Goal: Task Accomplishment & Management: Manage account settings

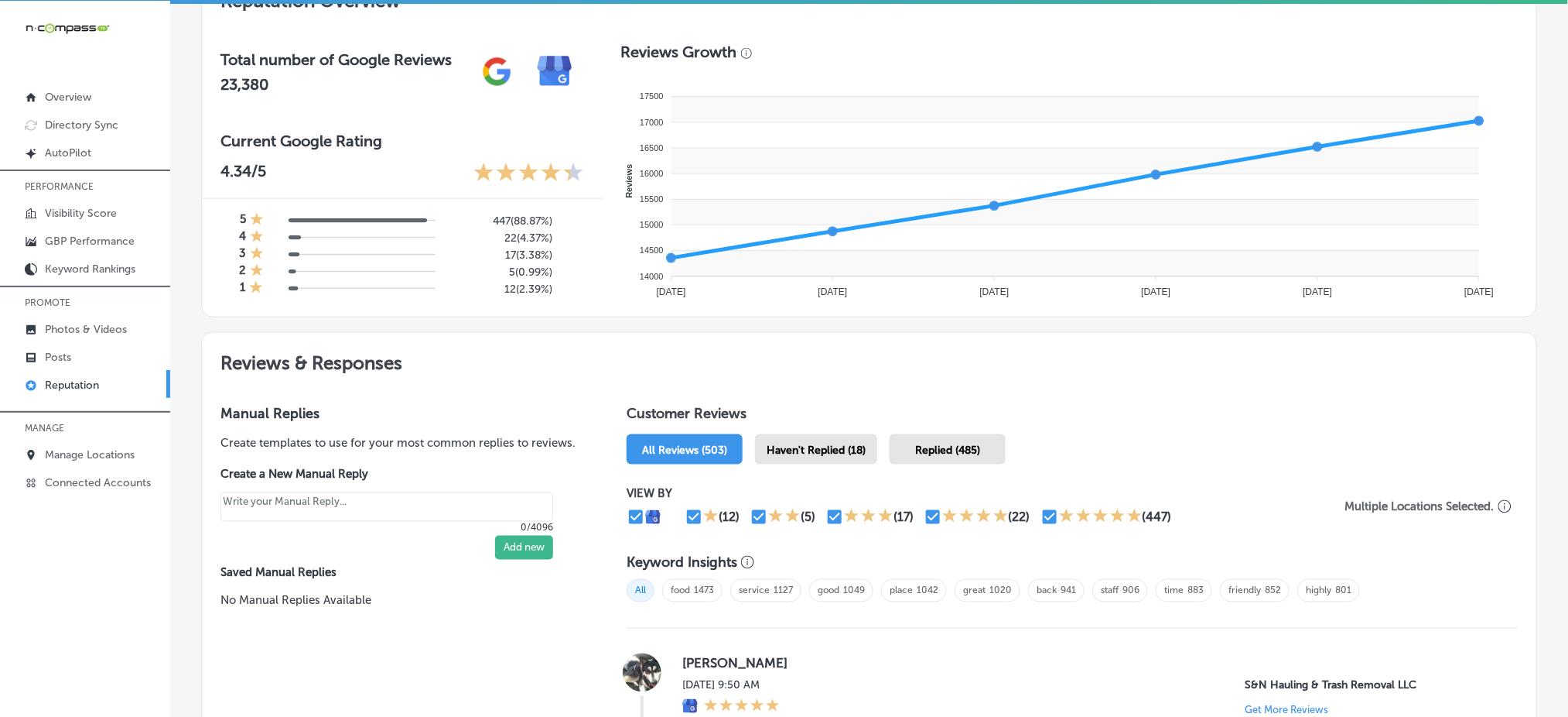
scroll to position [619, 0]
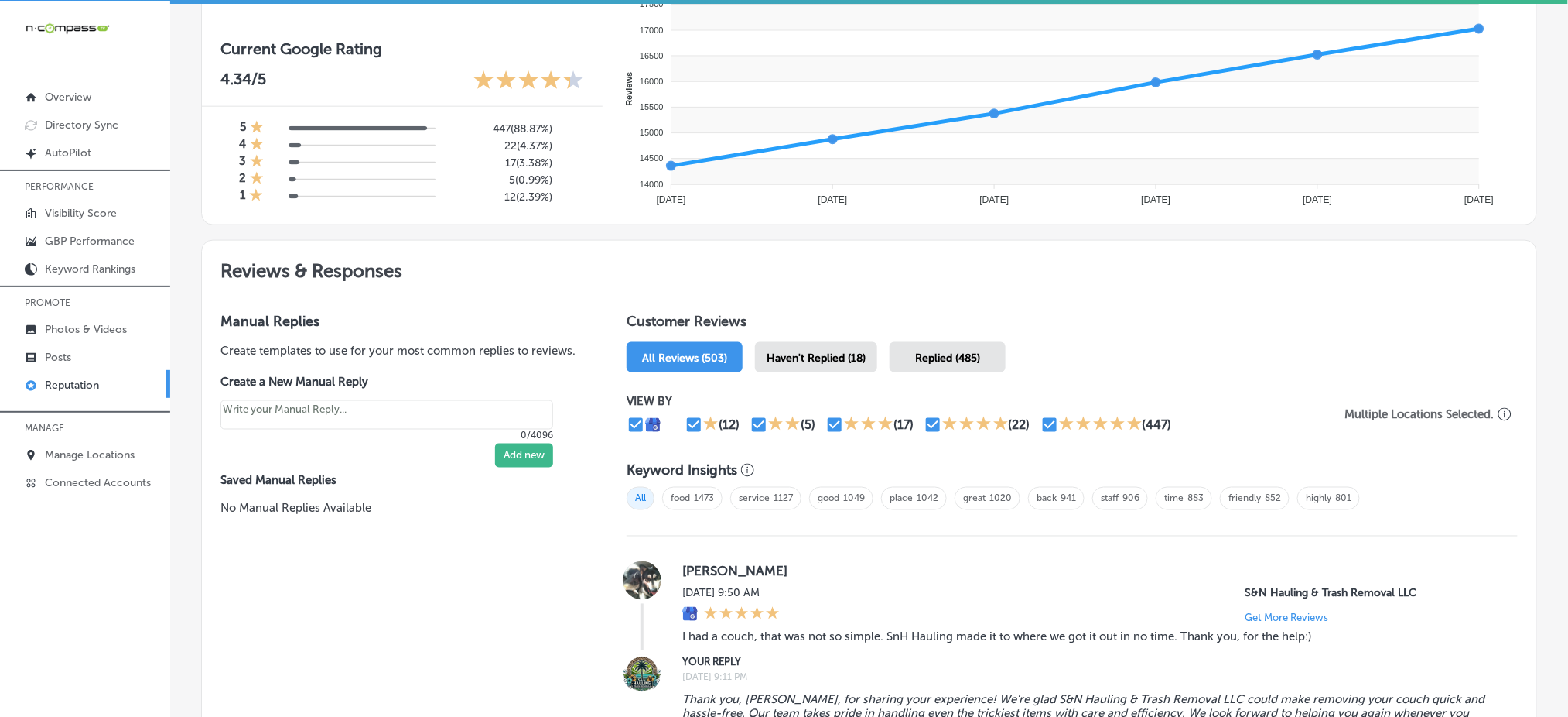
click at [784, 357] on span "Haven't Replied (18)" at bounding box center [817, 357] width 99 height 13
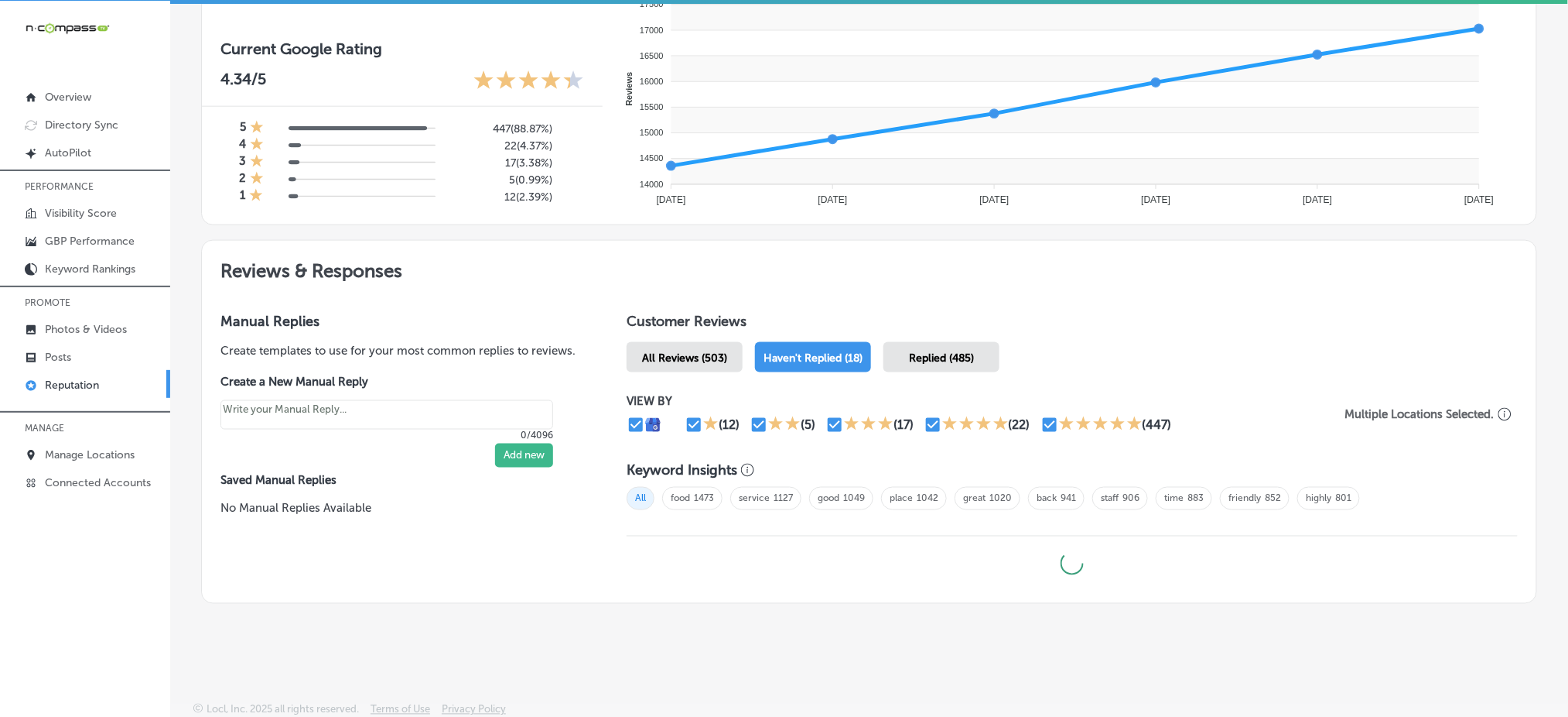
type textarea "x"
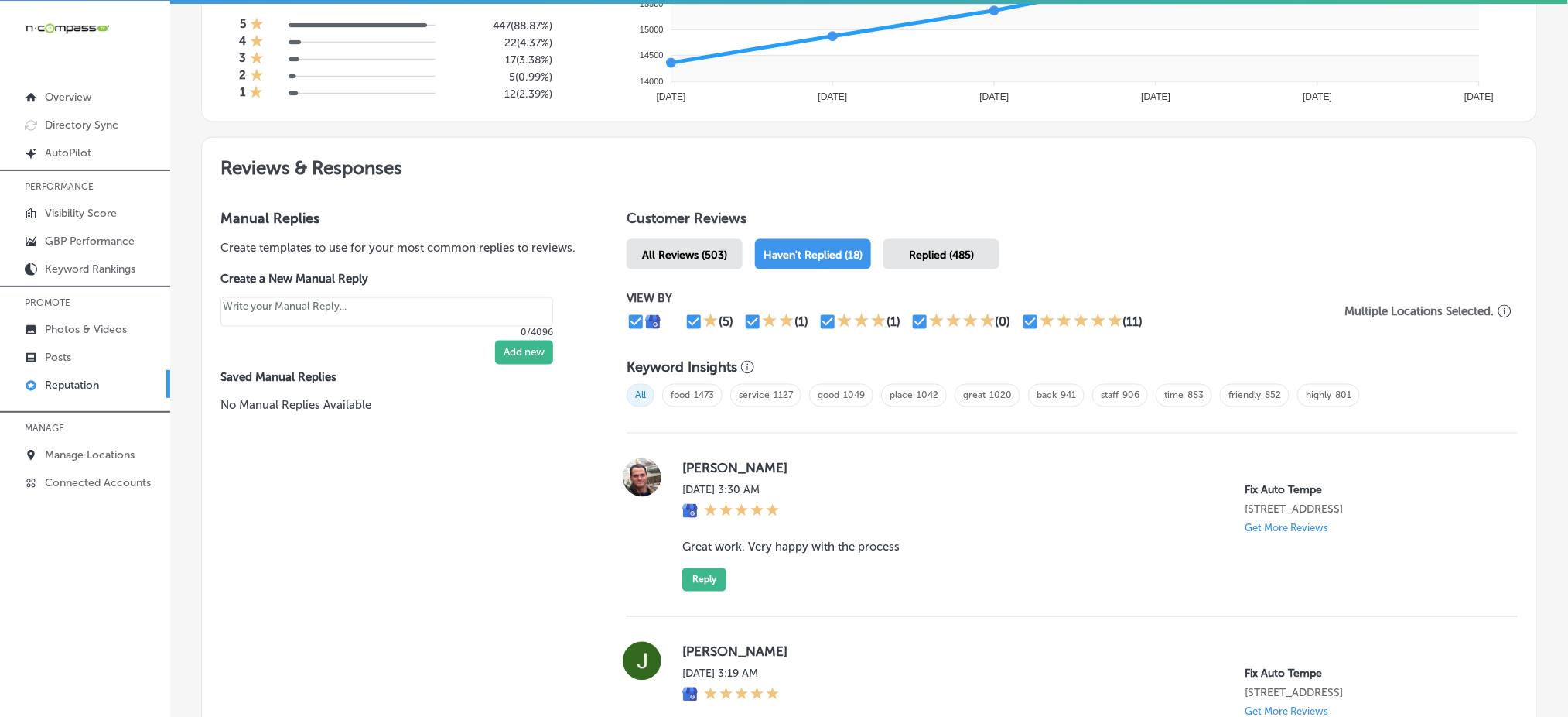
scroll to position [103, 0]
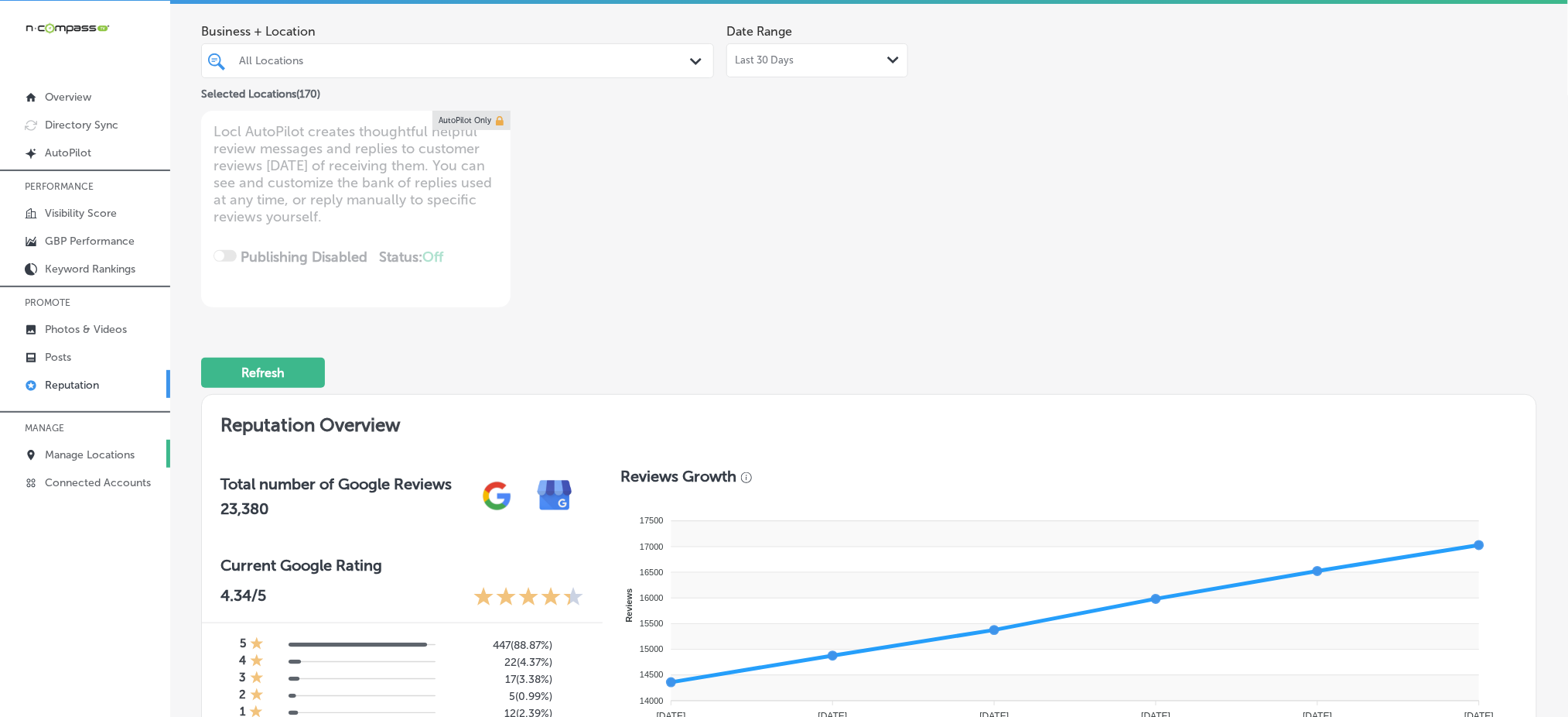
click at [112, 440] on link "Manage Locations" at bounding box center [85, 453] width 170 height 28
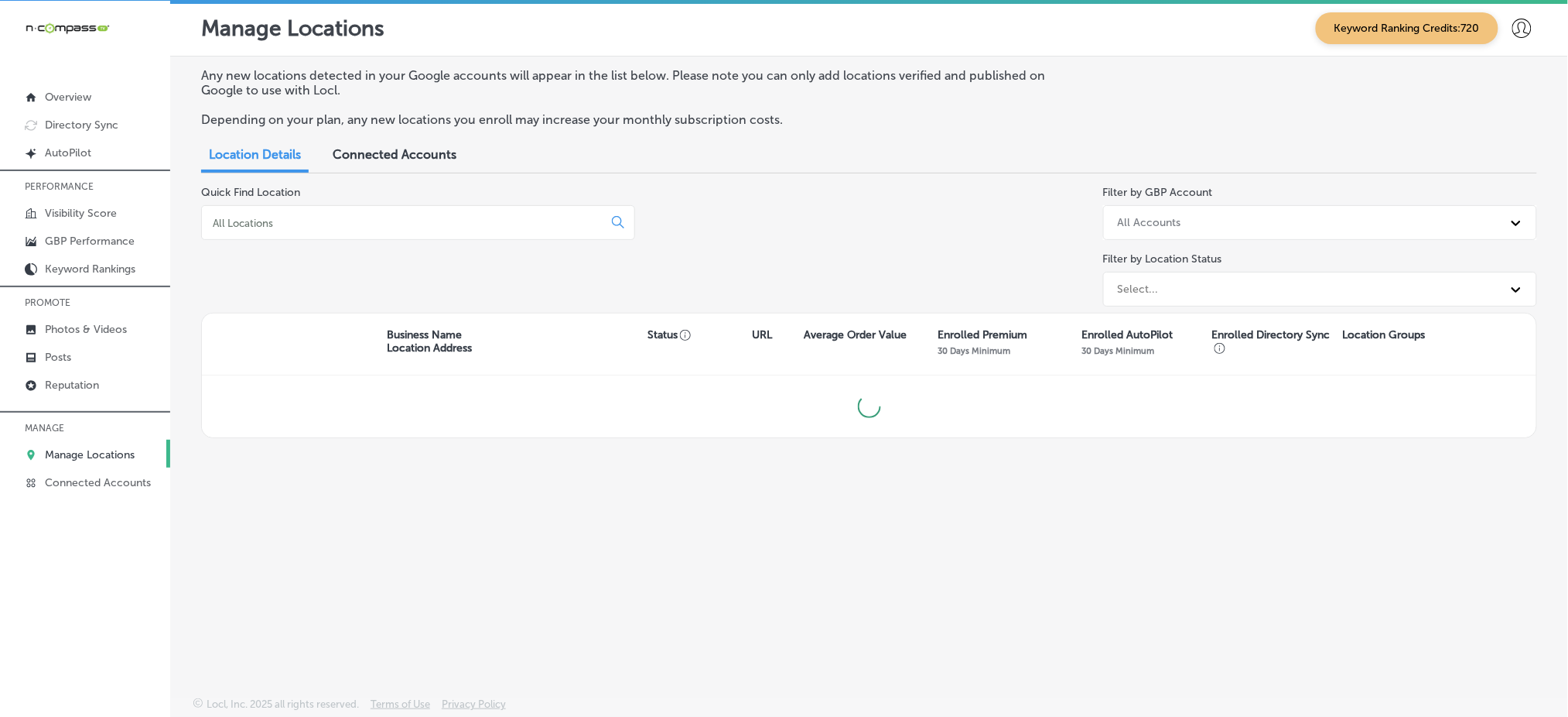
click at [452, 223] on input at bounding box center [406, 223] width 388 height 14
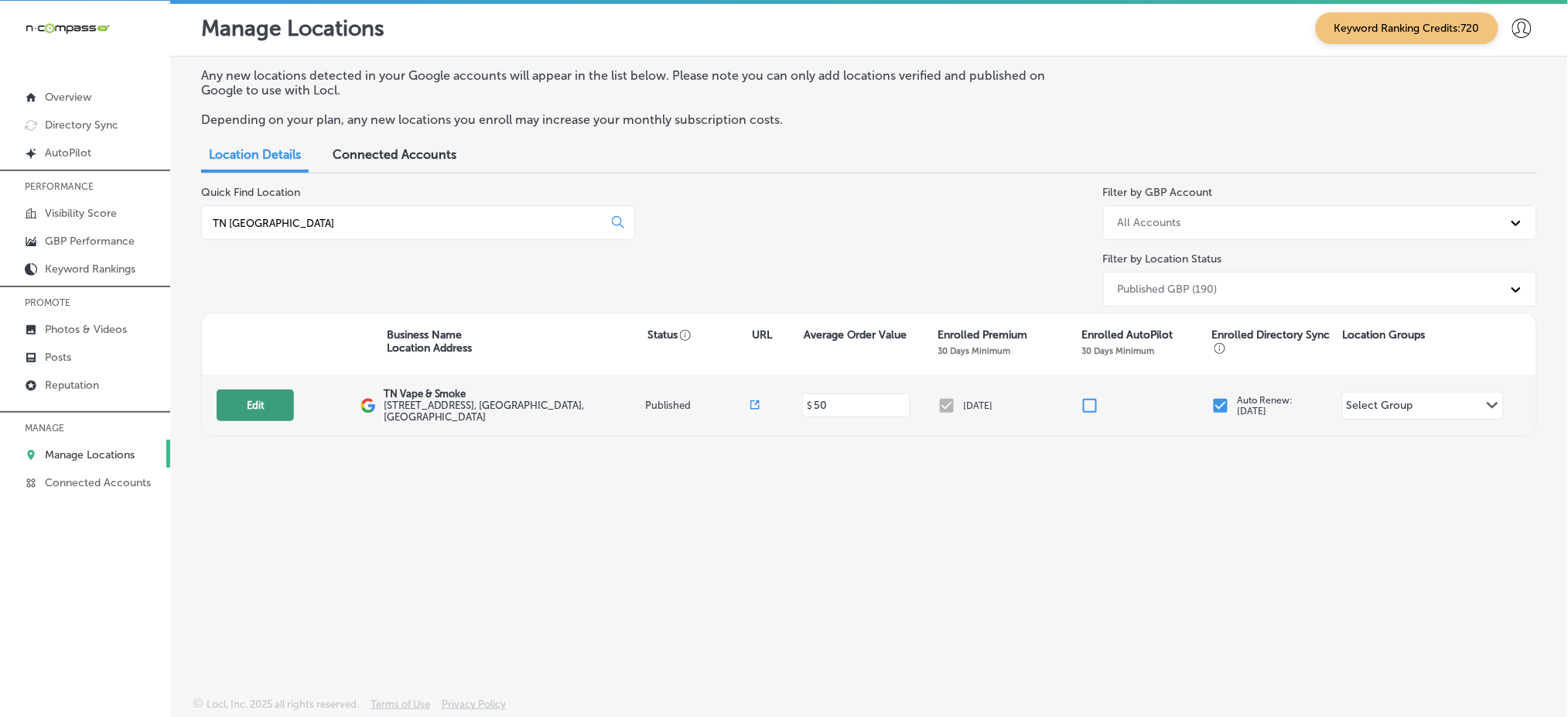
type input "TN [GEOGRAPHIC_DATA]"
click at [250, 393] on button "Edit" at bounding box center [255, 405] width 77 height 32
select select "US"
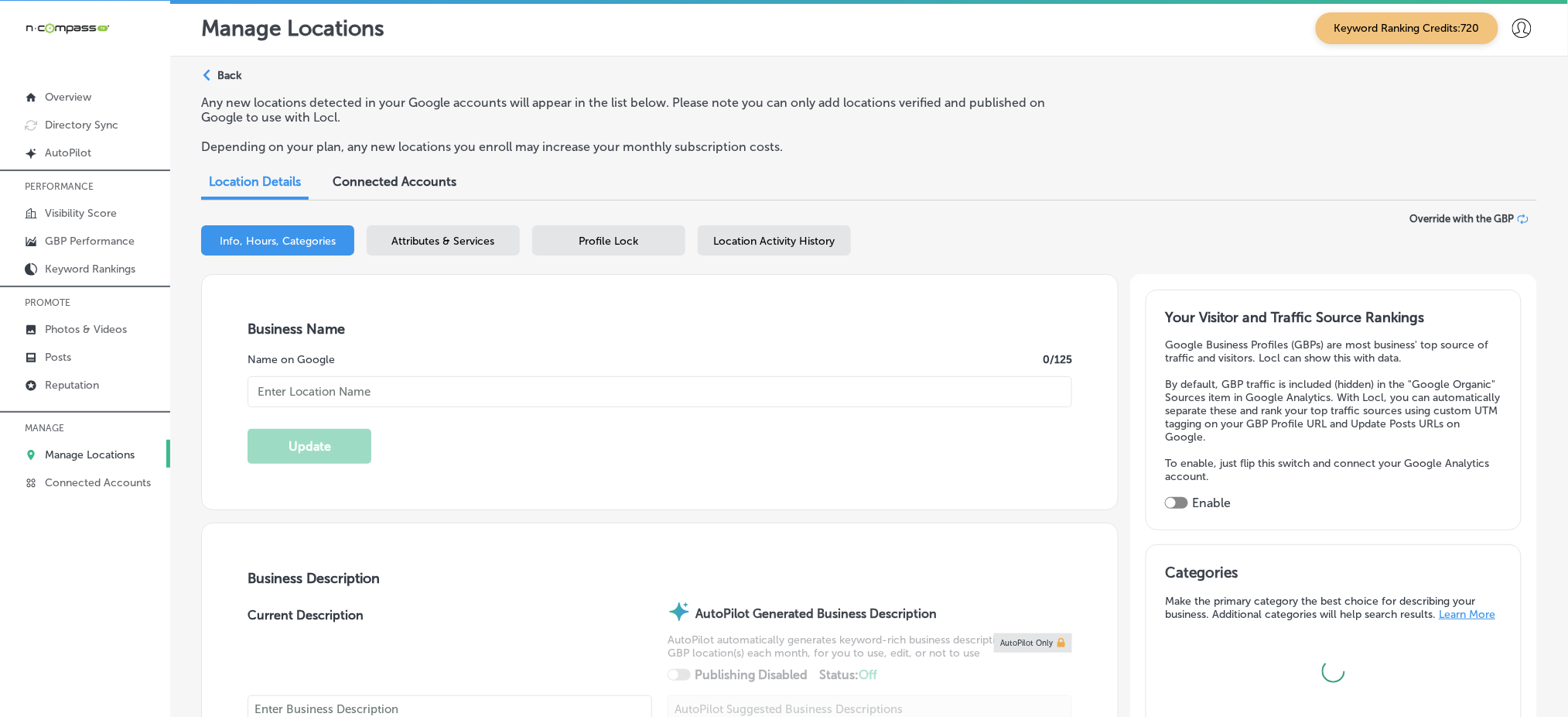
type input "TN Vape & Smoke"
type input "[STREET_ADDRESS]"
type input "Suite P"
type input "Murfreesboro"
type input "37128"
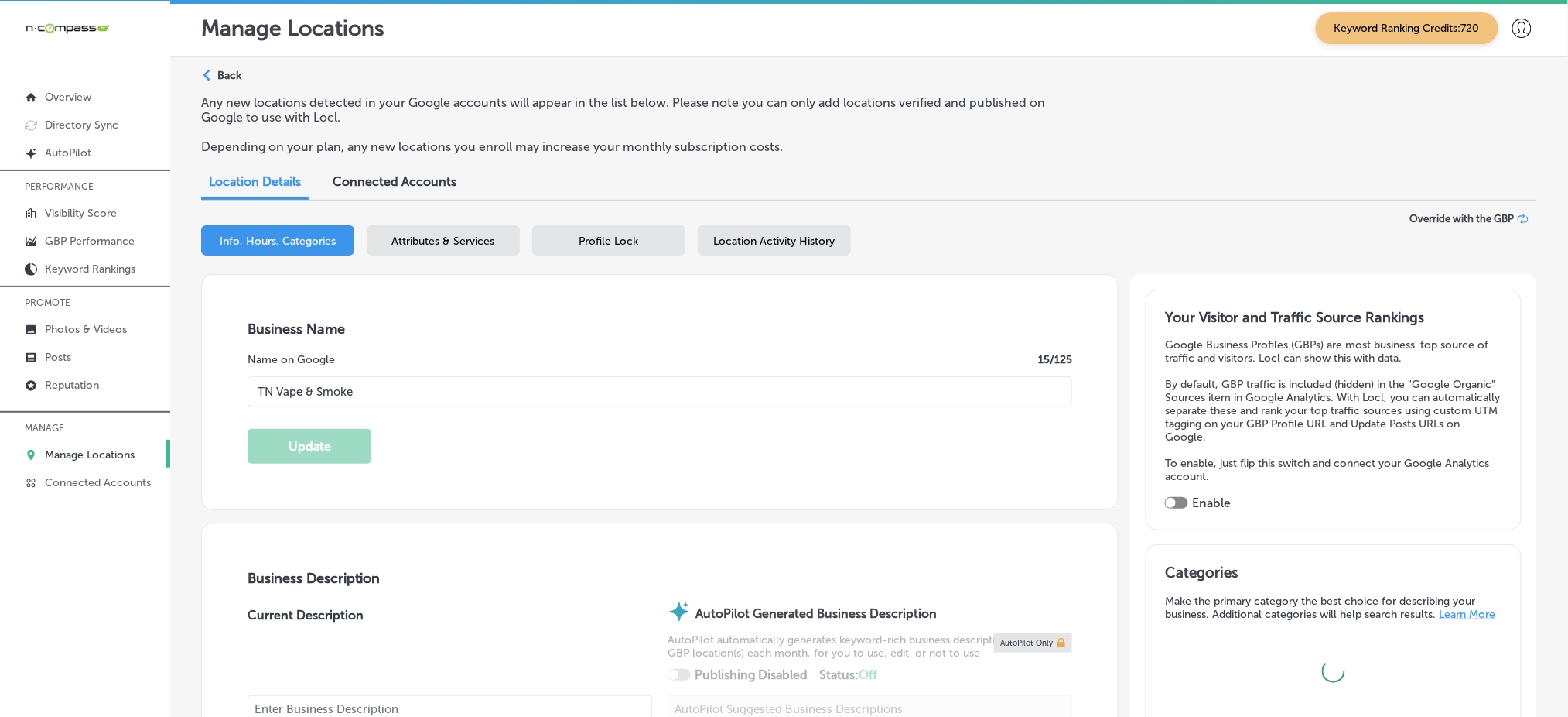
type input "US"
type textarea "At [GEOGRAPHIC_DATA] Vape and Smoke in [GEOGRAPHIC_DATA], [GEOGRAPHIC_DATA], we…"
type input "[PHONE_NUMBER]"
click at [126, 375] on link "Reputation" at bounding box center [85, 384] width 170 height 28
type textarea "x"
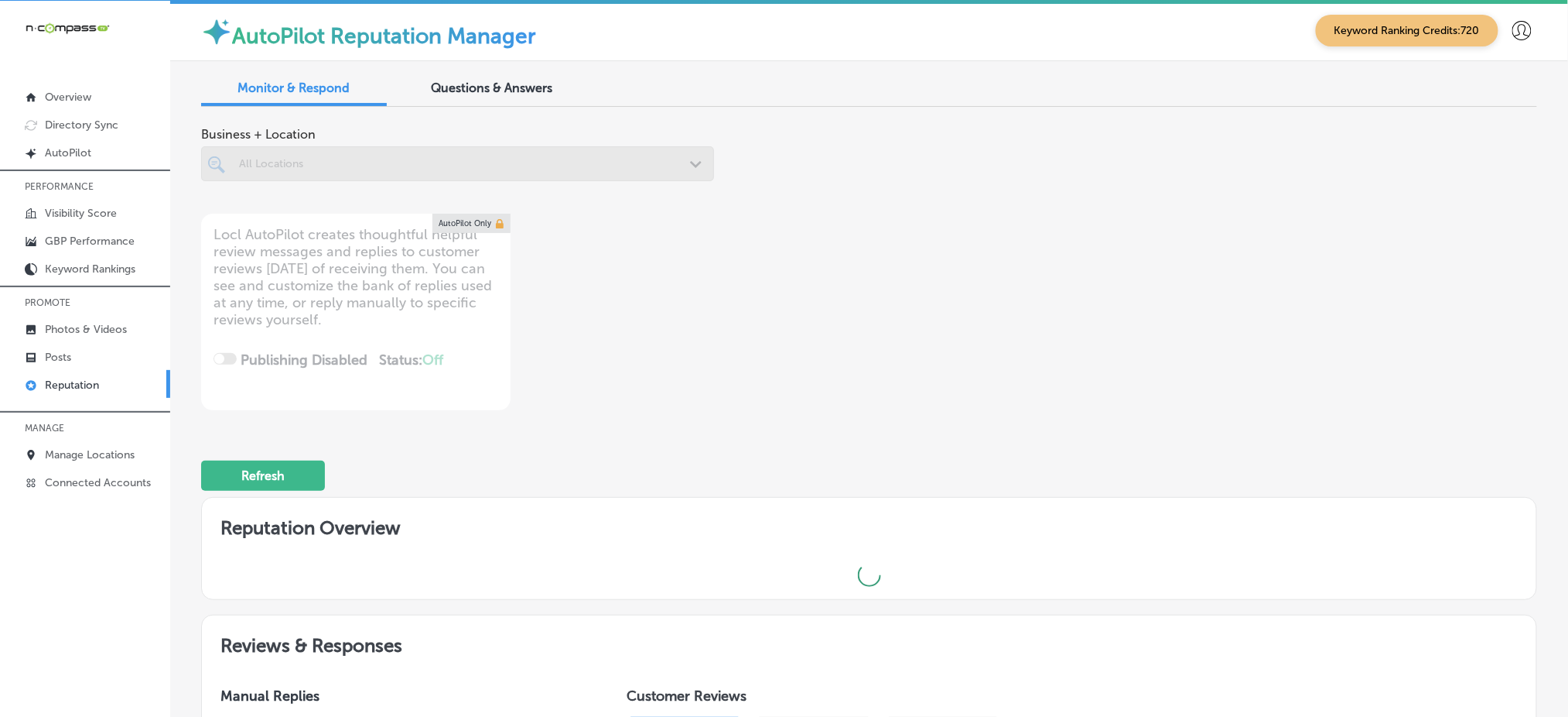
click at [508, 90] on span "Questions & Answers" at bounding box center [492, 88] width 121 height 15
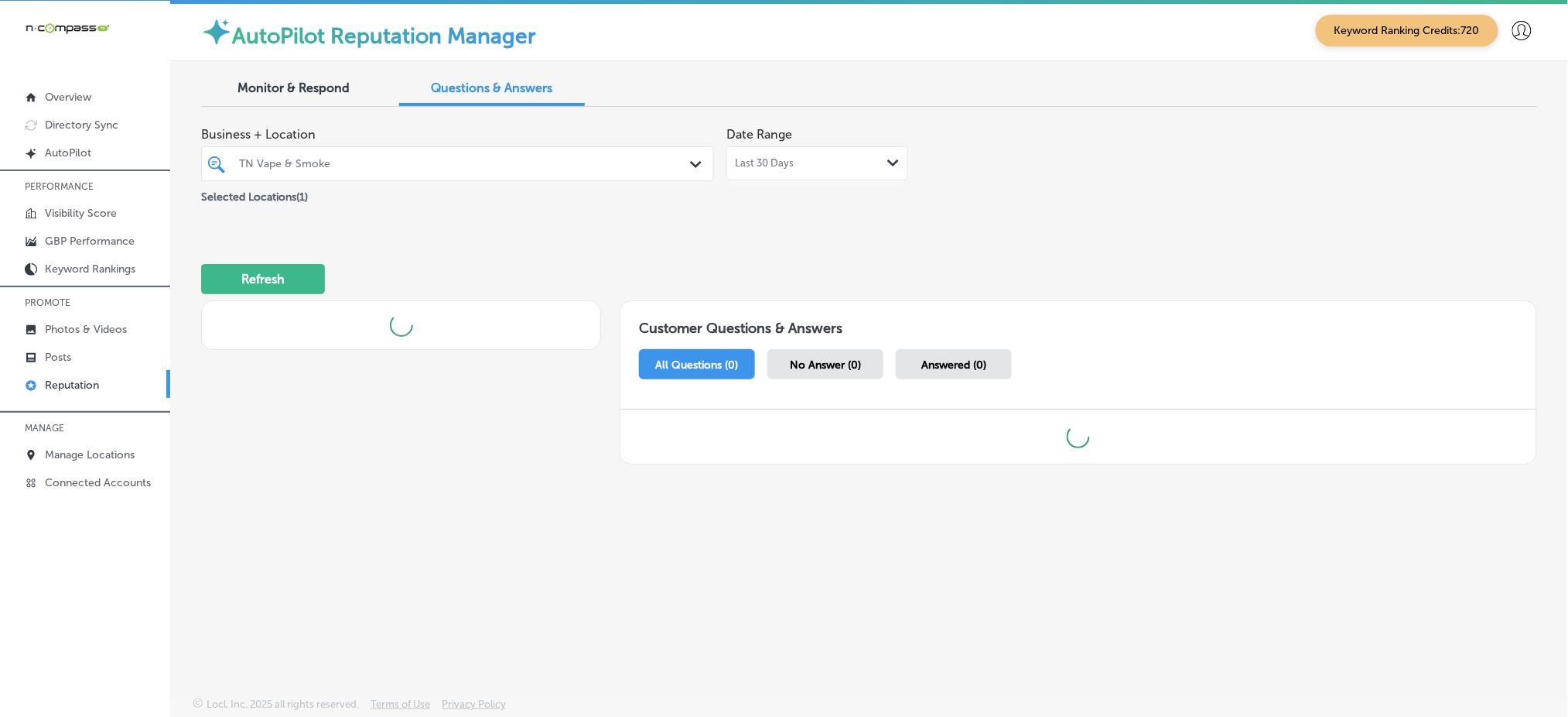
click at [410, 166] on div "TN Vape & Smoke" at bounding box center [465, 163] width 452 height 13
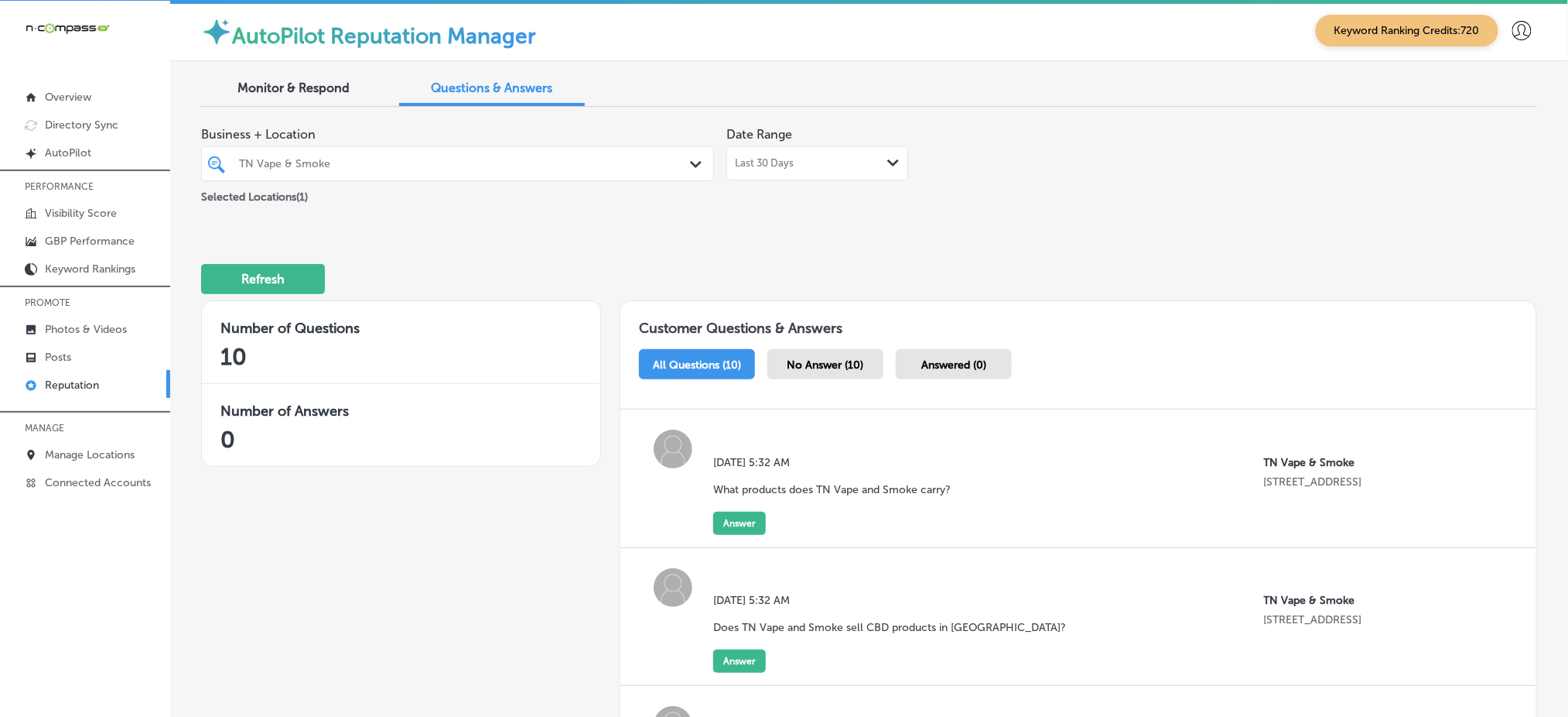
click at [410, 166] on div "TN Vape & Smoke" at bounding box center [465, 163] width 452 height 13
click at [789, 363] on span "No Answer (10)" at bounding box center [826, 364] width 76 height 13
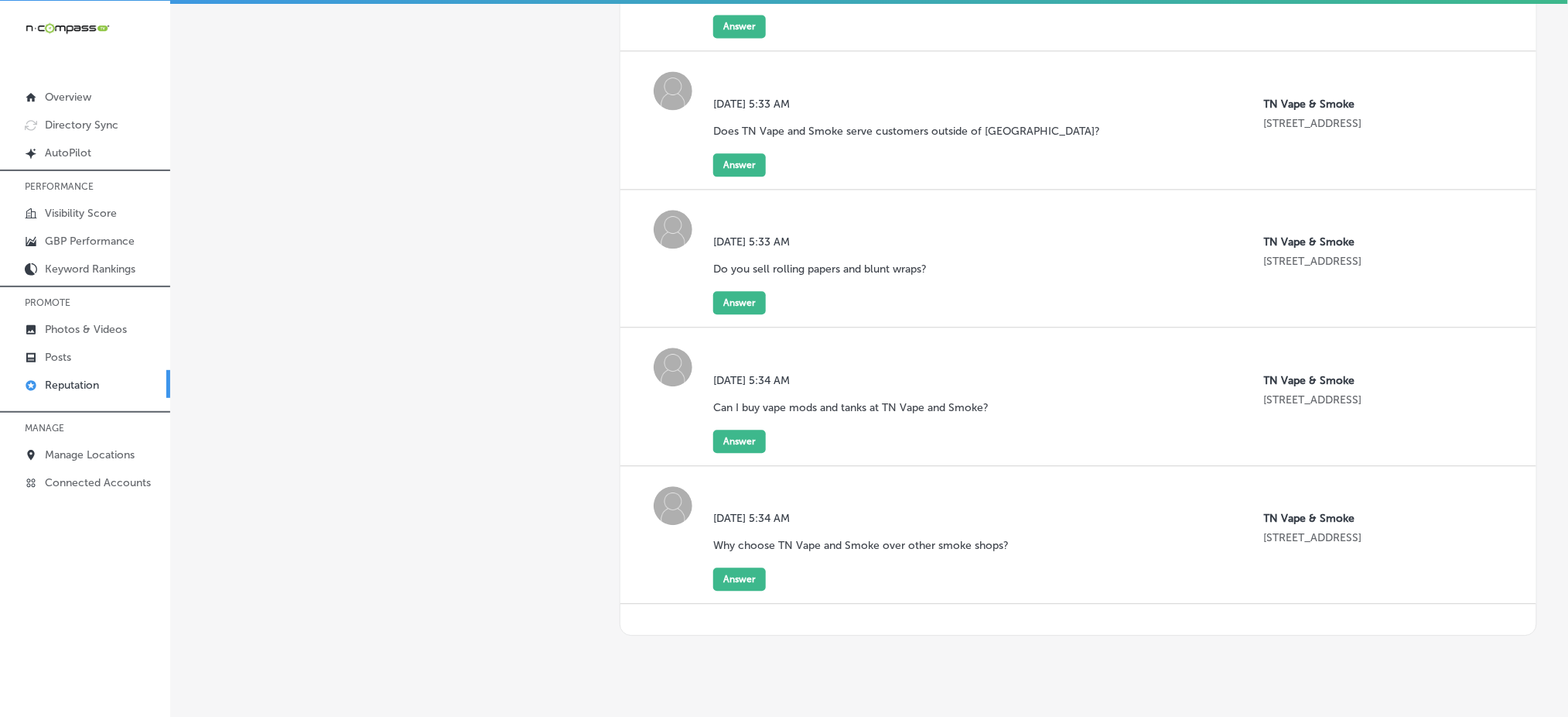
scroll to position [1216, 0]
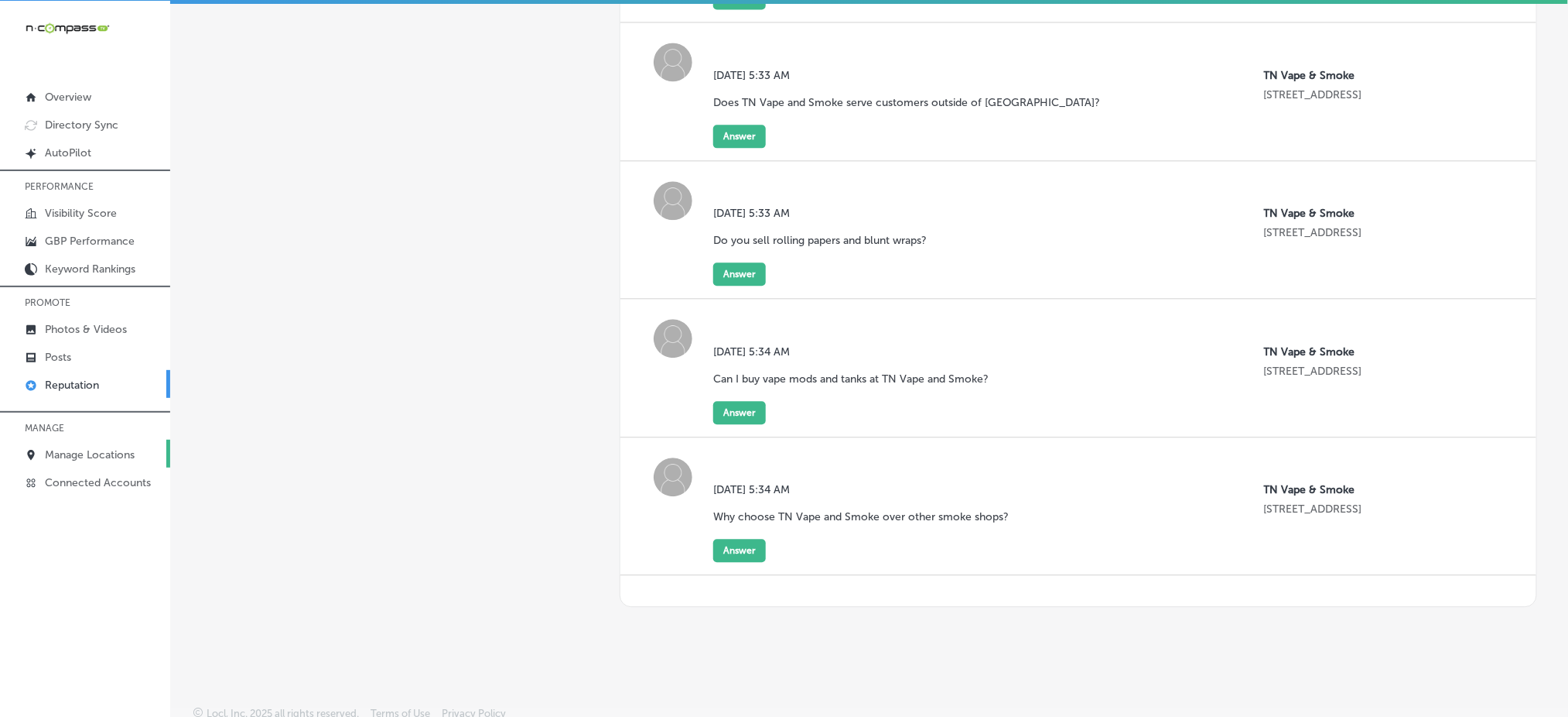
click at [75, 448] on p "Manage Locations" at bounding box center [90, 454] width 90 height 13
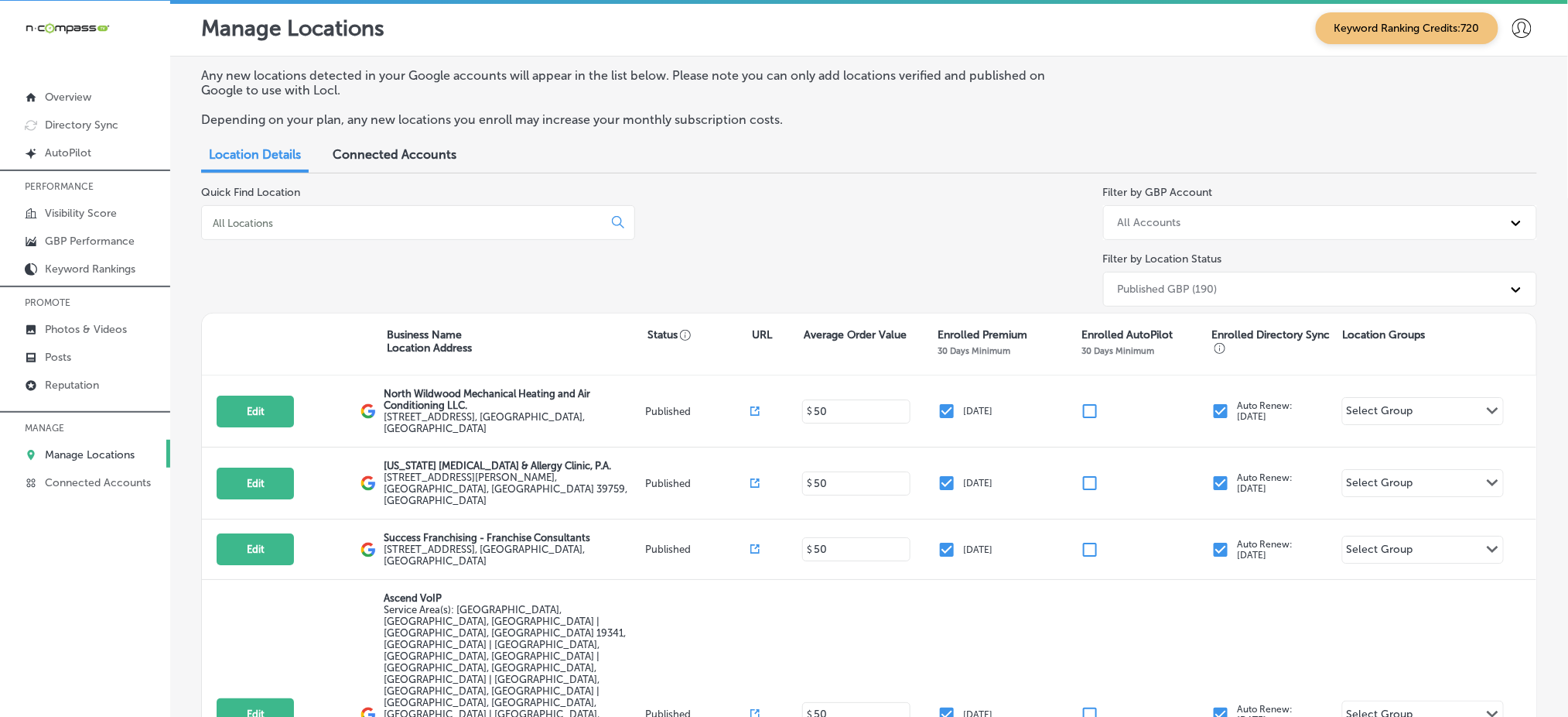
click at [462, 208] on div at bounding box center [418, 223] width 434 height 35
click at [462, 220] on input at bounding box center [406, 223] width 388 height 14
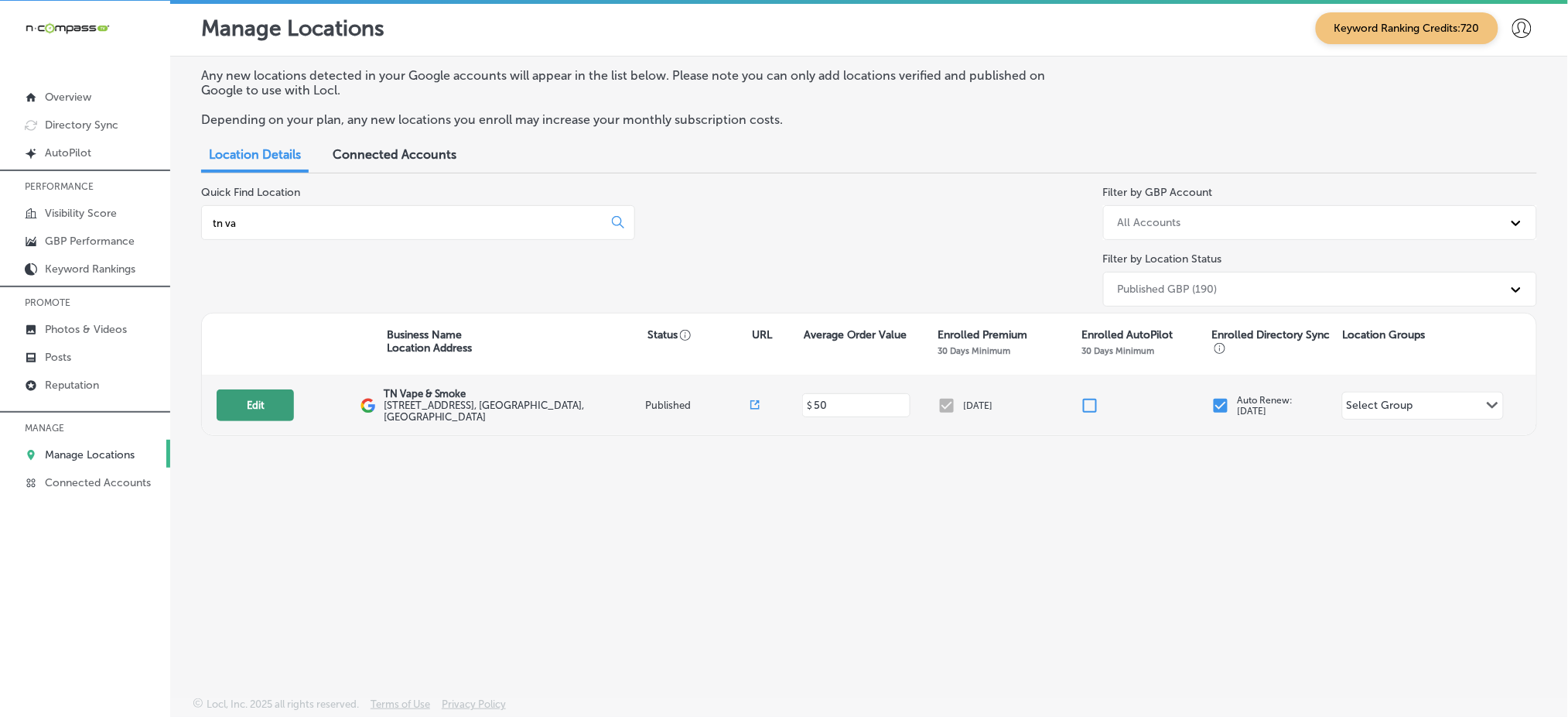
type input "tn va"
click at [264, 401] on button "Edit" at bounding box center [255, 405] width 77 height 32
select select "US"
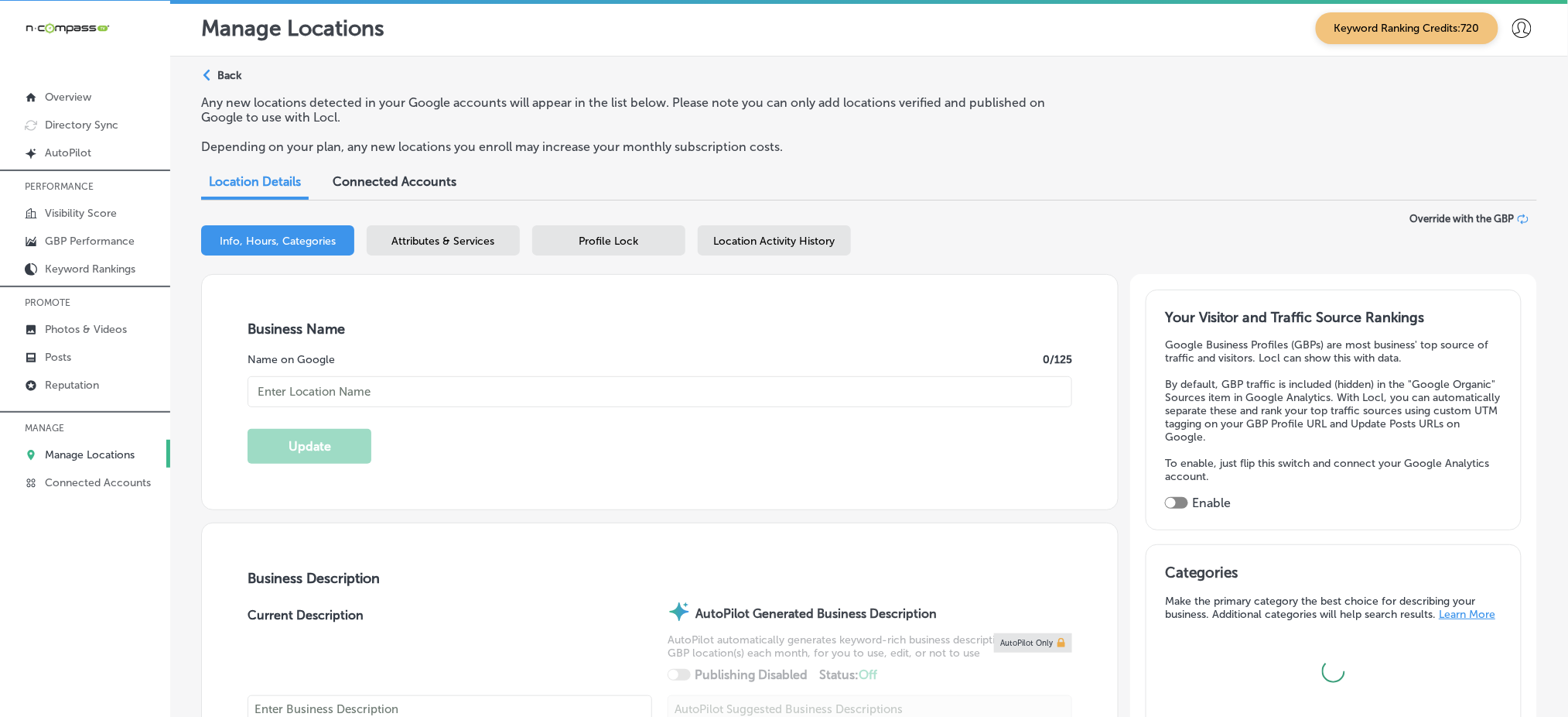
type input "TN Vape & Smoke"
type input "[STREET_ADDRESS]"
type input "Suite P"
type input "Murfreesboro"
type input "37128"
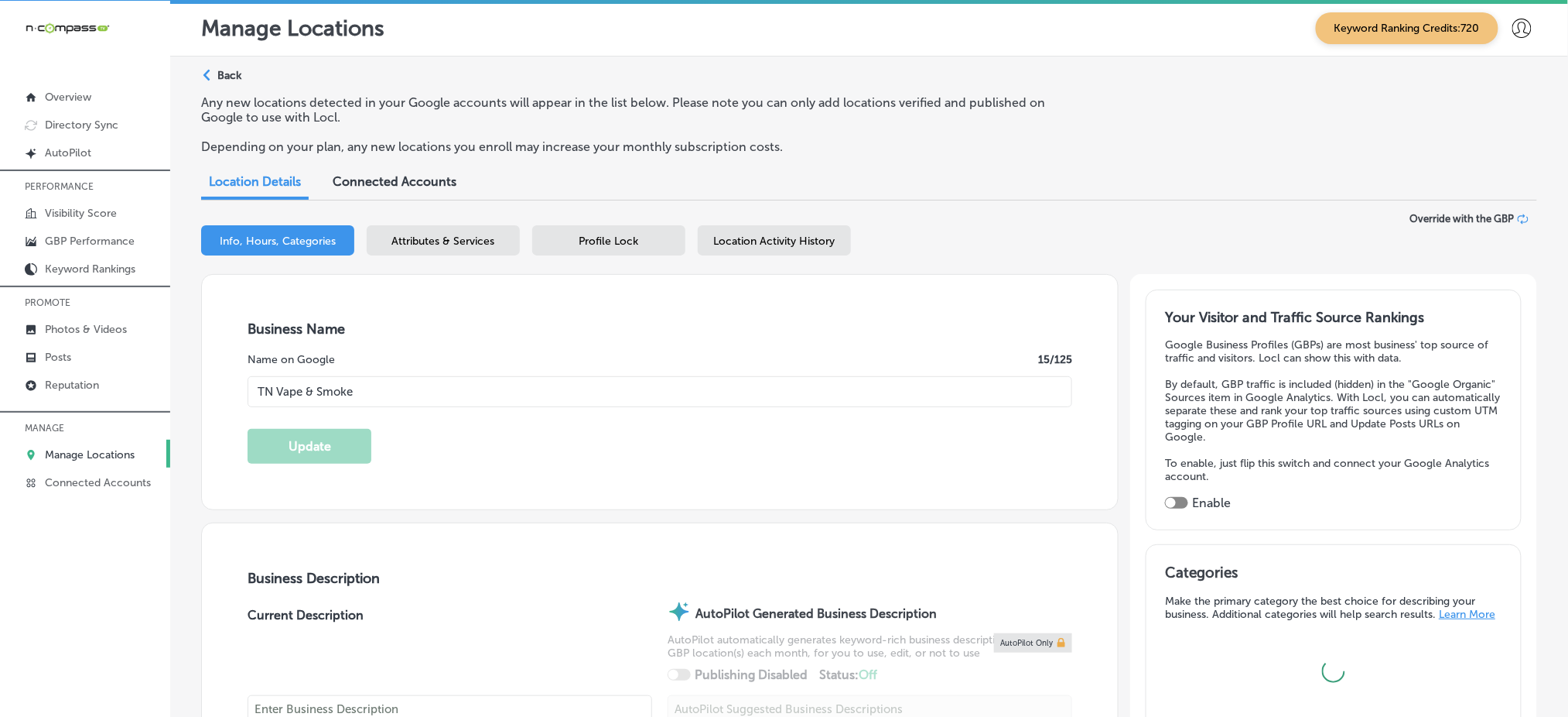
type input "US"
type textarea "At [GEOGRAPHIC_DATA] Vape and Smoke in [GEOGRAPHIC_DATA], [GEOGRAPHIC_DATA], we…"
type input "[PHONE_NUMBER]"
click at [1169, 497] on div at bounding box center [1176, 502] width 23 height 11
checkbox input "true"
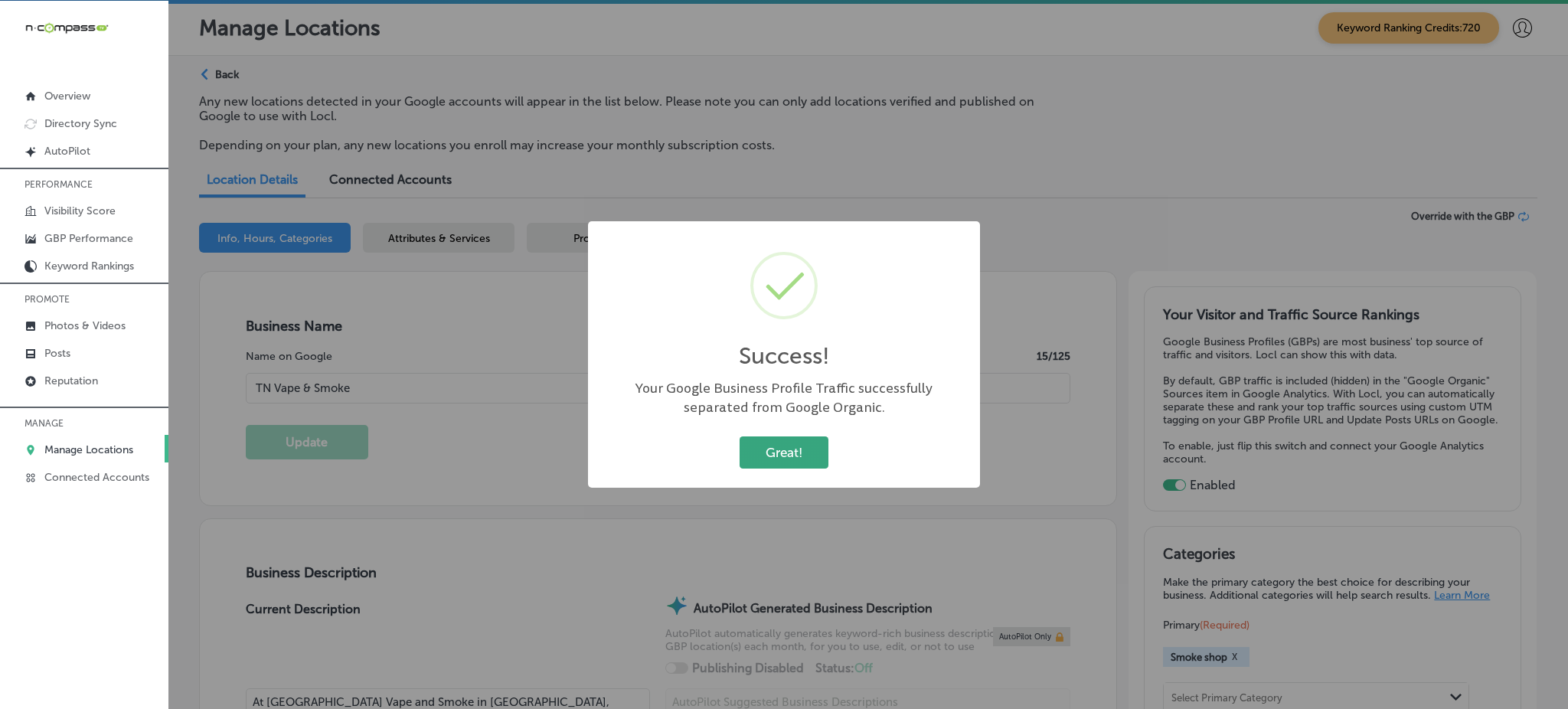
click at [788, 454] on button "Great!" at bounding box center [784, 452] width 89 height 32
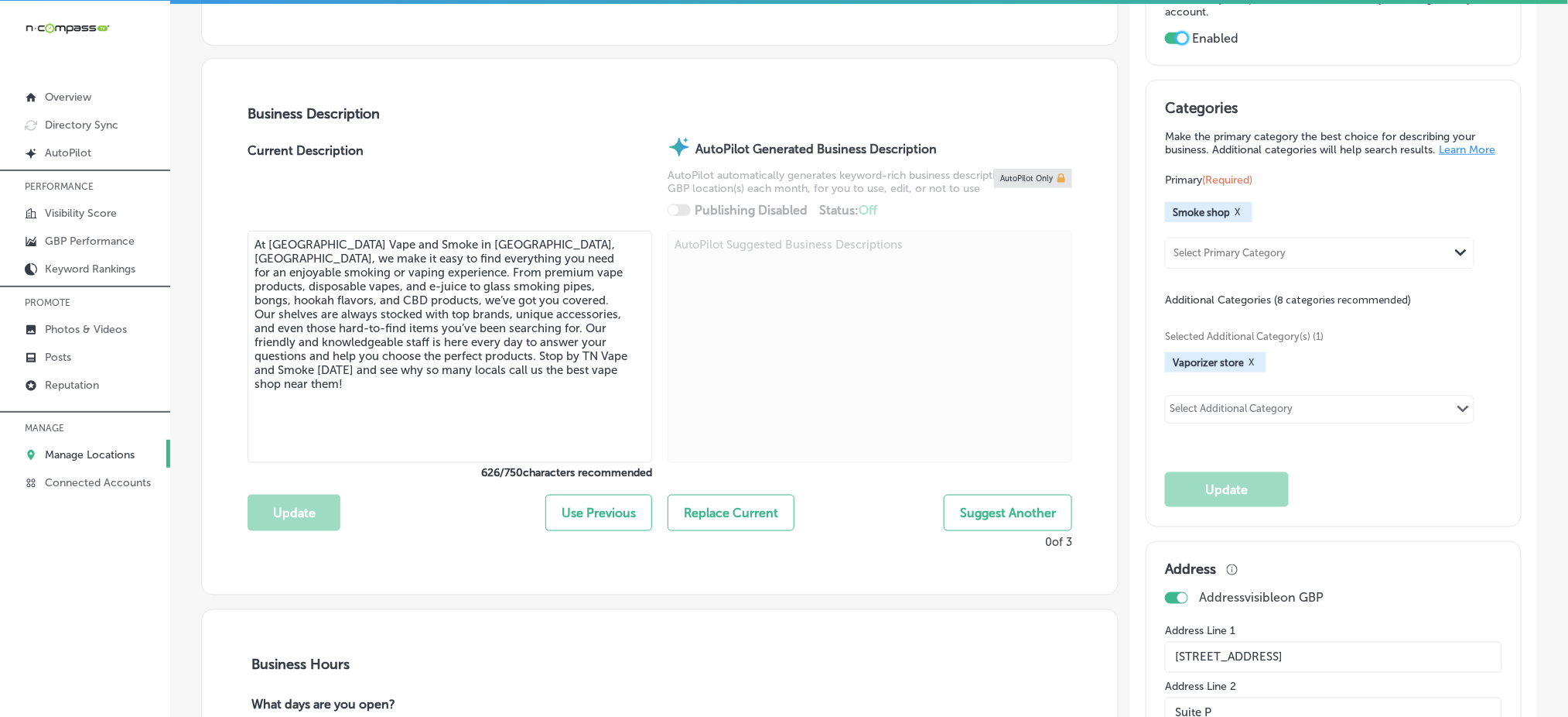
scroll to position [516, 0]
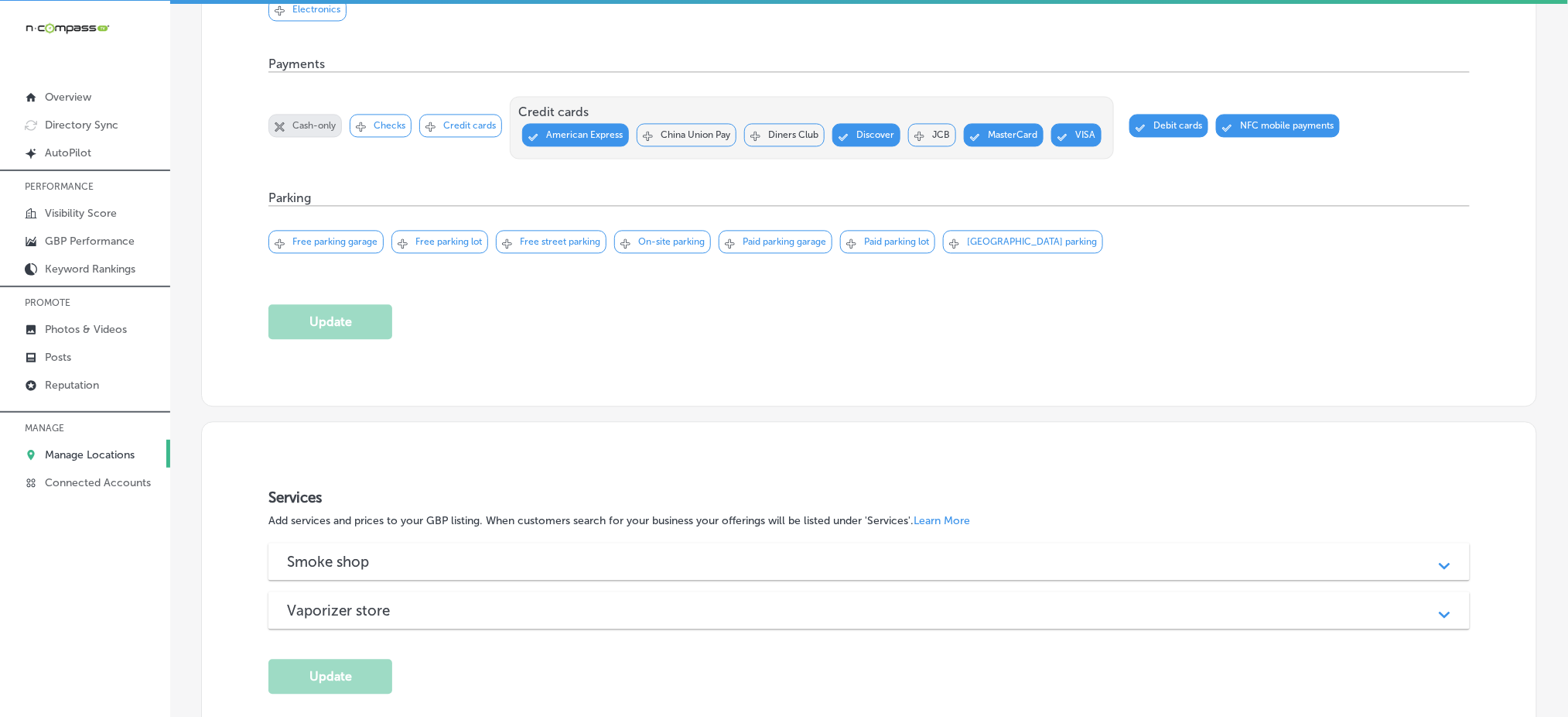
scroll to position [1247, 0]
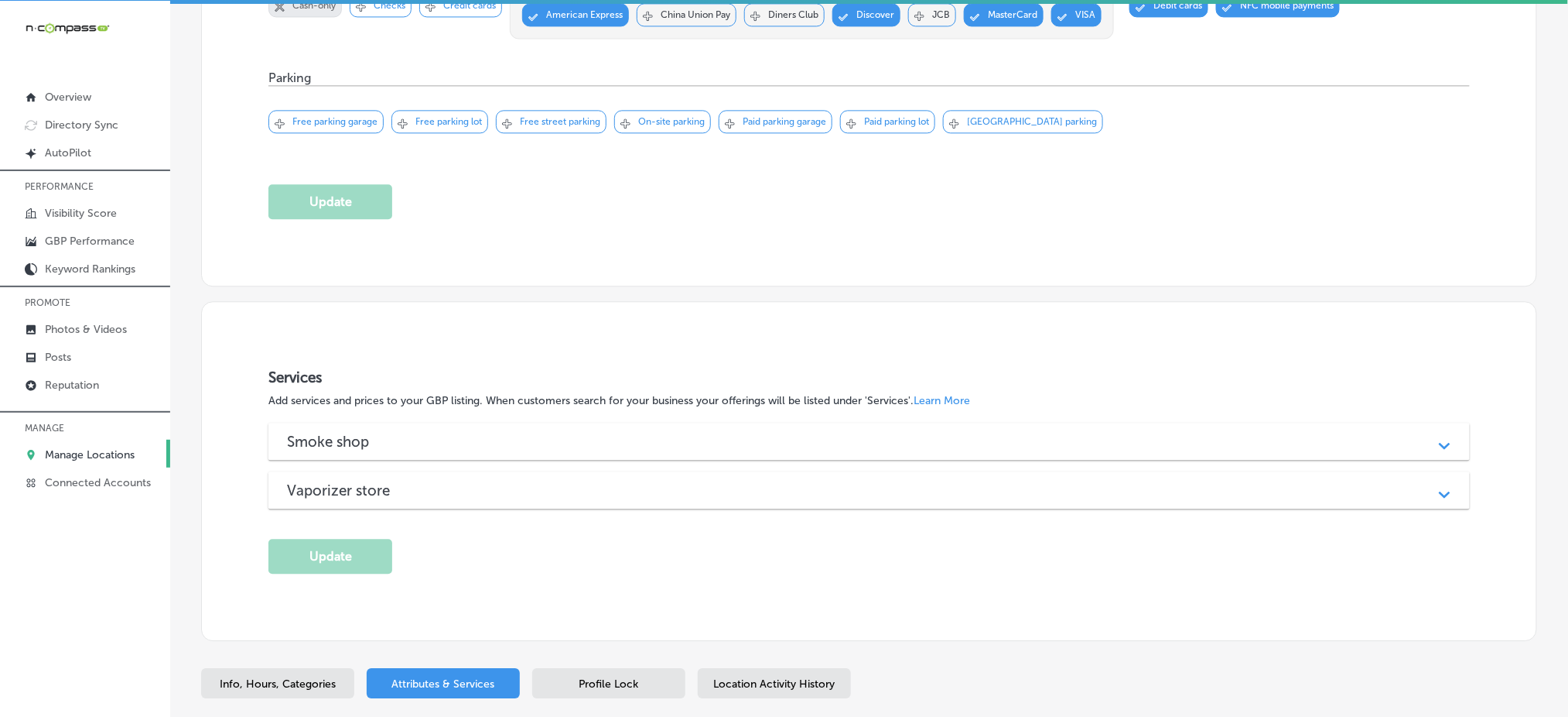
click at [407, 441] on div "Smoke shop" at bounding box center [869, 441] width 1164 height 18
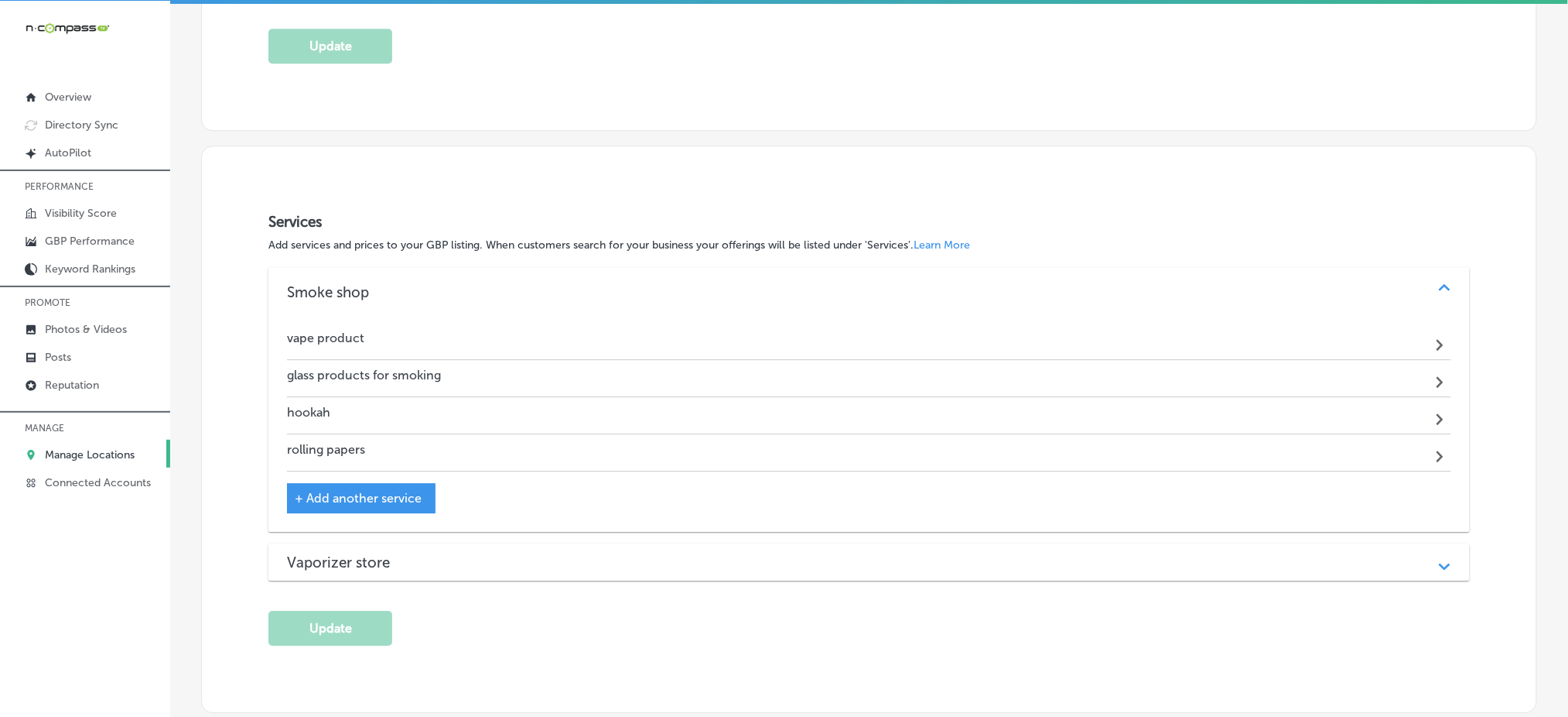
scroll to position [1453, 0]
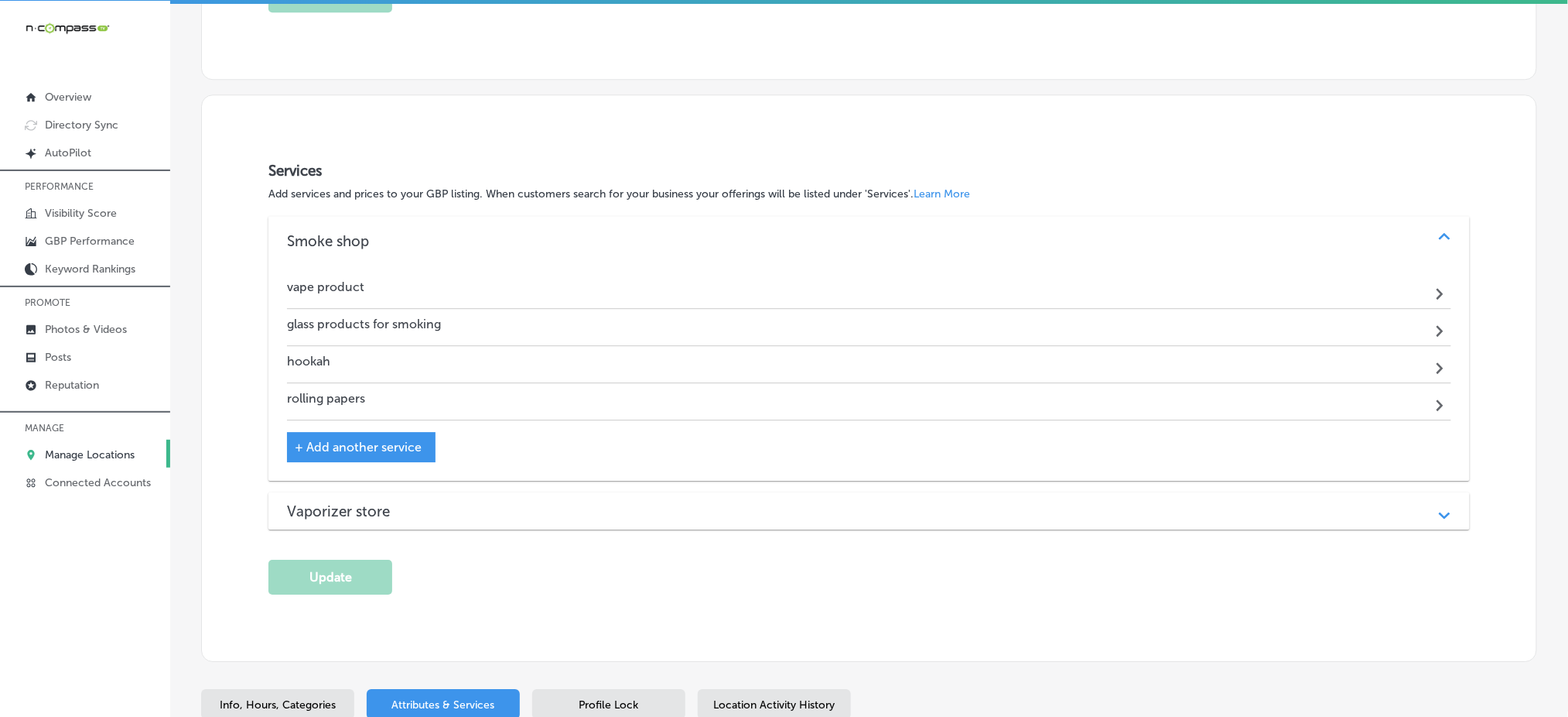
click at [406, 504] on h3 "Vaporizer store" at bounding box center [350, 511] width 127 height 18
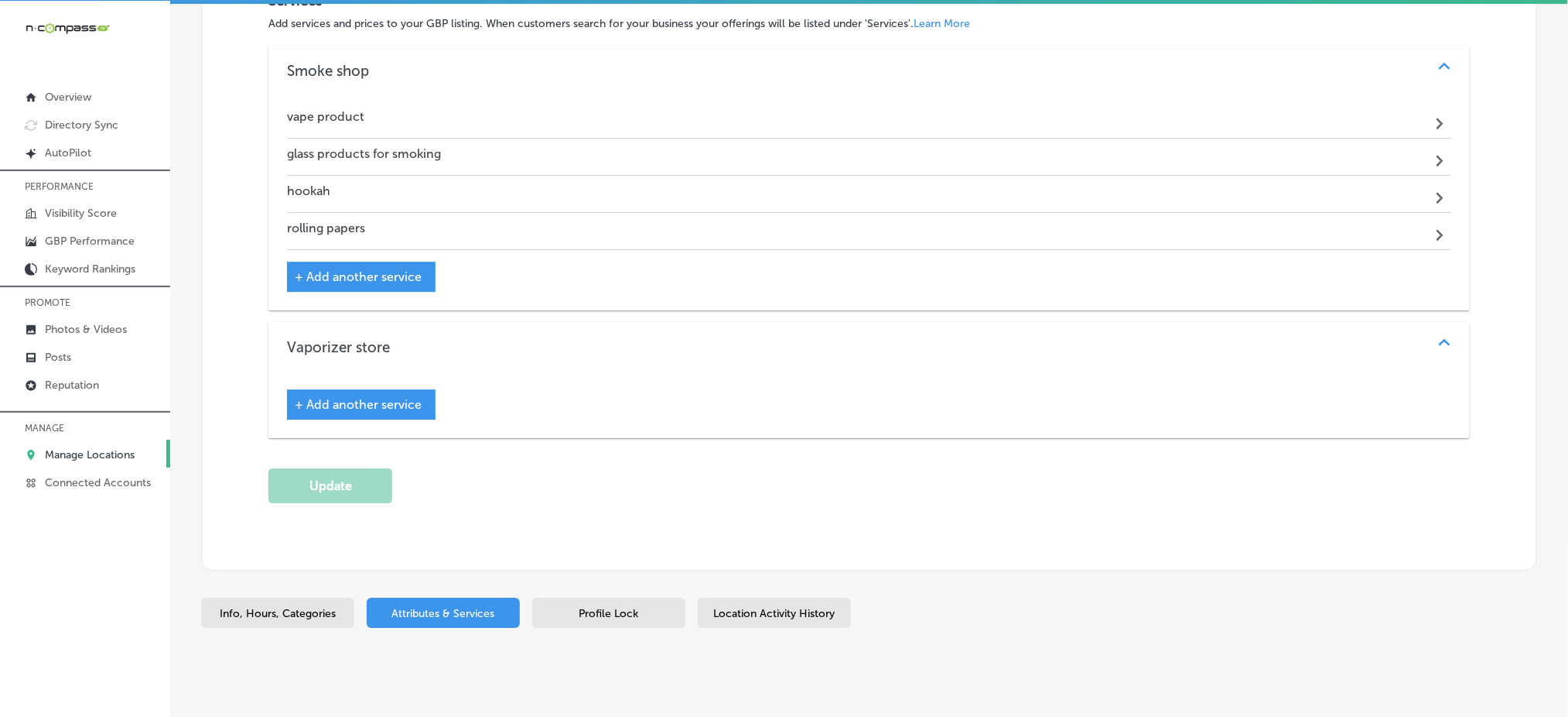
scroll to position [1657, 0]
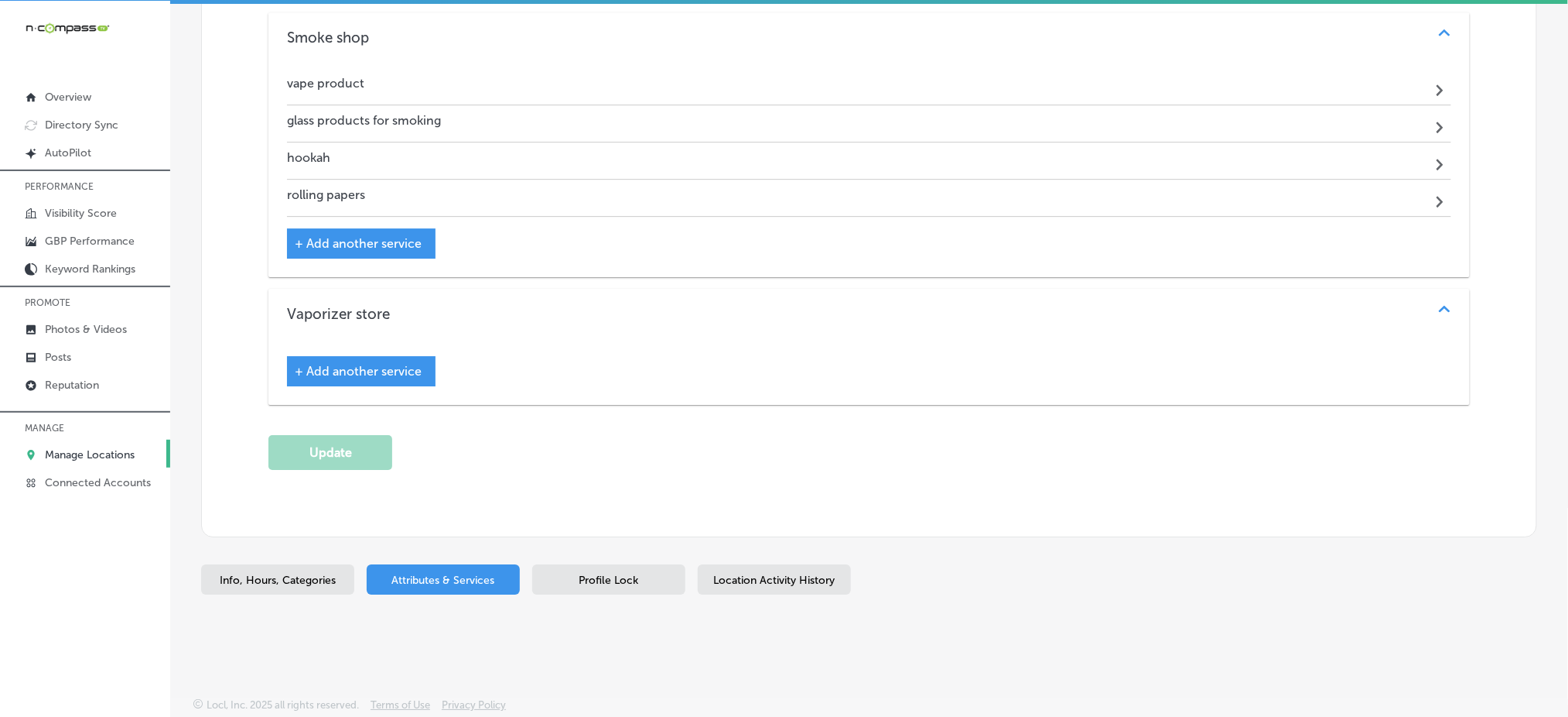
click at [831, 580] on span "Location Activity History" at bounding box center [775, 579] width 121 height 13
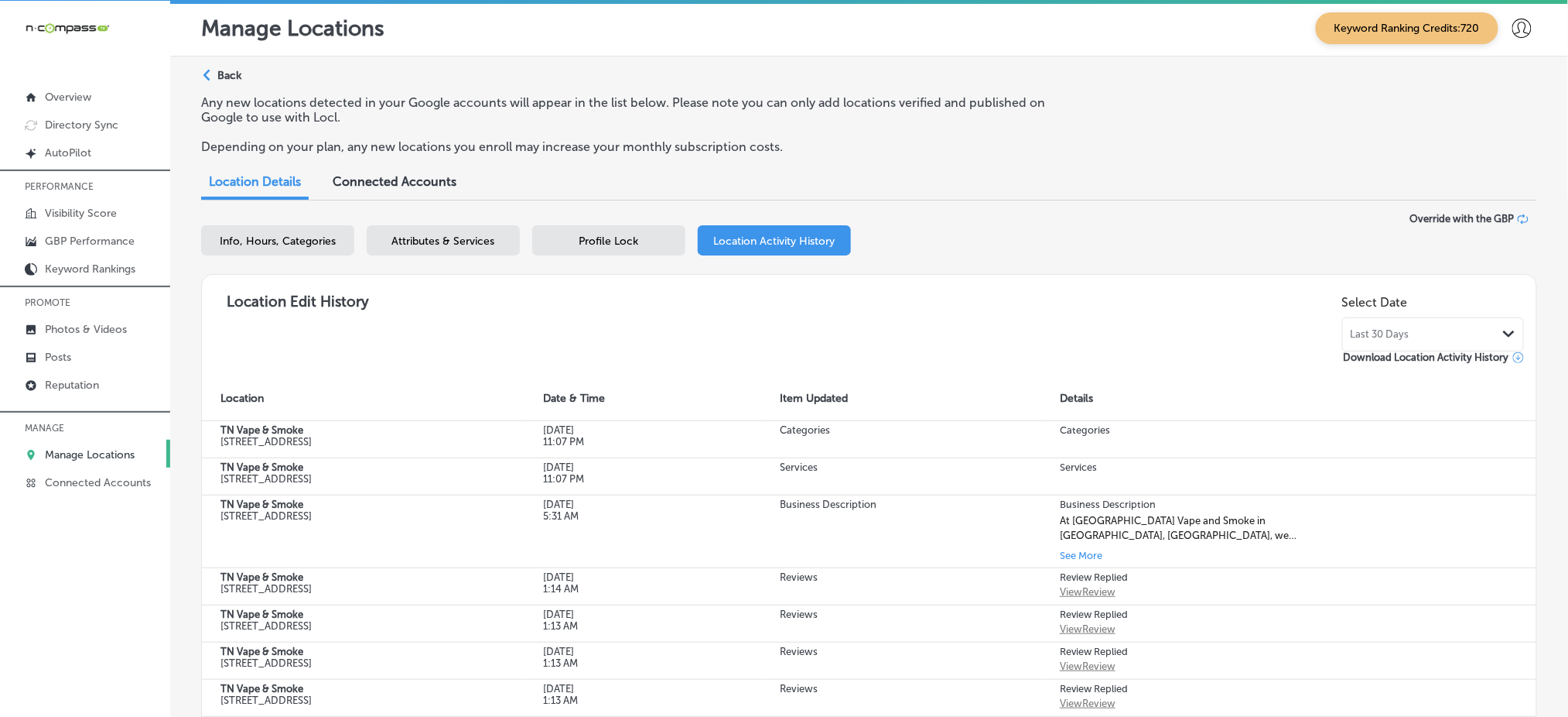
click at [437, 240] on span "Attributes & Services" at bounding box center [444, 240] width 103 height 13
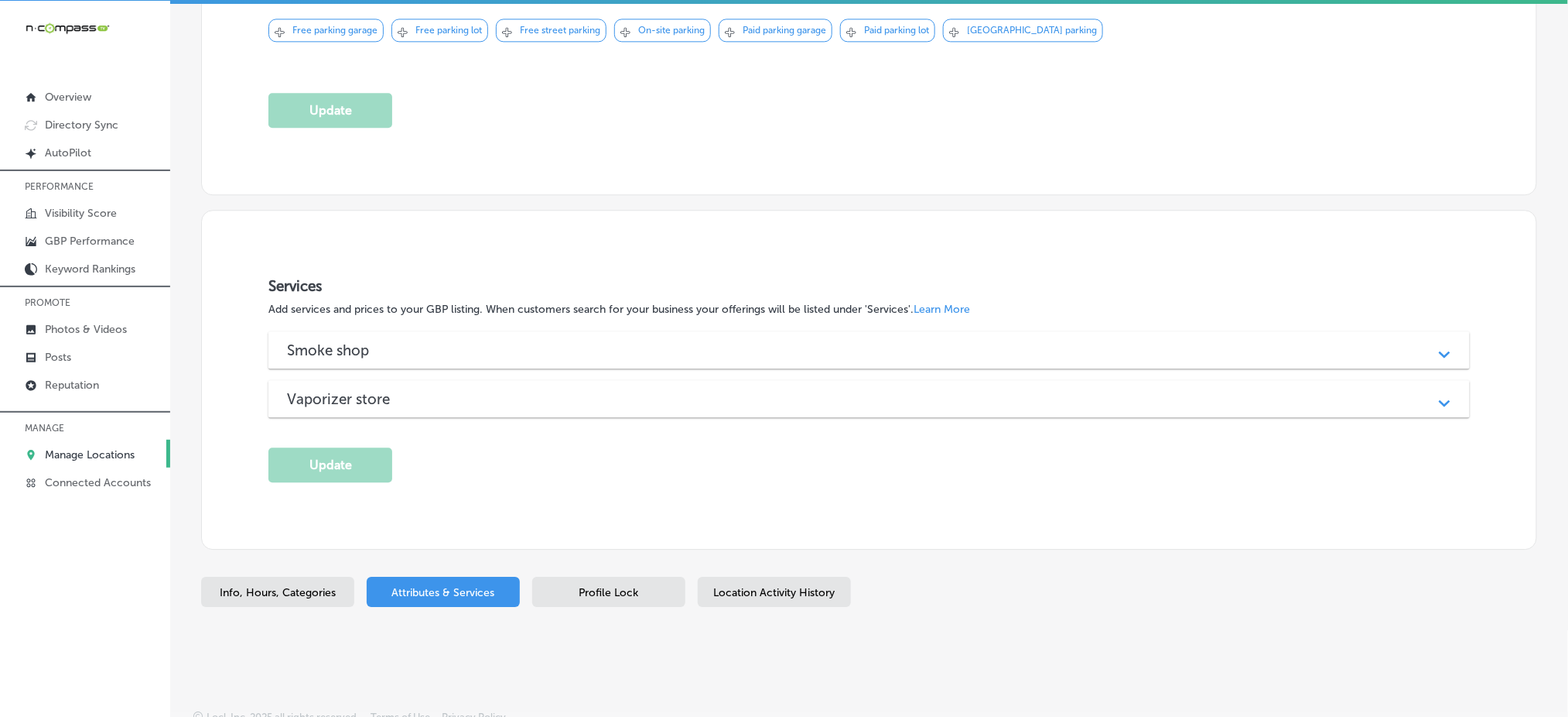
scroll to position [1351, 0]
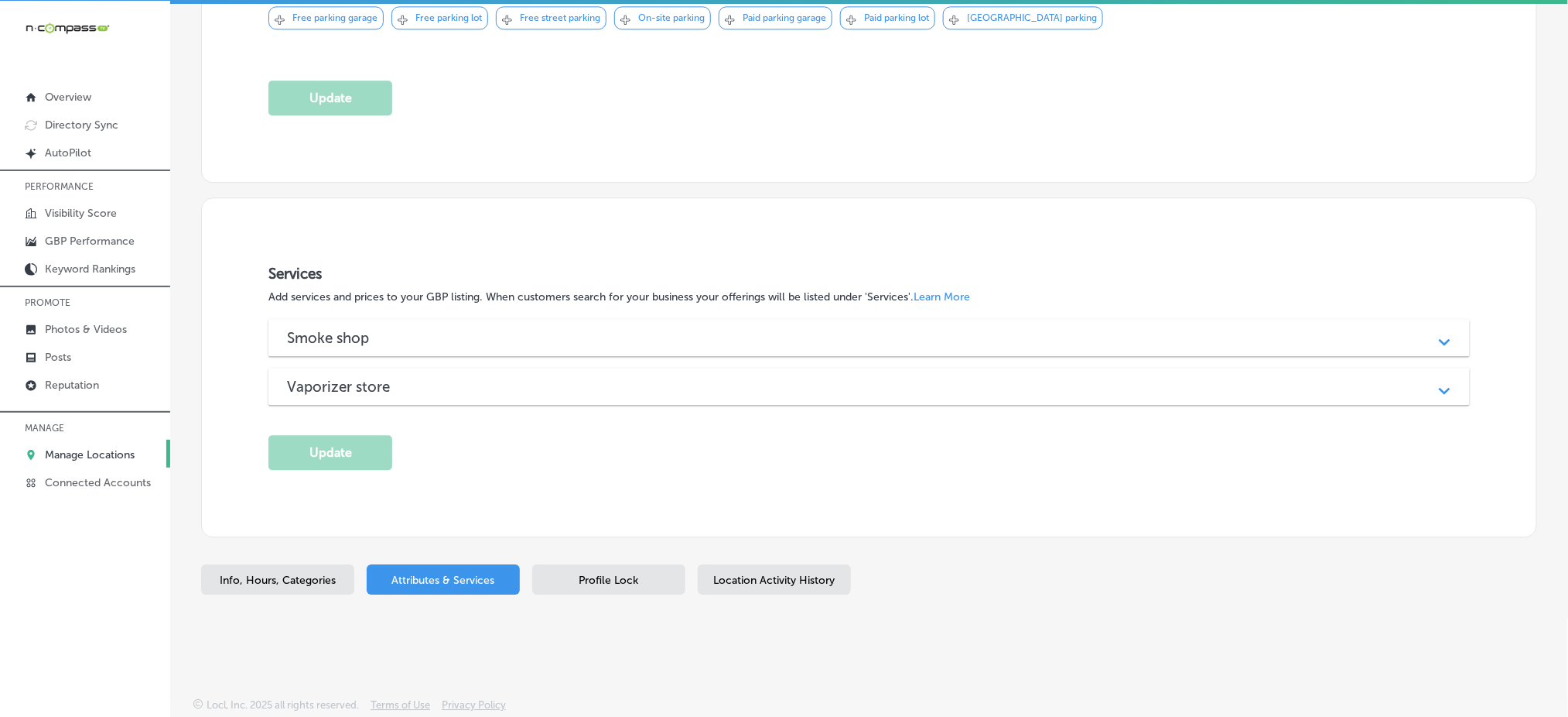
click at [465, 339] on div "Smoke shop" at bounding box center [869, 337] width 1164 height 18
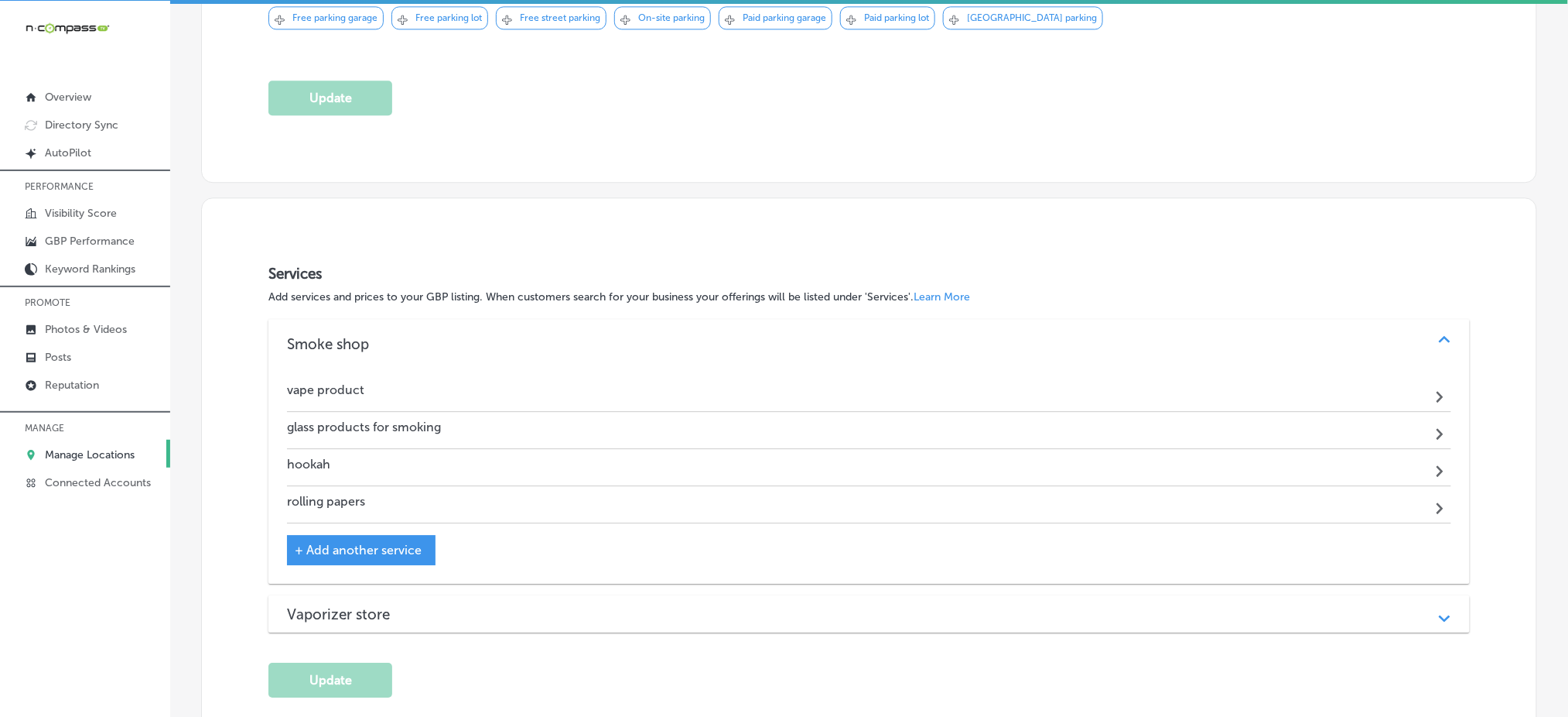
click at [400, 606] on h3 "Vaporizer store" at bounding box center [350, 614] width 127 height 18
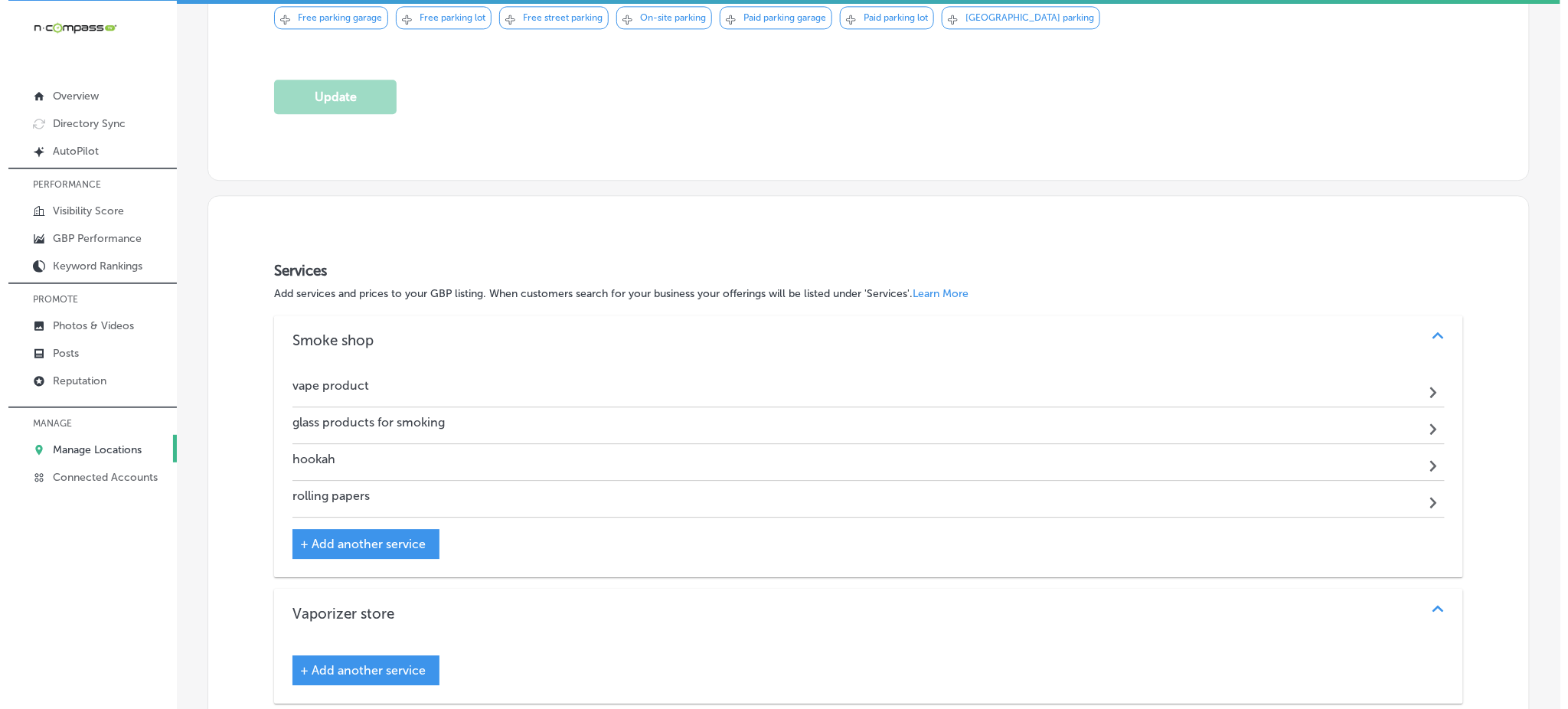
scroll to position [1437, 0]
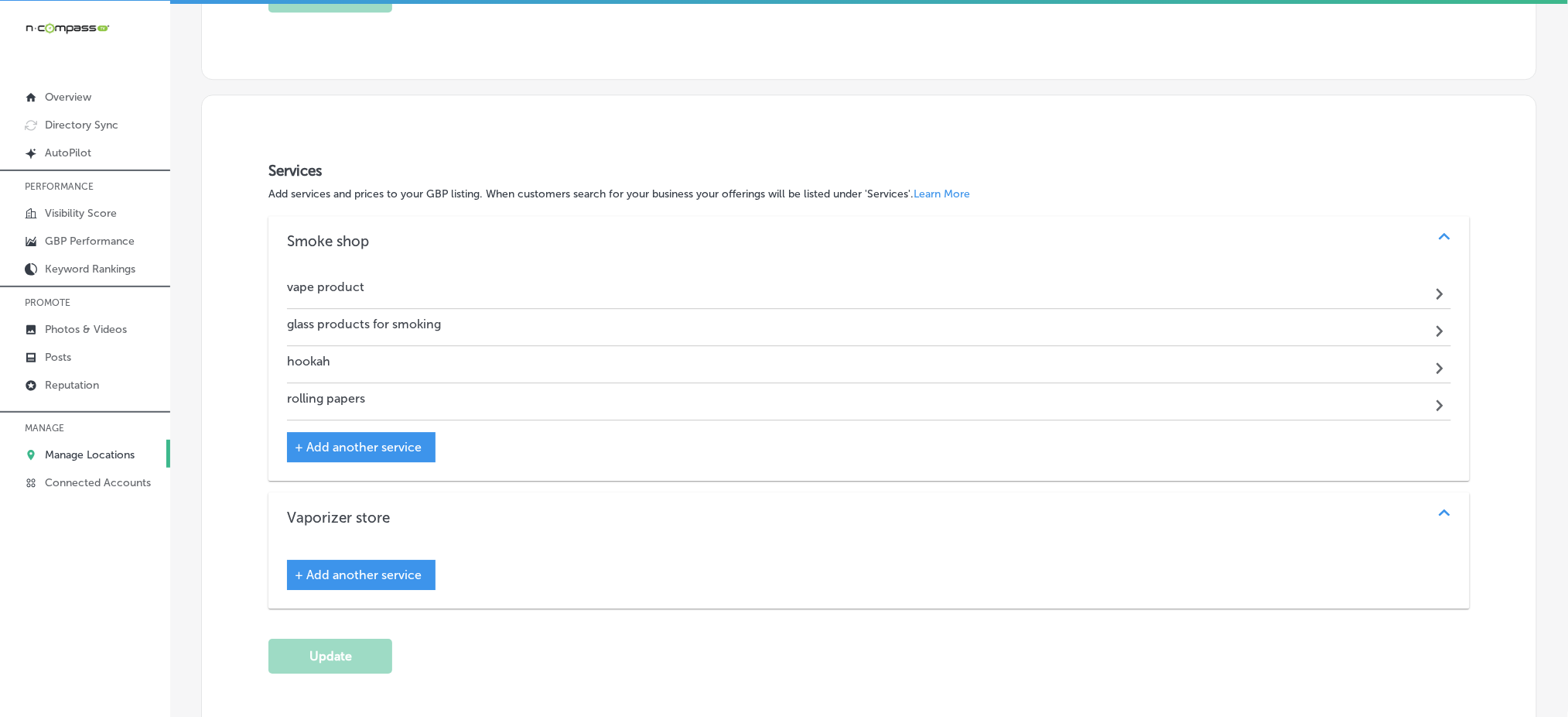
click at [329, 454] on div "+ Add another service" at bounding box center [361, 446] width 148 height 30
click at [373, 443] on span "+ Add another service" at bounding box center [358, 446] width 127 height 15
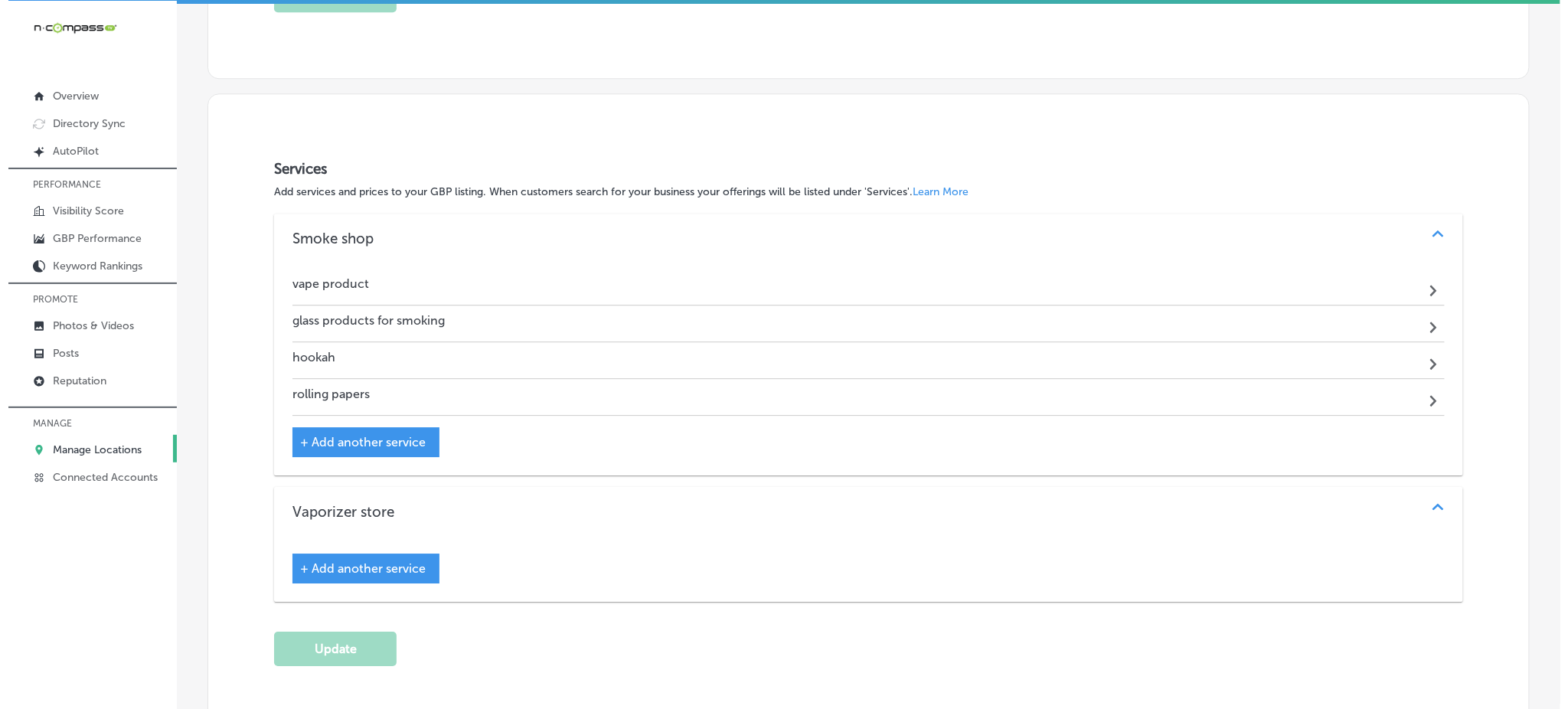
scroll to position [1443, 0]
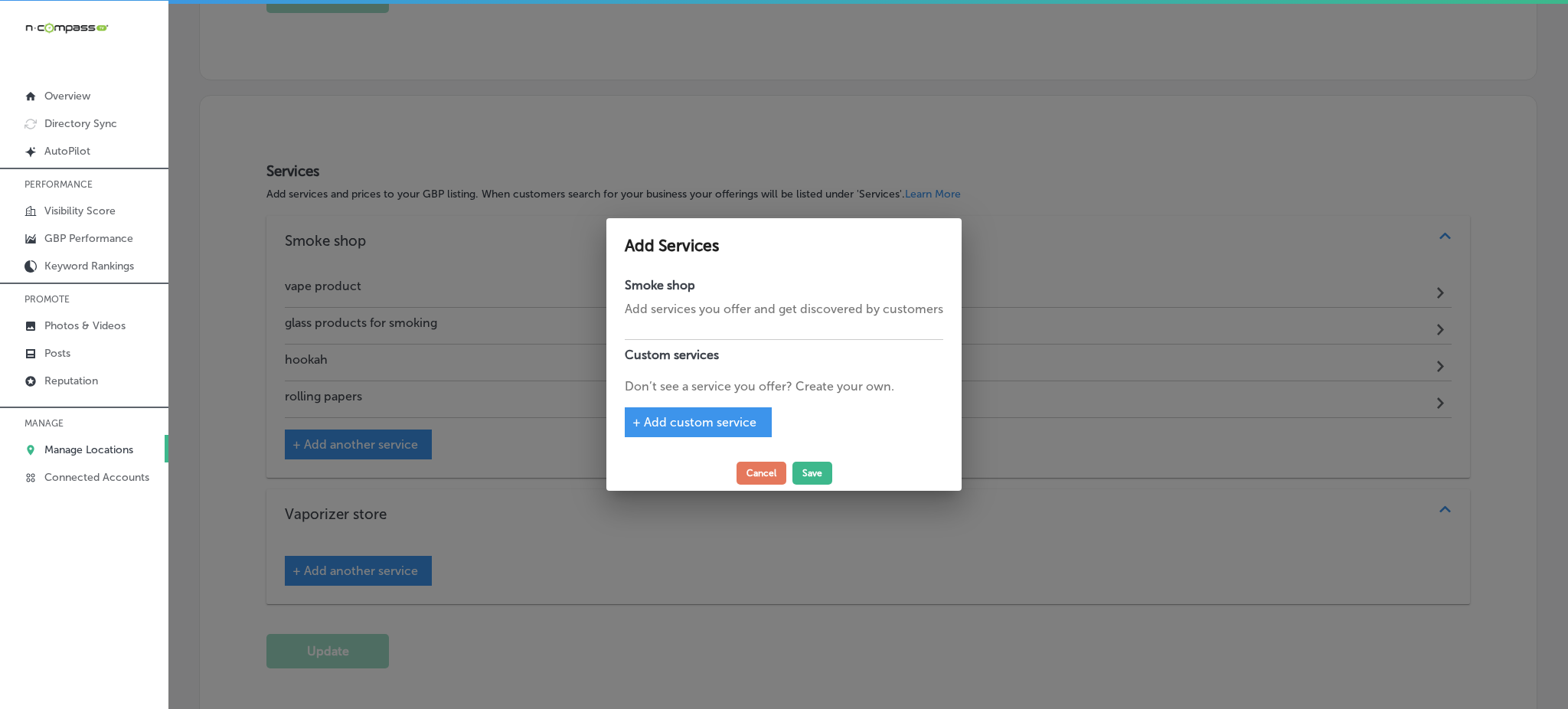
click at [697, 430] on div "+ Add custom service" at bounding box center [697, 422] width 147 height 30
click at [644, 424] on span "+ Add custom service" at bounding box center [694, 422] width 124 height 15
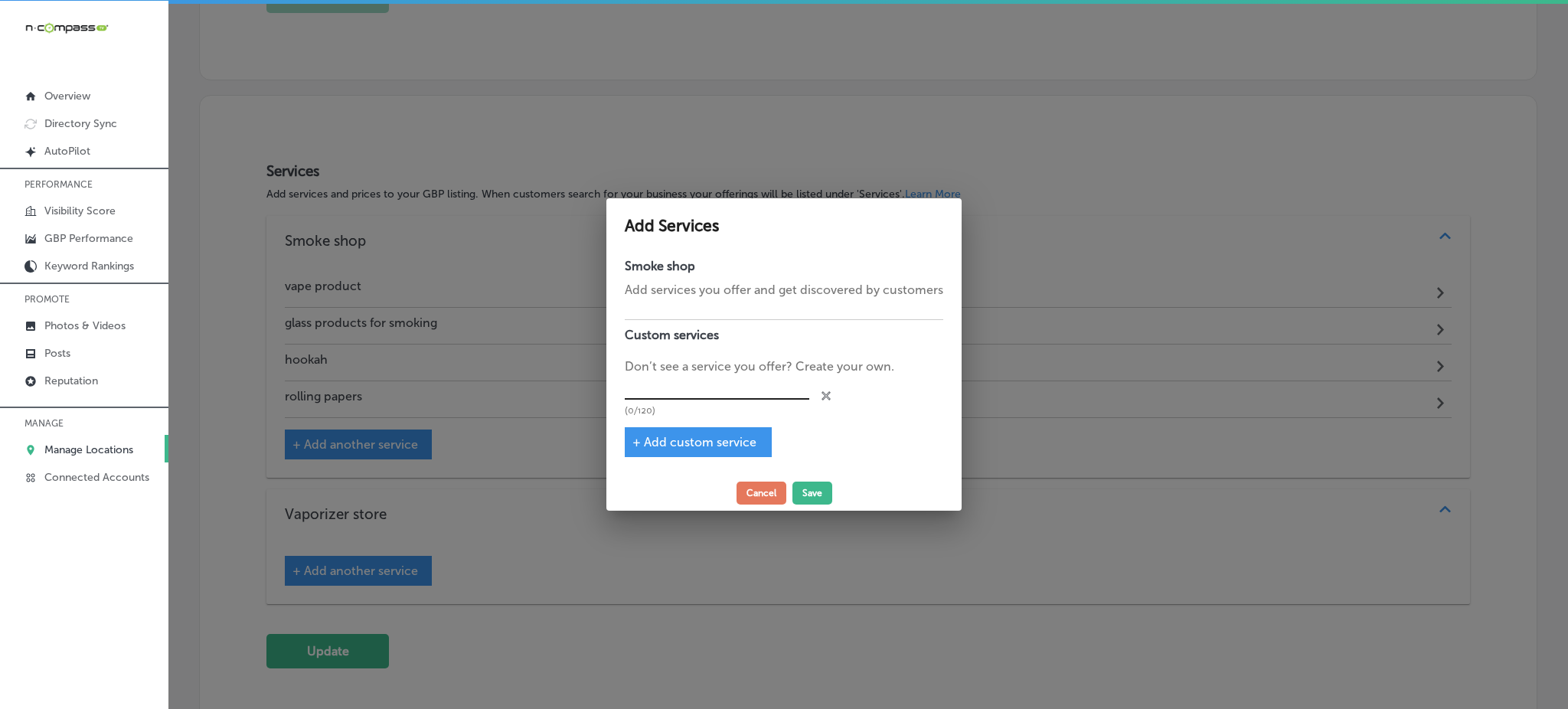
click at [666, 383] on input "text" at bounding box center [716, 388] width 184 height 24
paste input "KRATOM"
type input "KRATOM"
click at [690, 436] on span "+ Add custom service" at bounding box center [694, 442] width 124 height 15
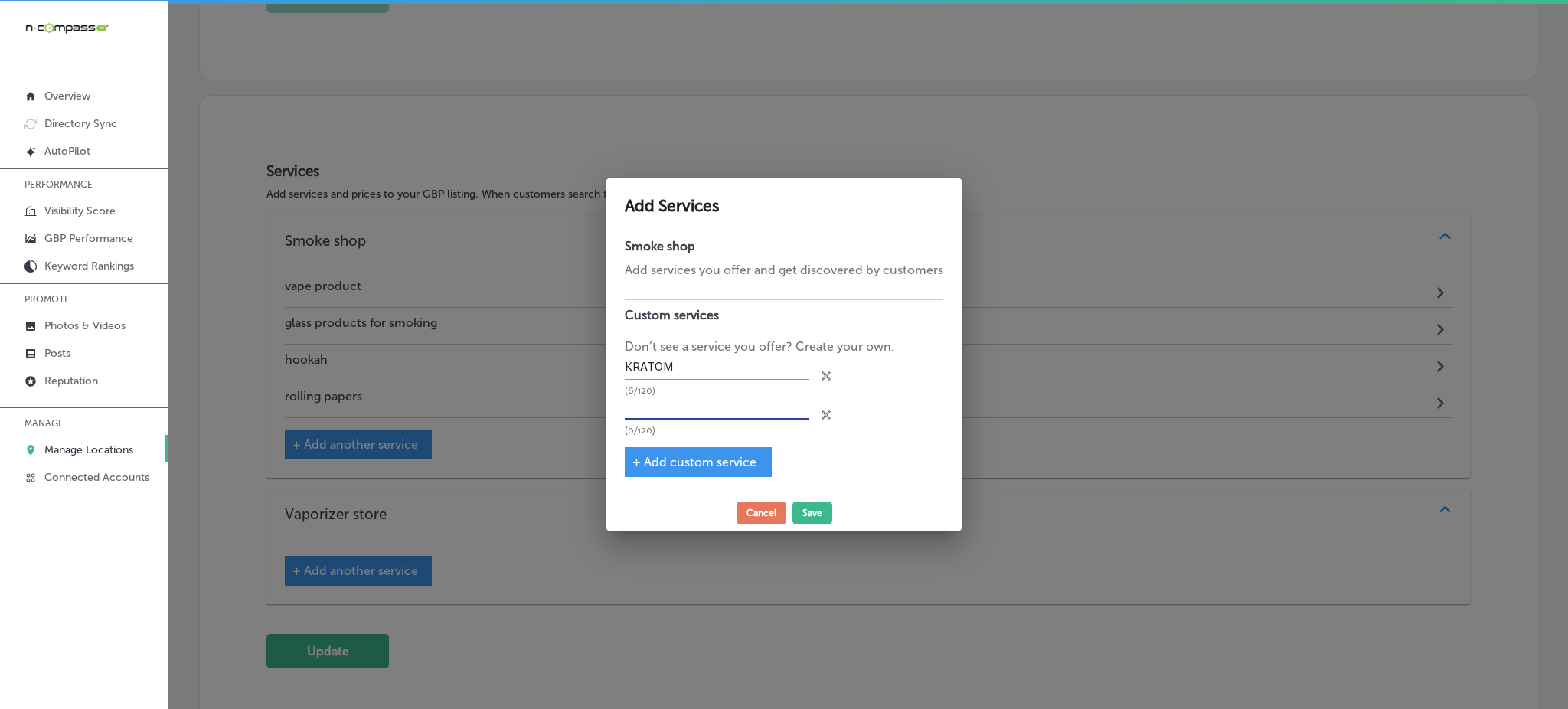
click at [654, 404] on input "text" at bounding box center [716, 407] width 184 height 24
paste input "DELTA"
type input "DELTA"
click at [672, 470] on div "+ Add custom service" at bounding box center [697, 461] width 147 height 30
click at [672, 464] on span "+ Add custom service" at bounding box center [694, 461] width 124 height 15
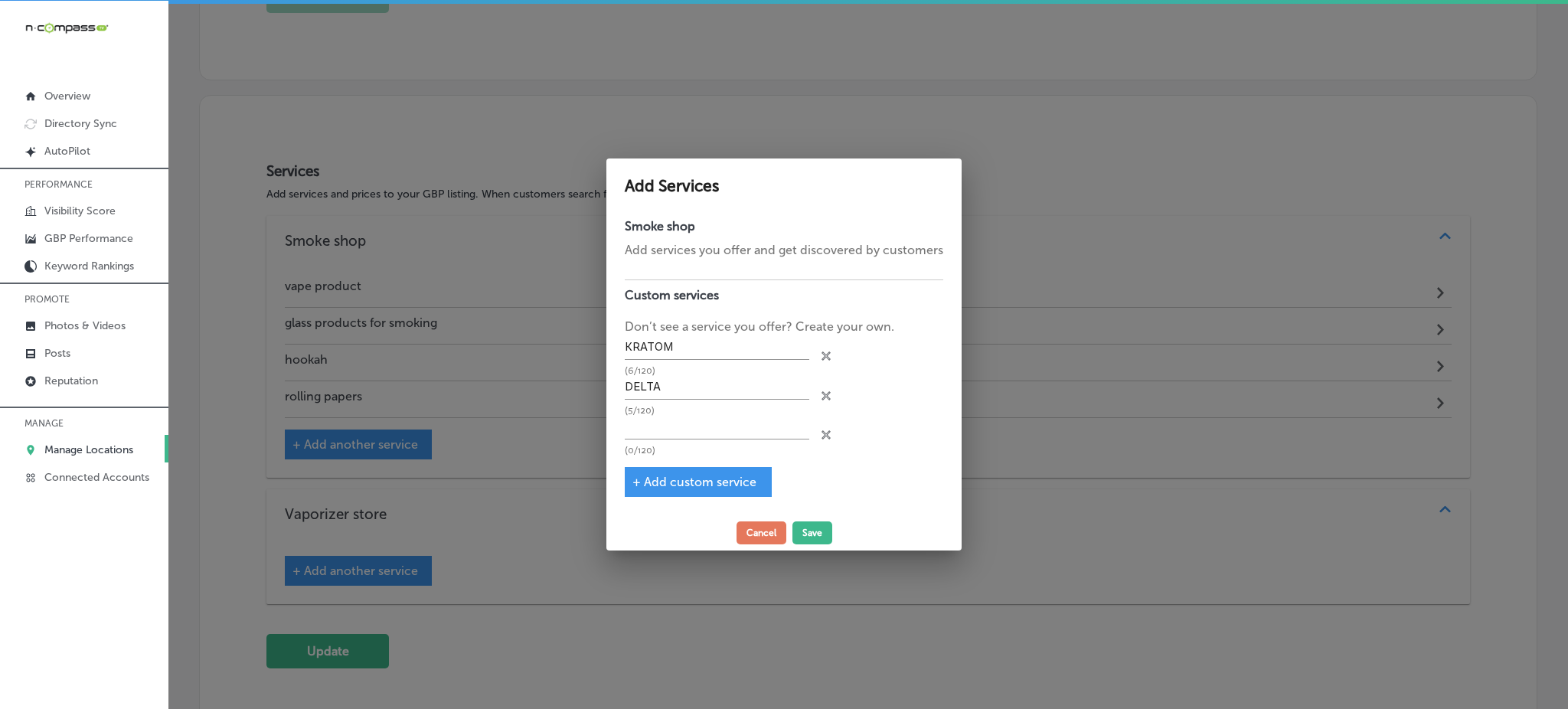
click at [666, 438] on div "(0/120)" at bounding box center [716, 436] width 184 height 39
click at [666, 436] on input "text" at bounding box center [716, 428] width 184 height 24
paste input "FUNGI"
type input "FUNGI"
click at [681, 478] on span "+ Add custom service" at bounding box center [694, 481] width 124 height 15
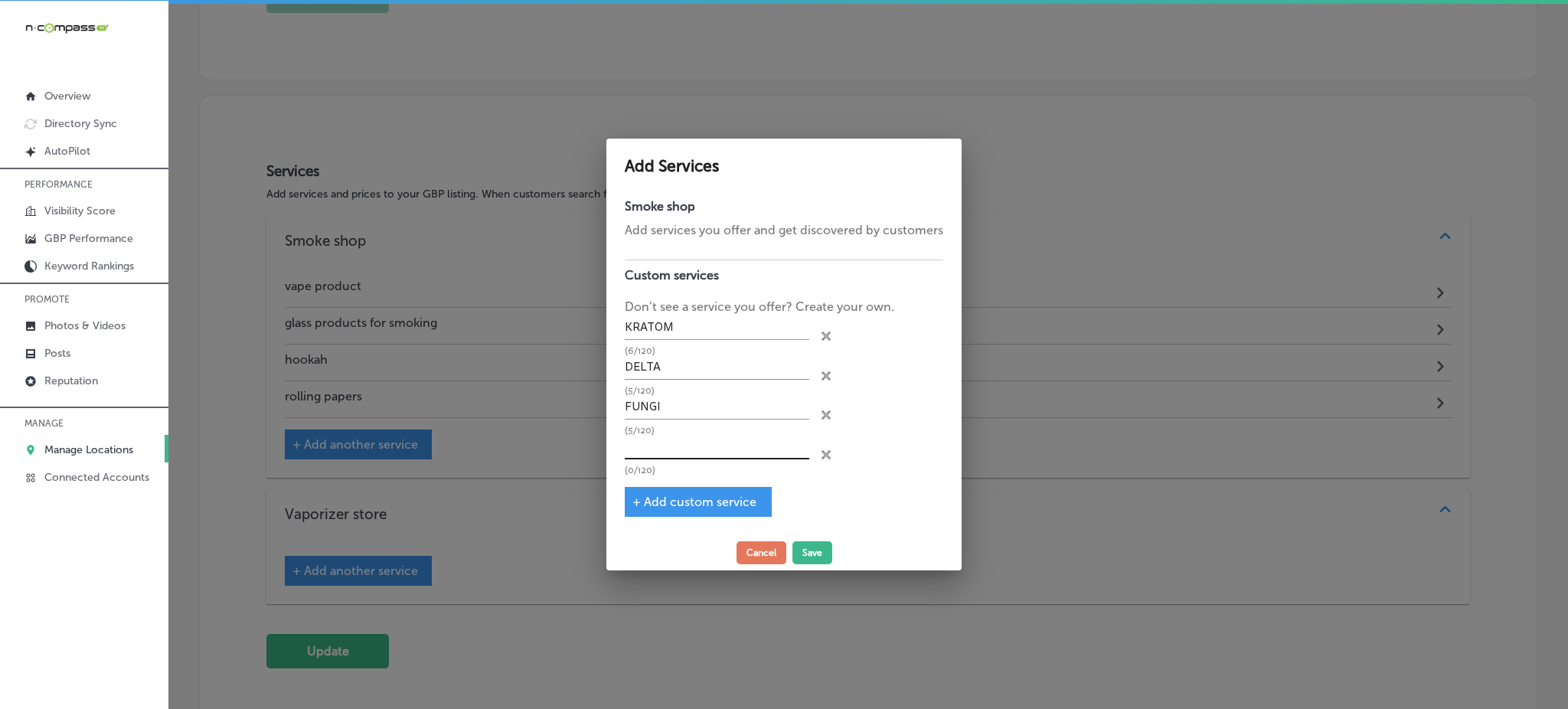
click at [684, 454] on input "text" at bounding box center [716, 448] width 184 height 24
paste input "21700 BATTERY"
type input "21700 BATTERY"
click at [667, 495] on span "+ Add custom service" at bounding box center [694, 502] width 124 height 15
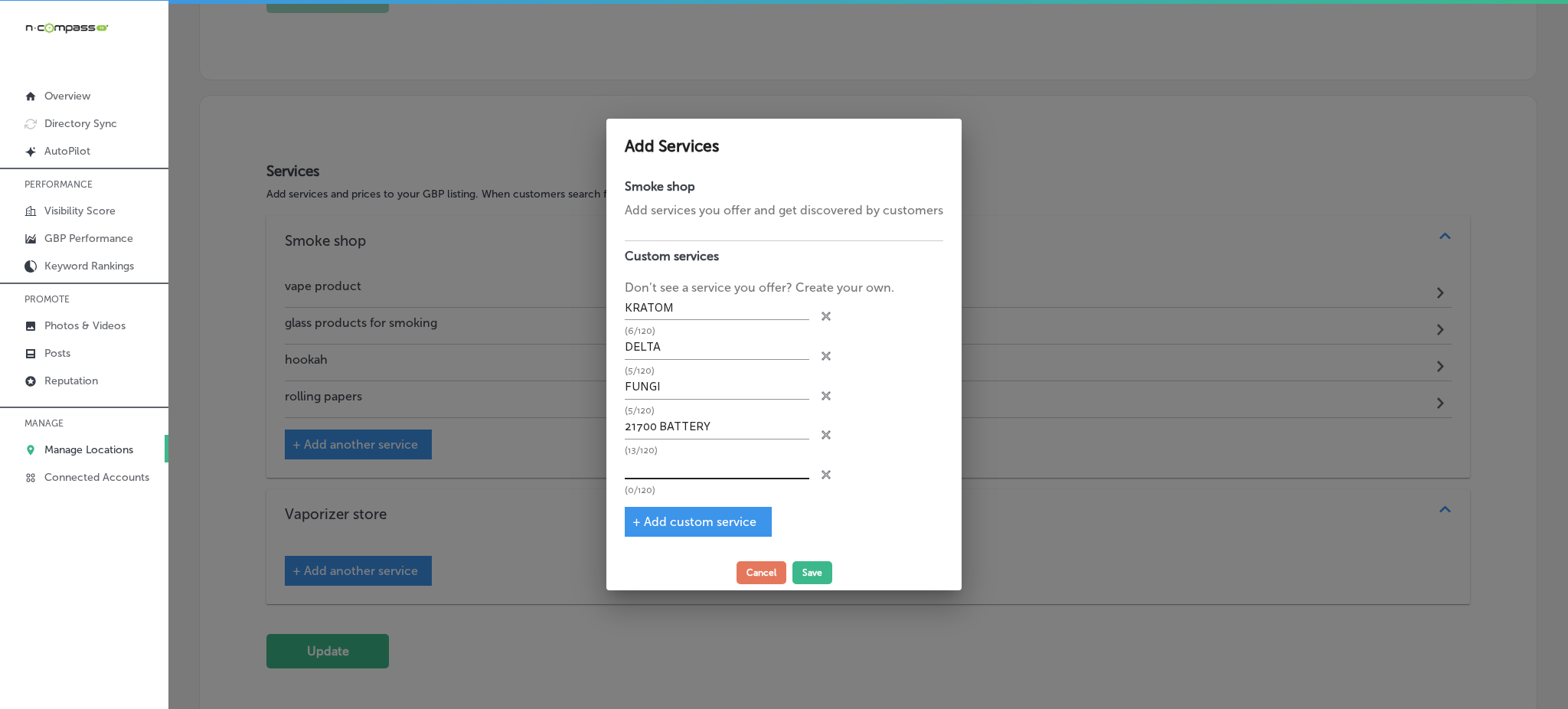
click at [667, 473] on input "text" at bounding box center [716, 467] width 184 height 24
paste input "18650 BATTERY"
type input "18650 BATTERY"
click at [653, 528] on div "+ Add custom service" at bounding box center [697, 521] width 147 height 30
click at [657, 516] on span "+ Add custom service" at bounding box center [694, 521] width 124 height 15
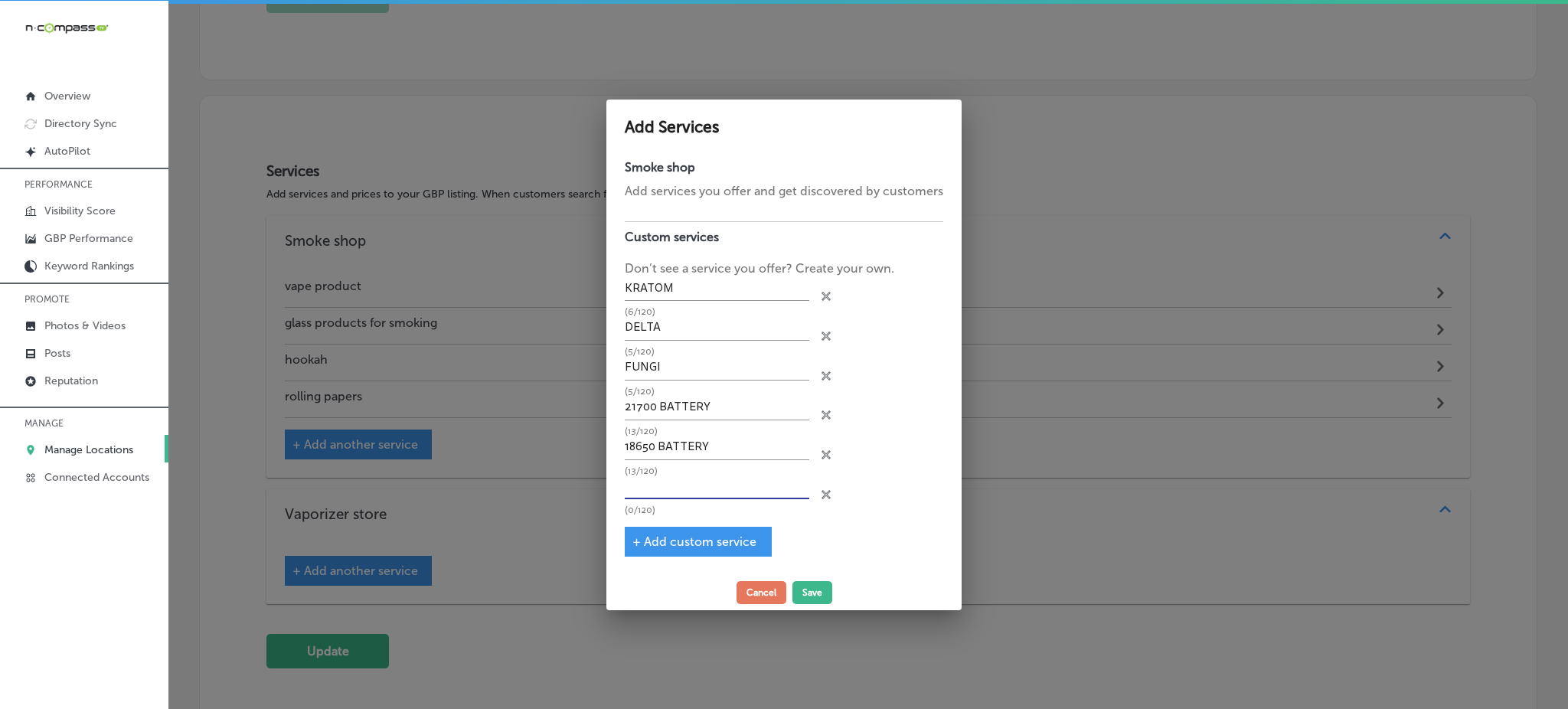
click at [668, 493] on input "text" at bounding box center [716, 487] width 184 height 24
paste input "CALIBURN"
type input "CALIBURN"
click at [691, 539] on span "+ Add custom service" at bounding box center [694, 541] width 124 height 15
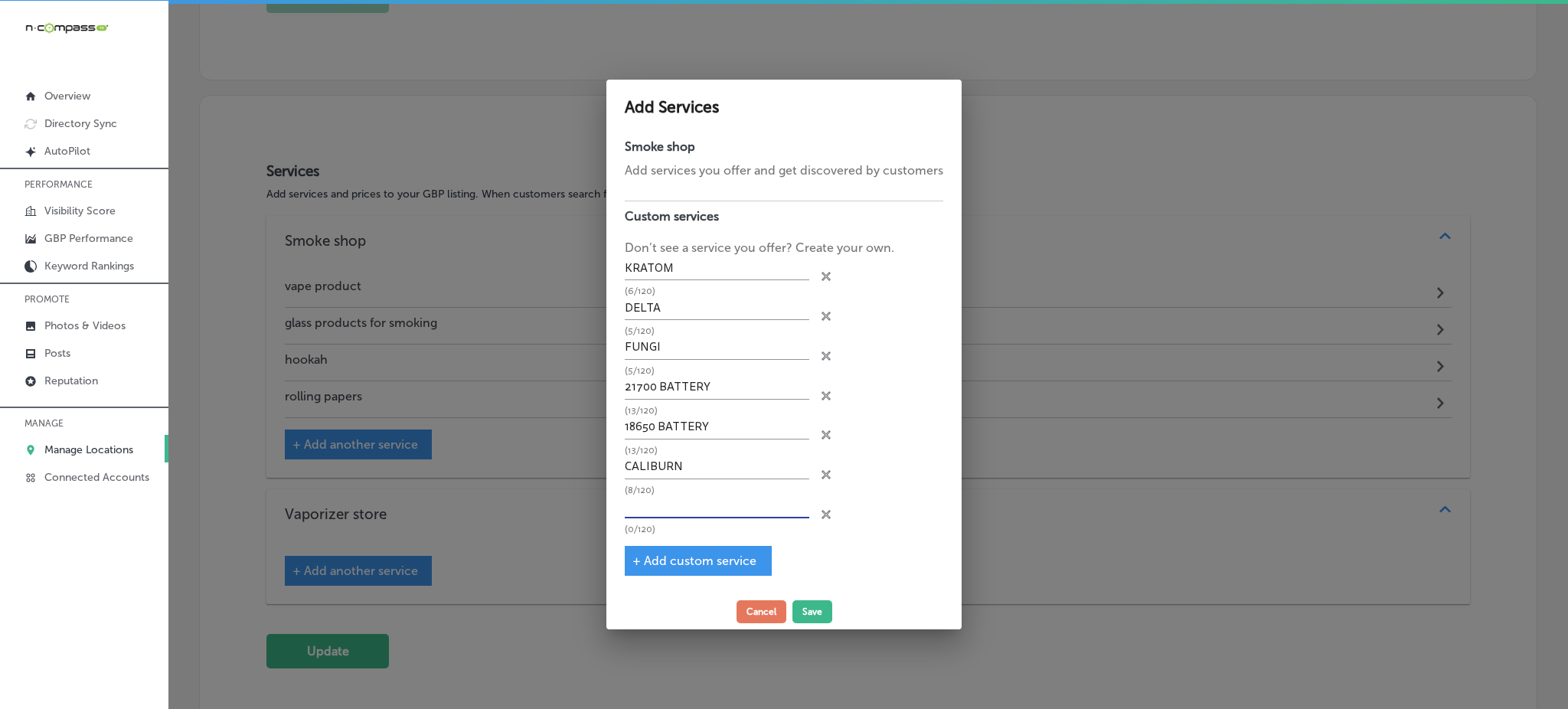
click at [693, 510] on input "text" at bounding box center [716, 508] width 184 height 24
paste input "PODS"
type input "PODS"
click at [676, 560] on span "+ Add custom service" at bounding box center [694, 560] width 124 height 15
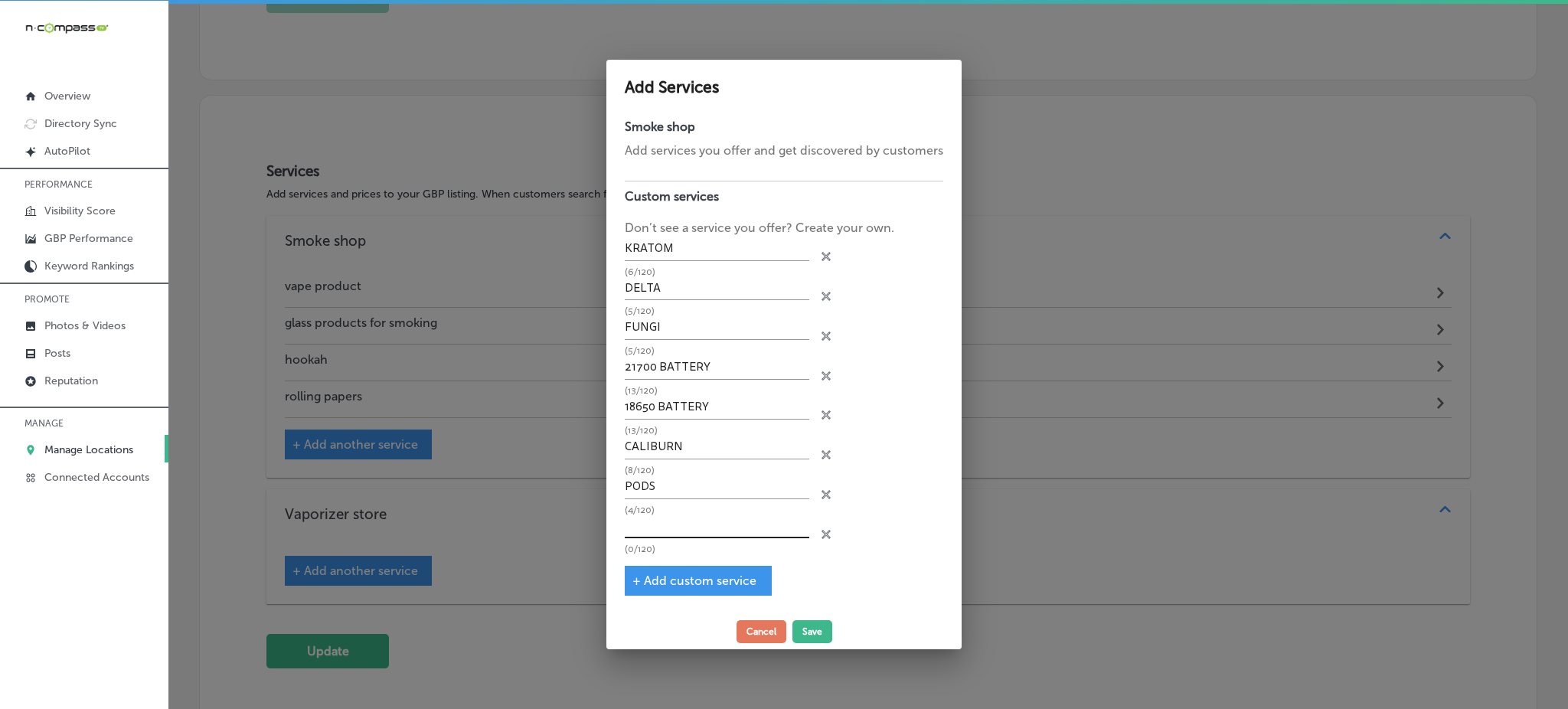
click at [682, 532] on input "text" at bounding box center [716, 527] width 184 height 24
paste input "COILS"
type input "COILS"
click at [695, 569] on div "+ Add custom service" at bounding box center [697, 580] width 147 height 30
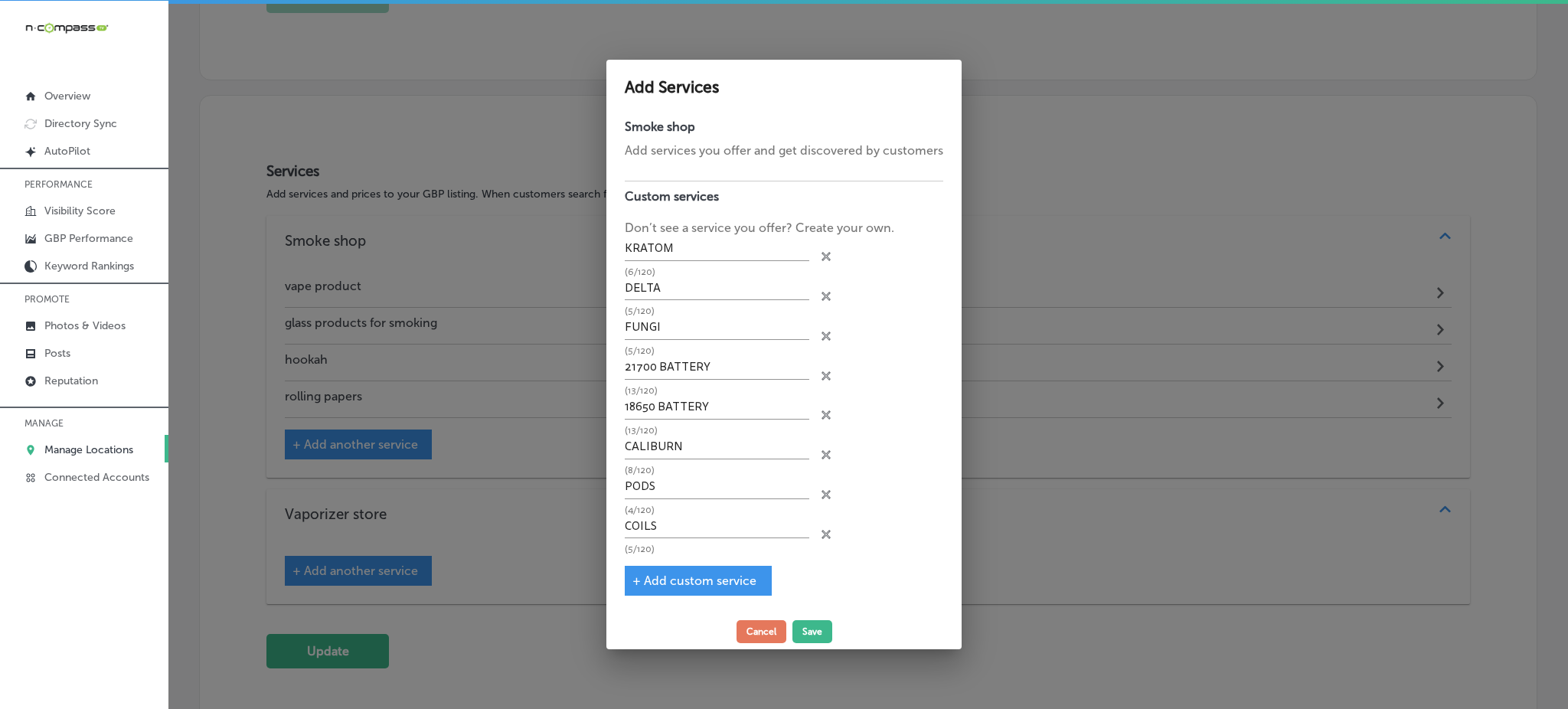
click at [672, 579] on span "+ Add custom service" at bounding box center [694, 580] width 124 height 15
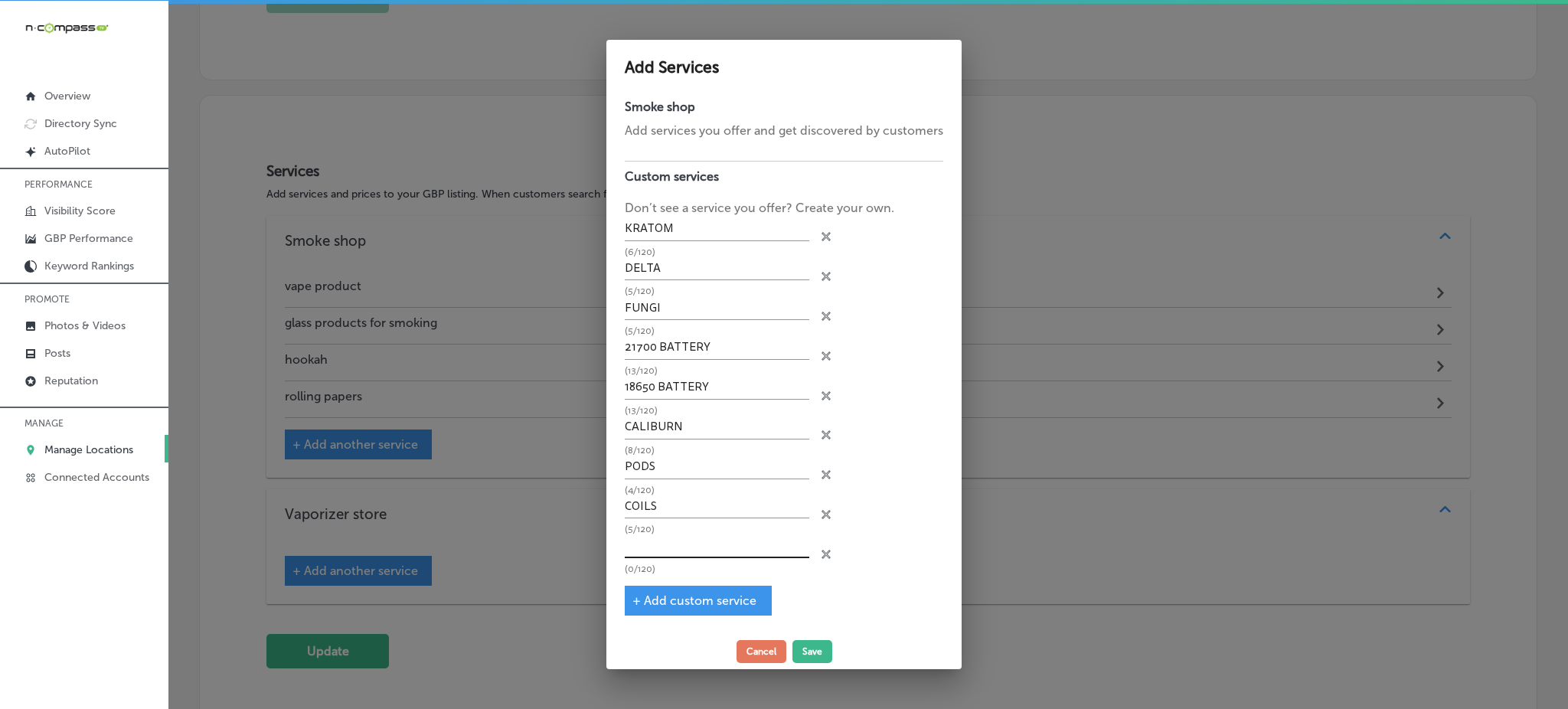
click at [666, 544] on input "text" at bounding box center [716, 546] width 184 height 24
paste input "RIGS"
type input "RIGS"
click at [668, 598] on span "+ Add custom service" at bounding box center [694, 600] width 124 height 15
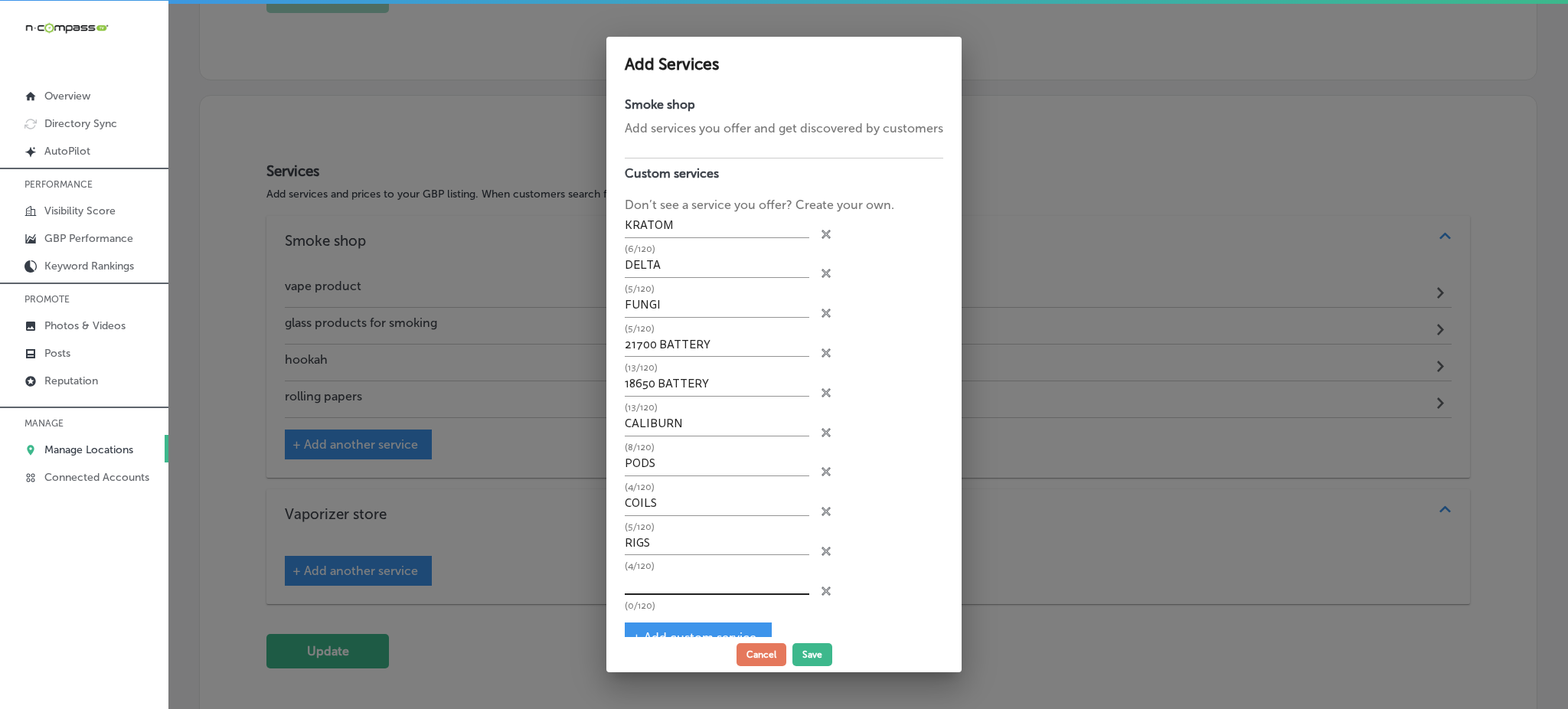
click at [664, 577] on input "text" at bounding box center [716, 583] width 184 height 24
paste input "MODS"
type input "MODS"
click at [643, 630] on span "+ Add custom service" at bounding box center [694, 637] width 124 height 15
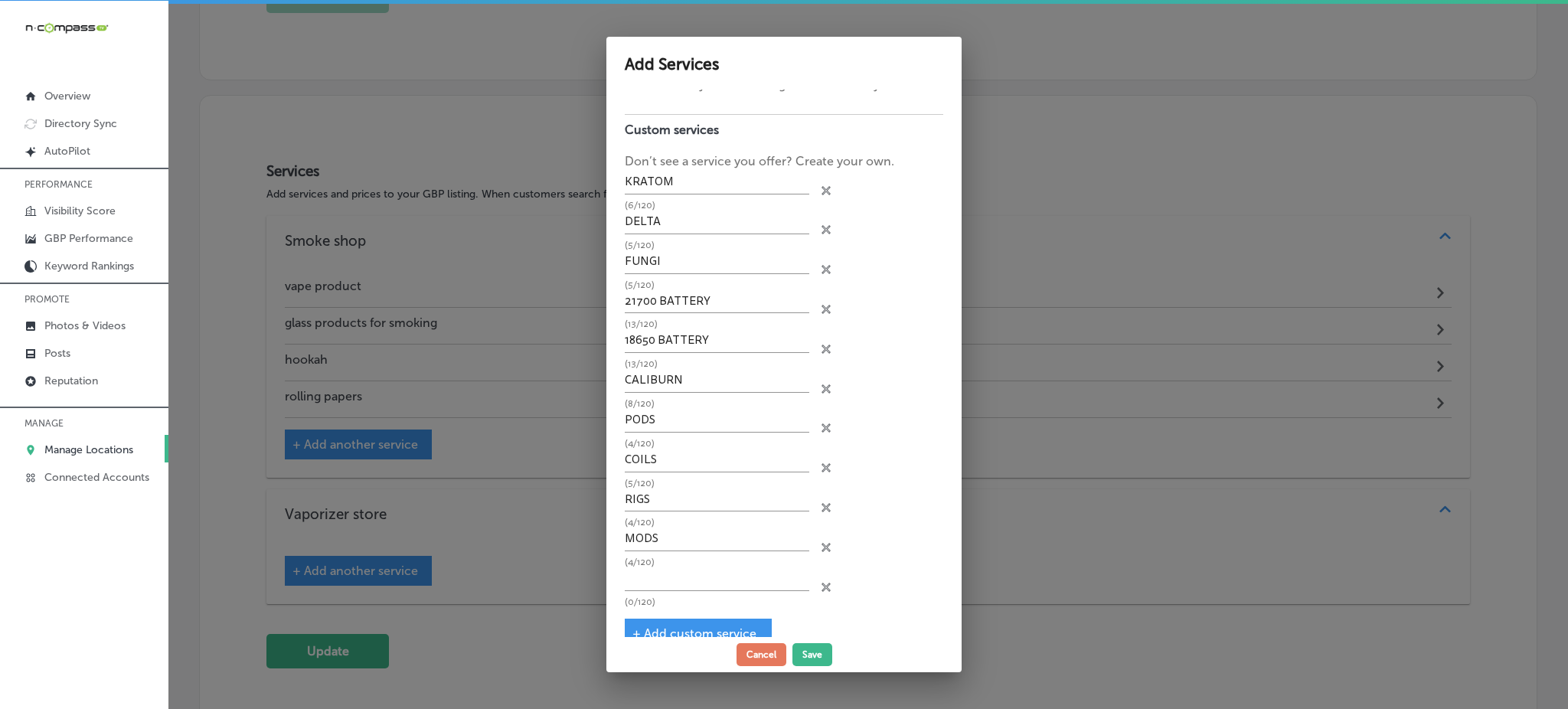
scroll to position [65, 0]
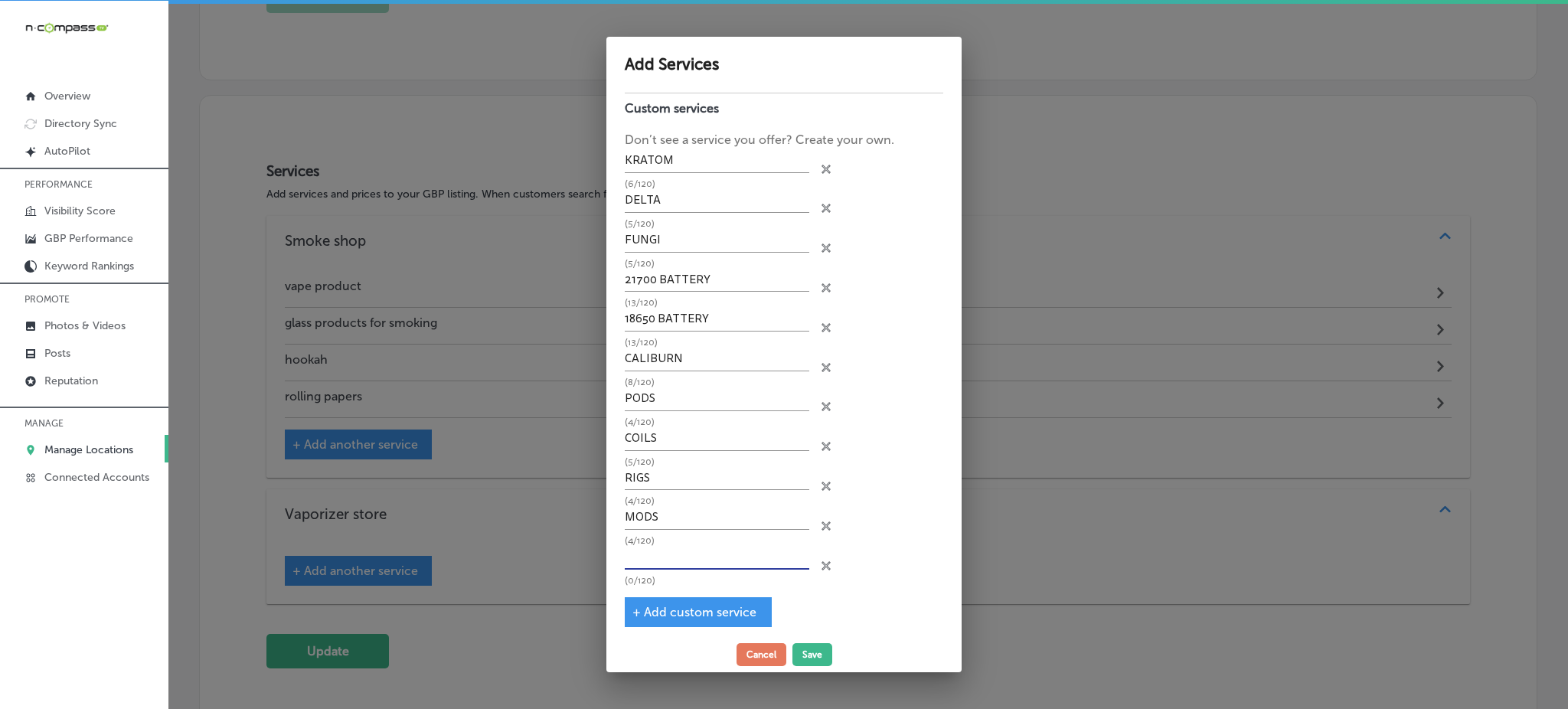
click at [661, 555] on input "text" at bounding box center [716, 557] width 184 height 24
paste input "TANKS"
type input "TANKS"
click at [654, 604] on span "+ Add custom service" at bounding box center [694, 611] width 124 height 15
click at [655, 593] on input "text" at bounding box center [716, 598] width 184 height 24
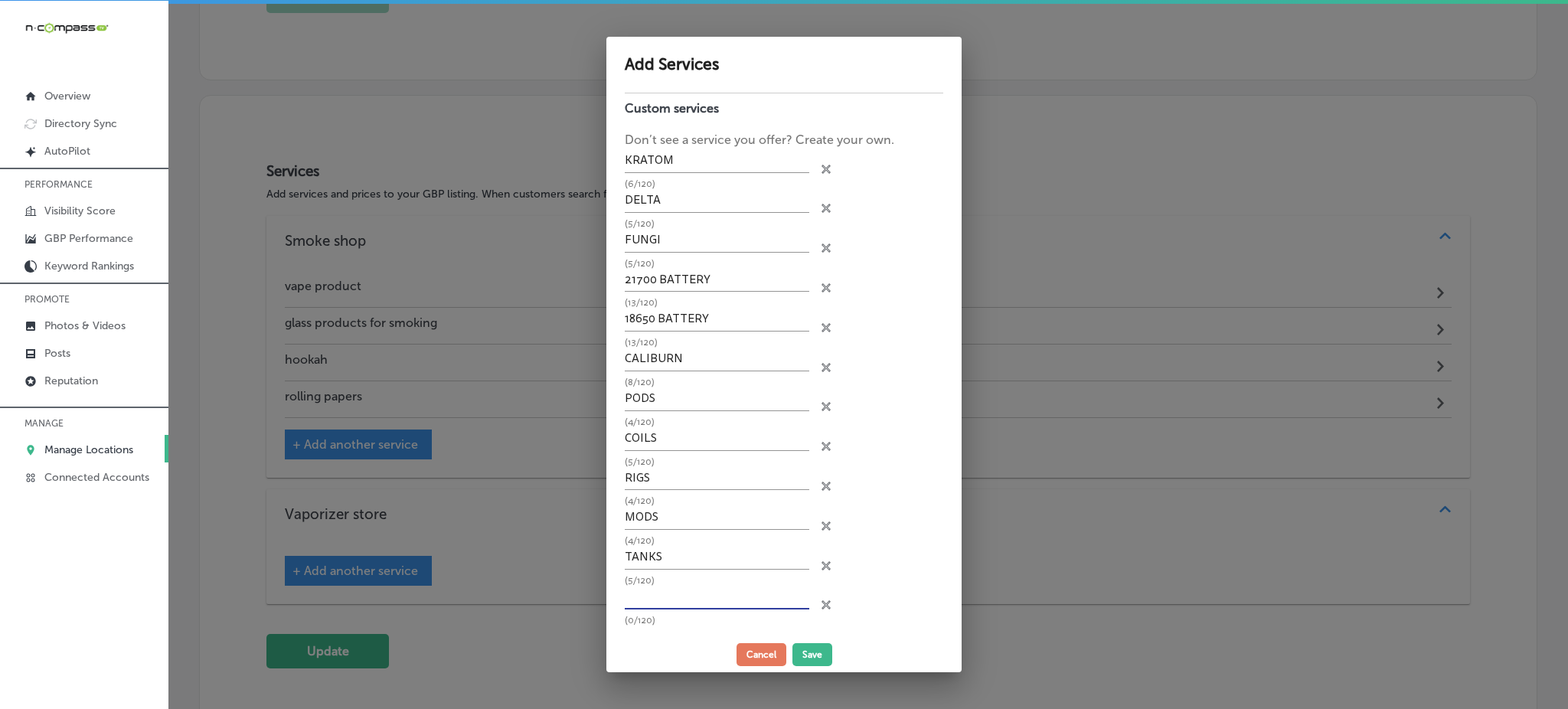
paste input "E-JUICE"
type input "E-JUICE"
click at [659, 637] on div "+ Add custom service" at bounding box center [697, 652] width 147 height 30
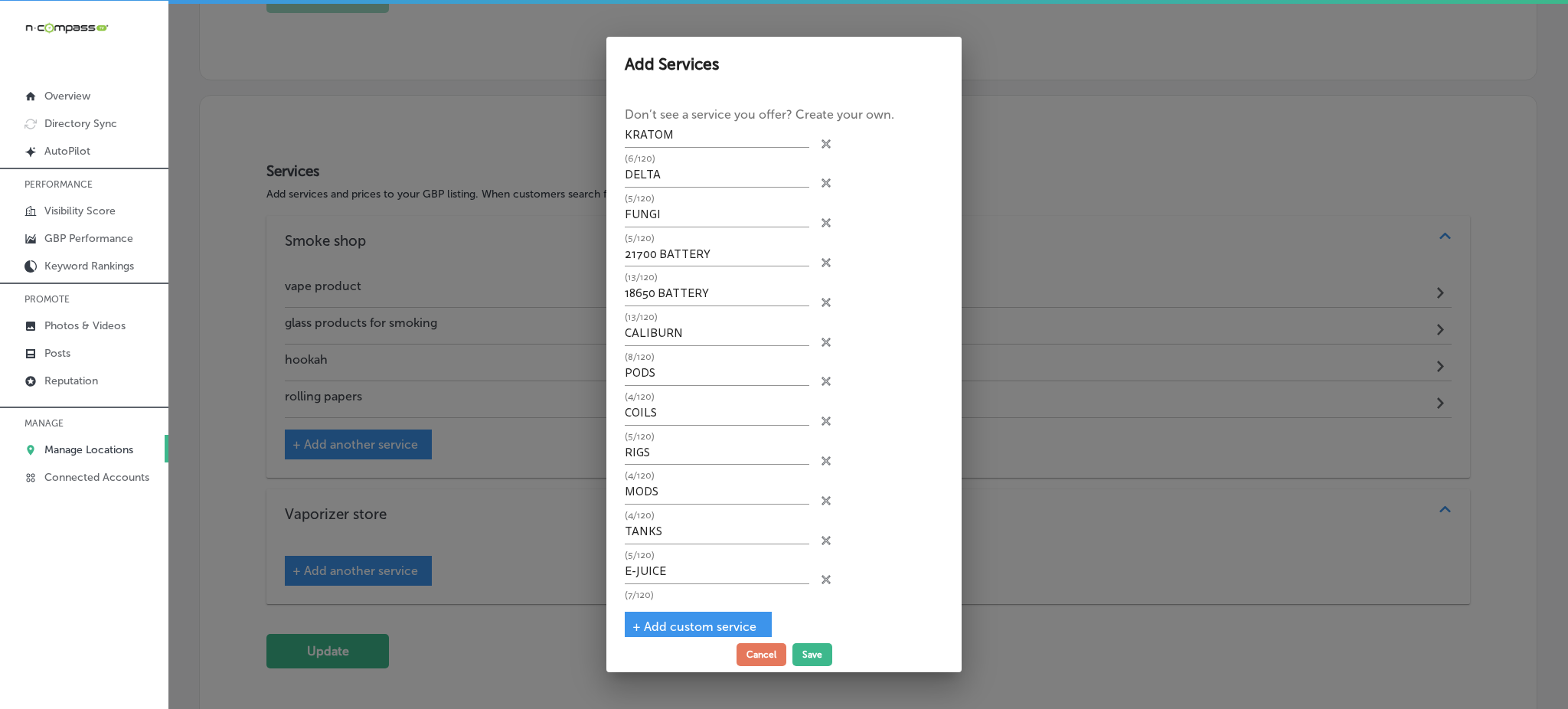
scroll to position [104, 0]
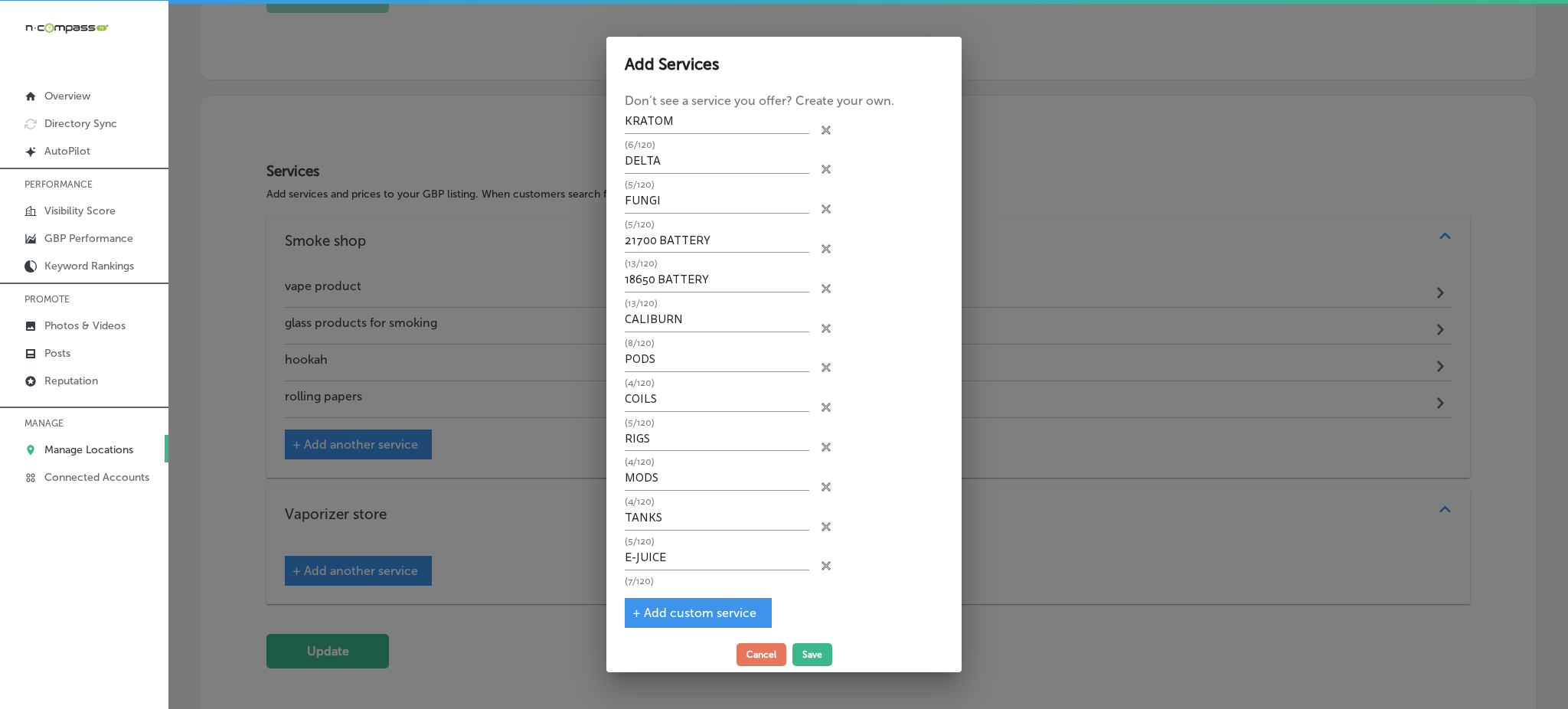
click at [659, 605] on span "+ Add custom service" at bounding box center [694, 612] width 124 height 15
click at [667, 595] on input "text" at bounding box center [716, 598] width 184 height 24
paste input "COALS"
type input "COALS"
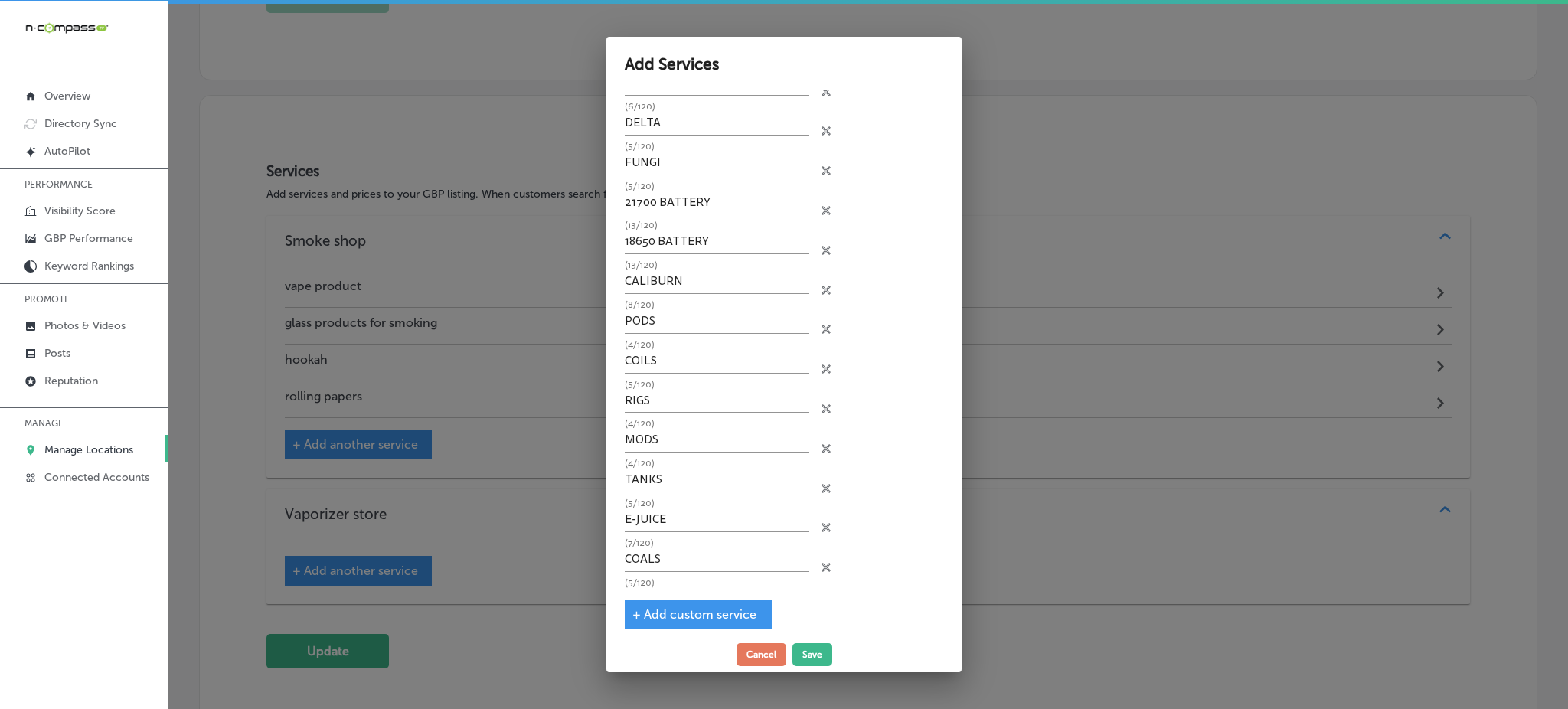
click at [687, 607] on span "+ Add custom service" at bounding box center [694, 614] width 124 height 15
click at [681, 591] on input "text" at bounding box center [716, 600] width 184 height 24
paste input "DISPOSABLES"
type input "DISPOSABLES"
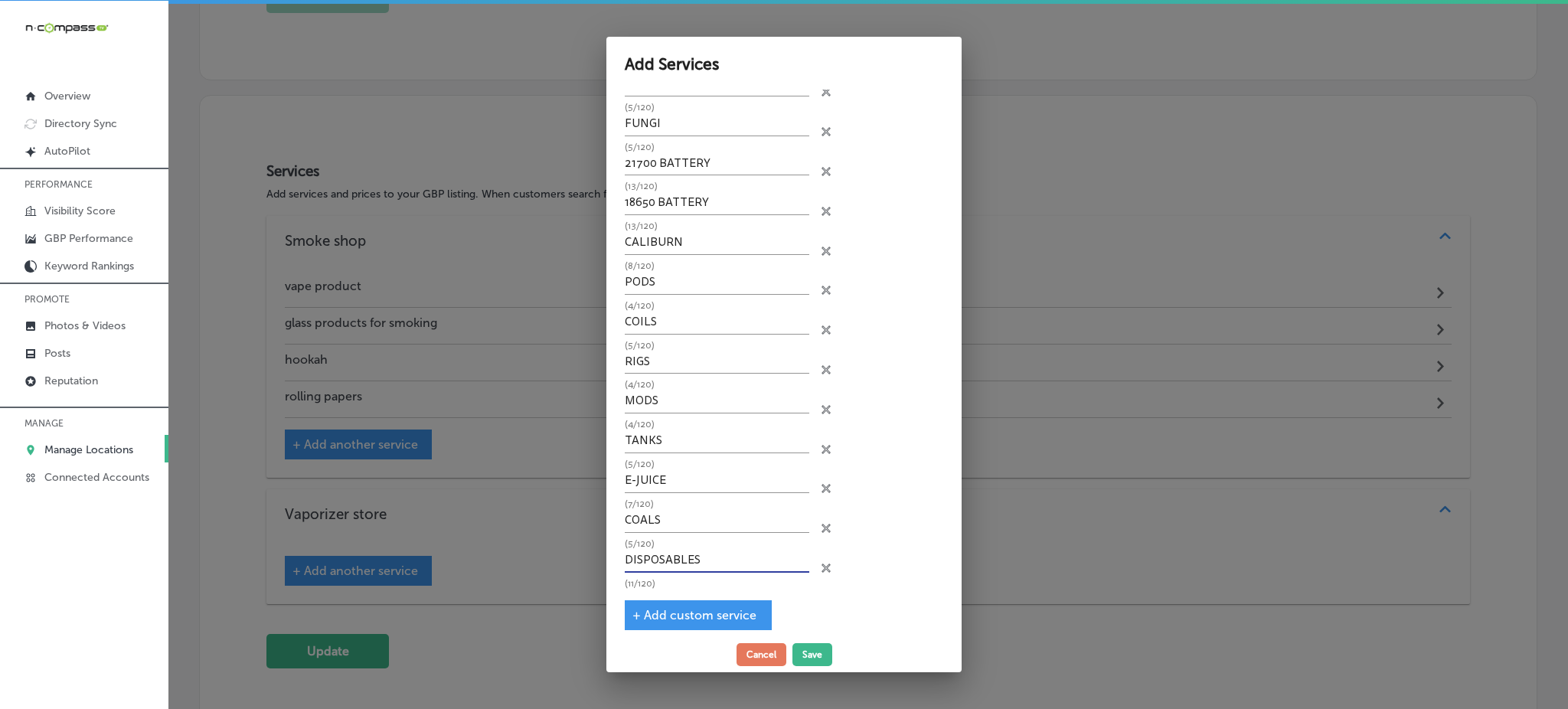
click at [674, 610] on span "+ Add custom service" at bounding box center [694, 615] width 124 height 15
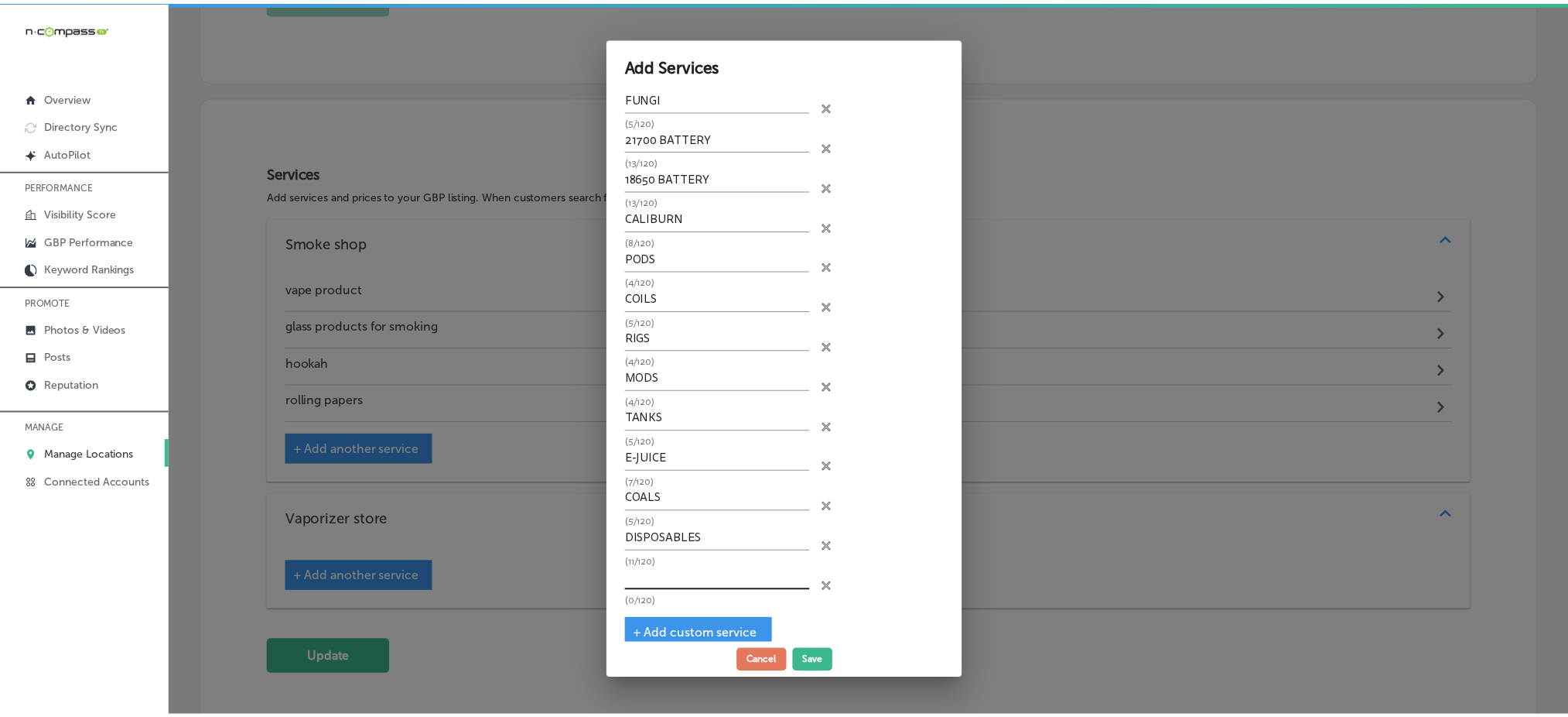
scroll to position [223, 0]
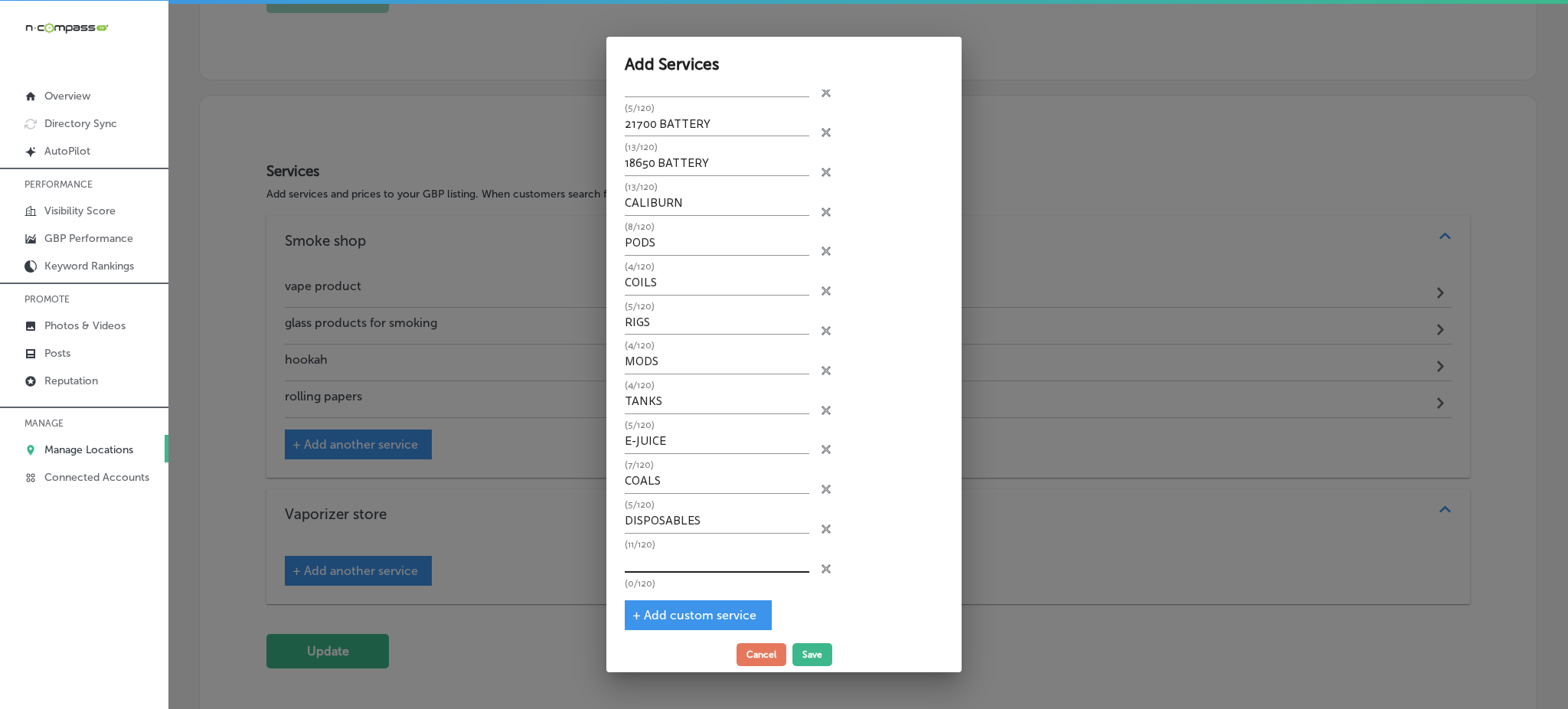
click at [698, 550] on input "text" at bounding box center [716, 562] width 184 height 24
paste input "CIGAR"
type input "CIGAR"
click at [810, 658] on button "Save" at bounding box center [812, 654] width 39 height 23
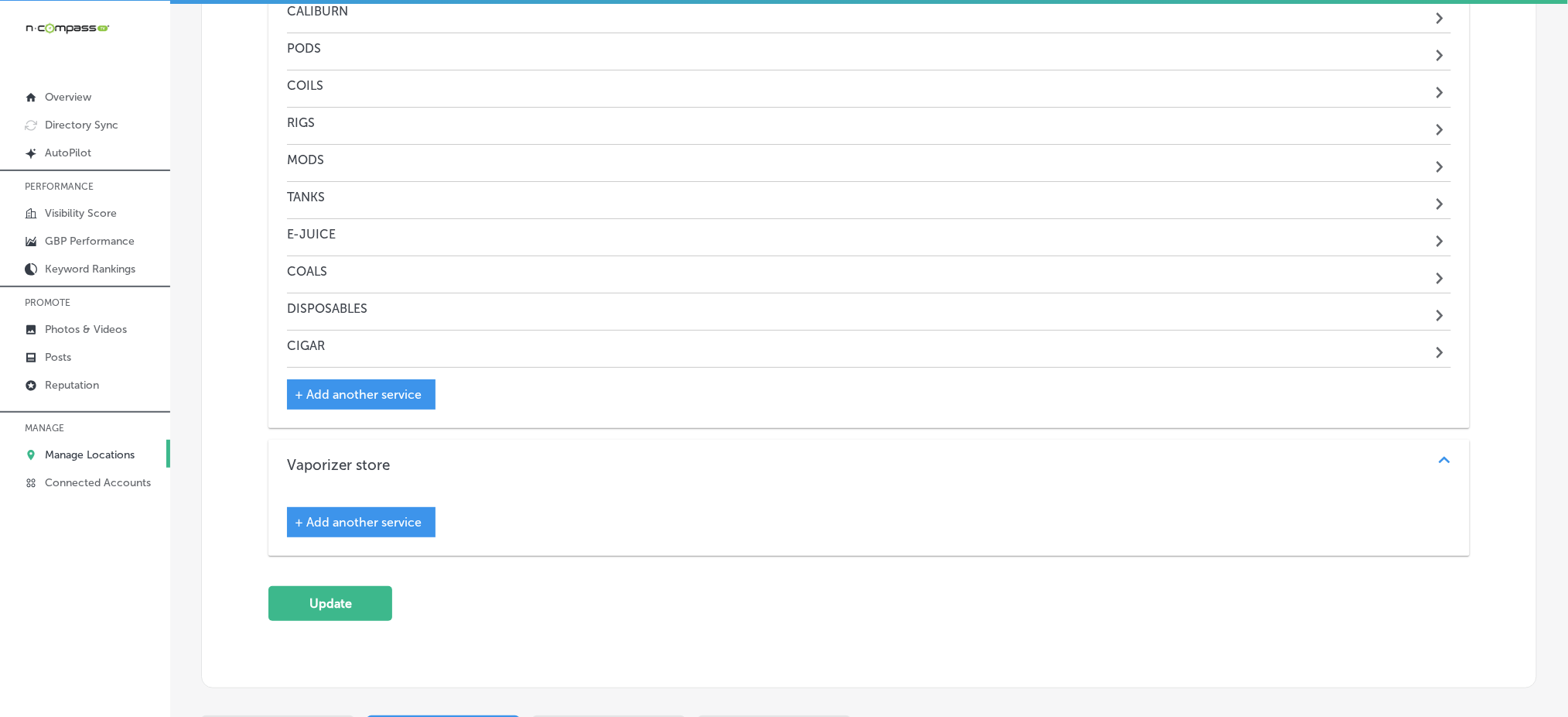
scroll to position [2073, 0]
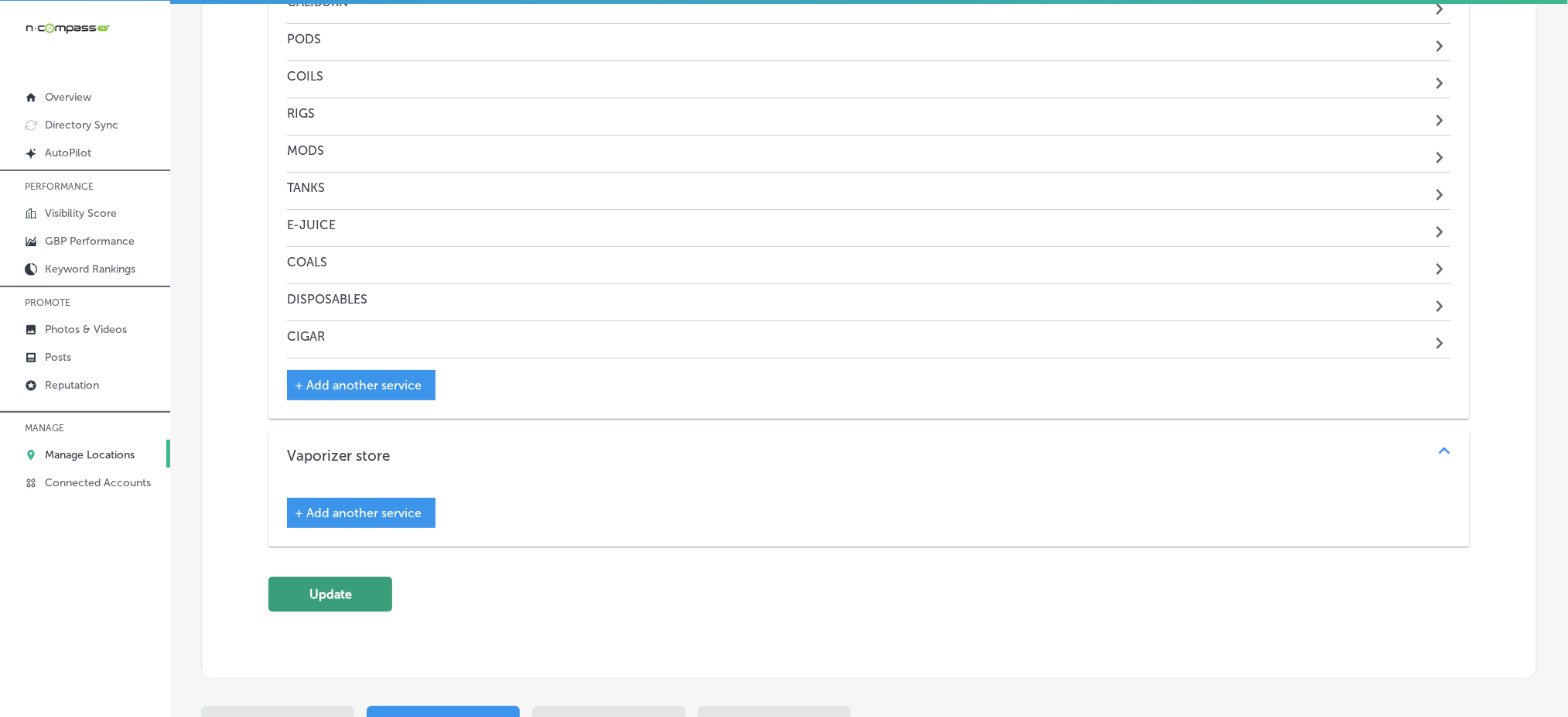
click at [368, 597] on button "Update" at bounding box center [330, 594] width 124 height 35
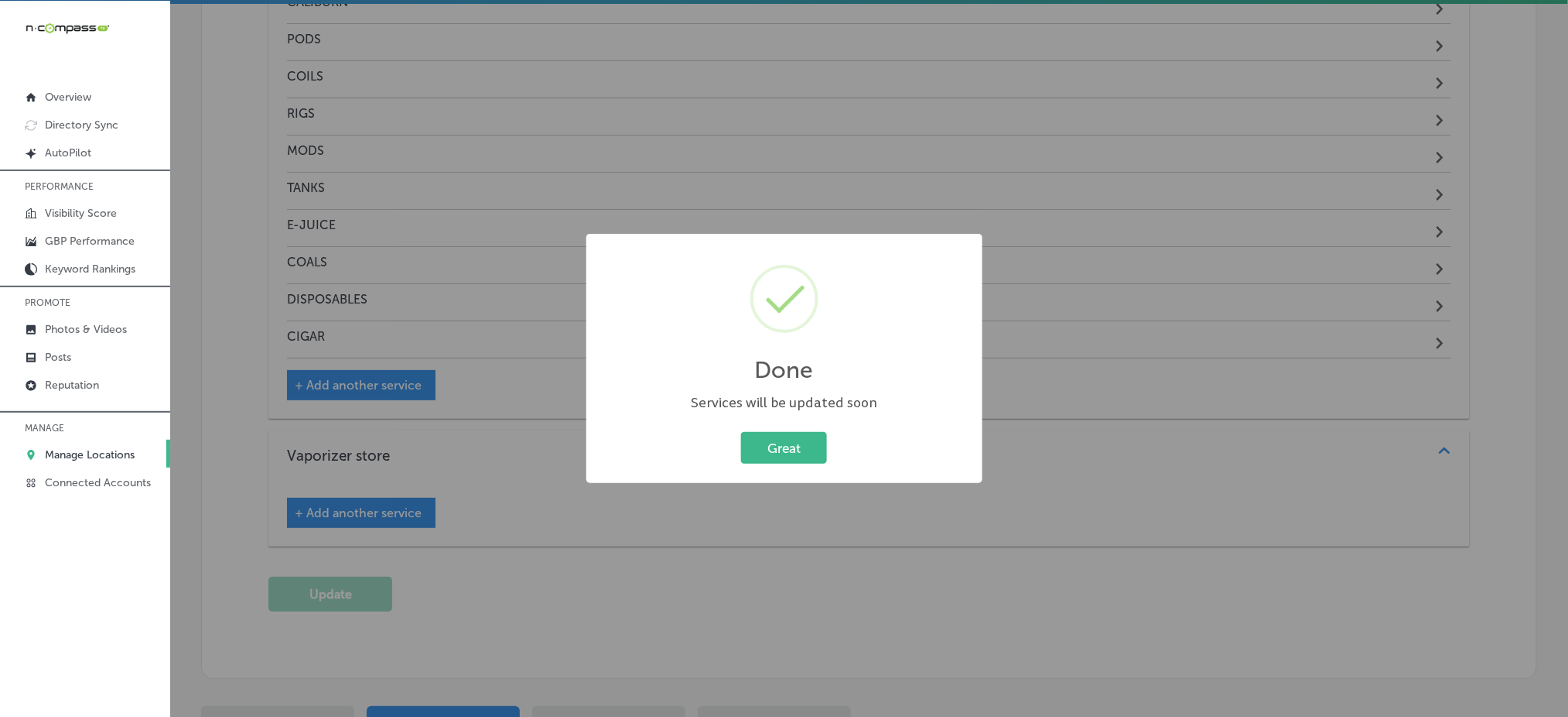
scroll to position [2080, 0]
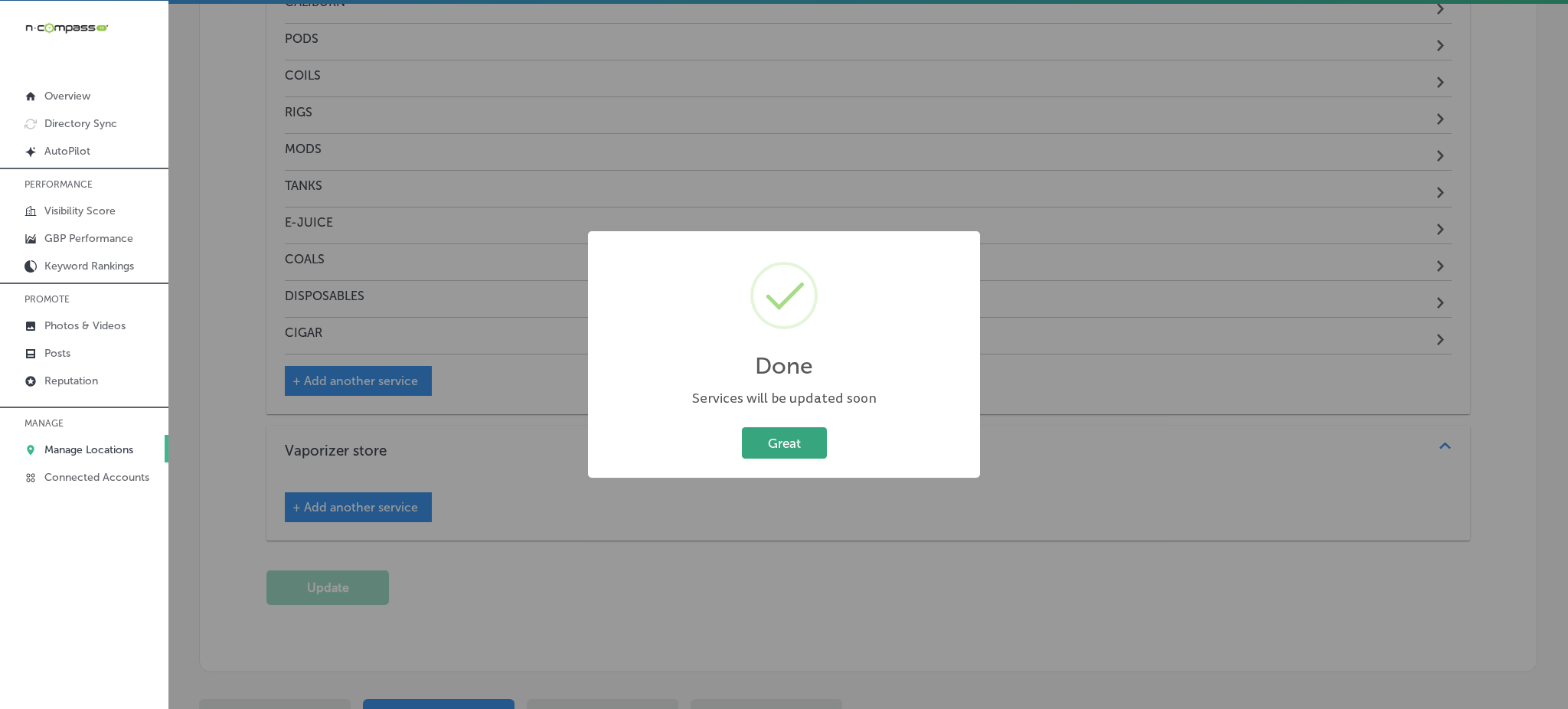
click at [763, 437] on button "Great" at bounding box center [784, 442] width 85 height 32
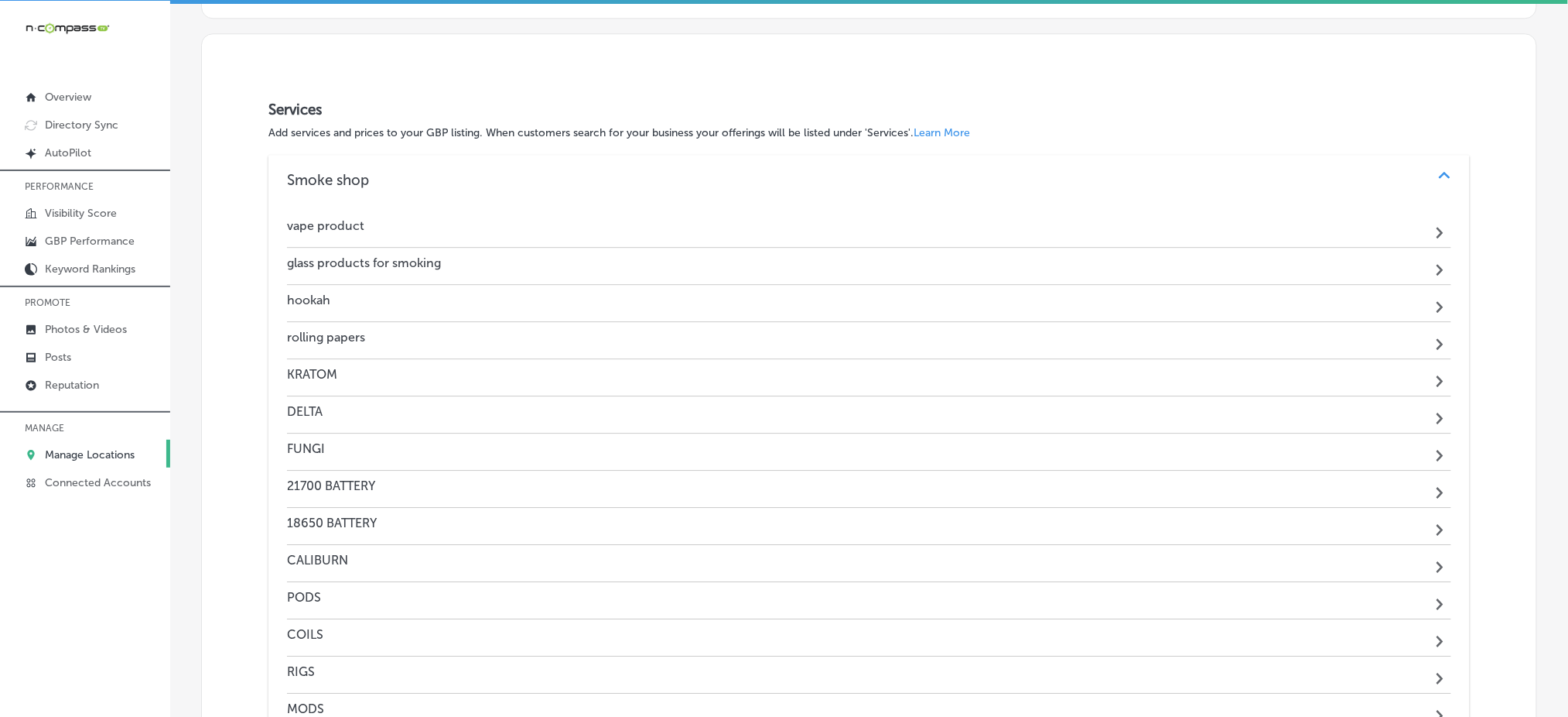
scroll to position [1453, 0]
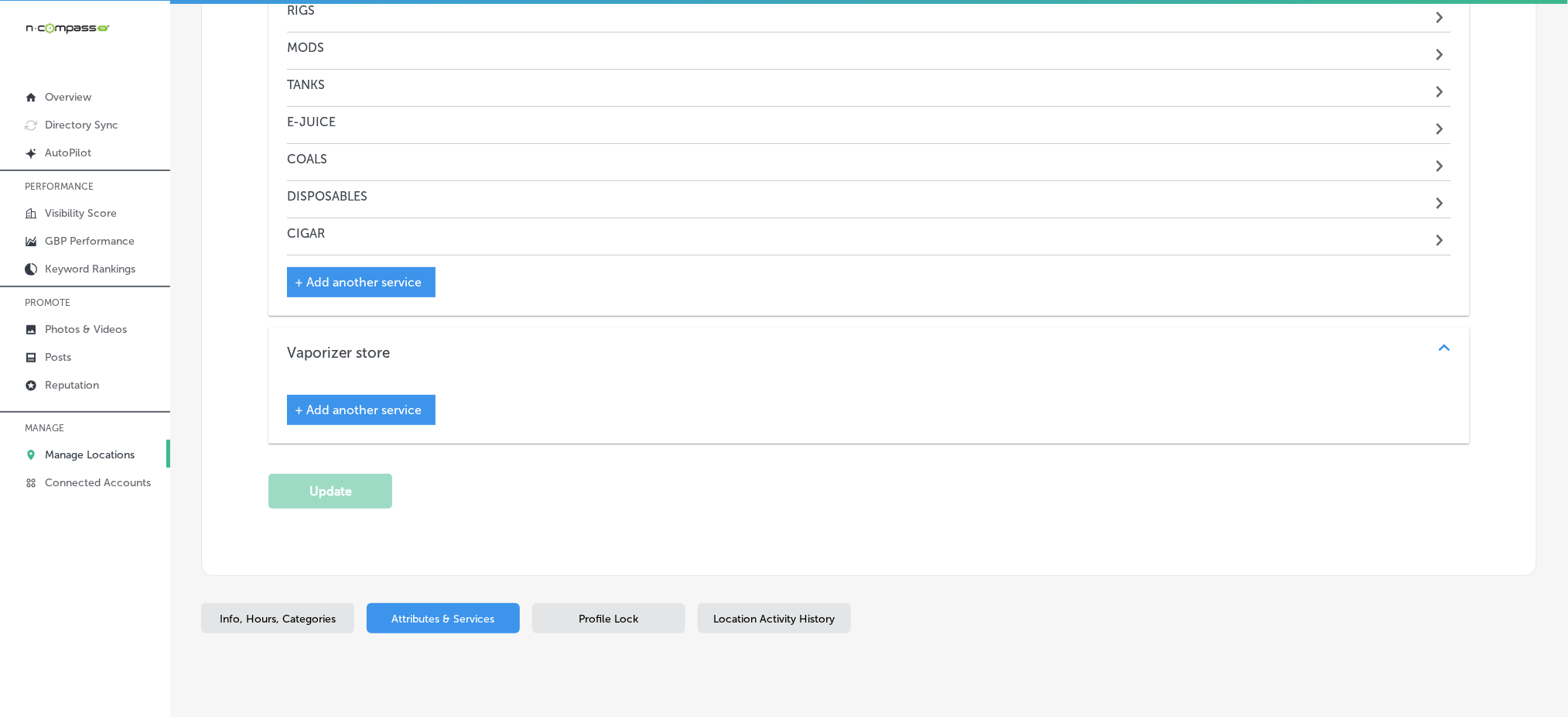
click at [351, 408] on span "+ Add another service" at bounding box center [358, 409] width 127 height 15
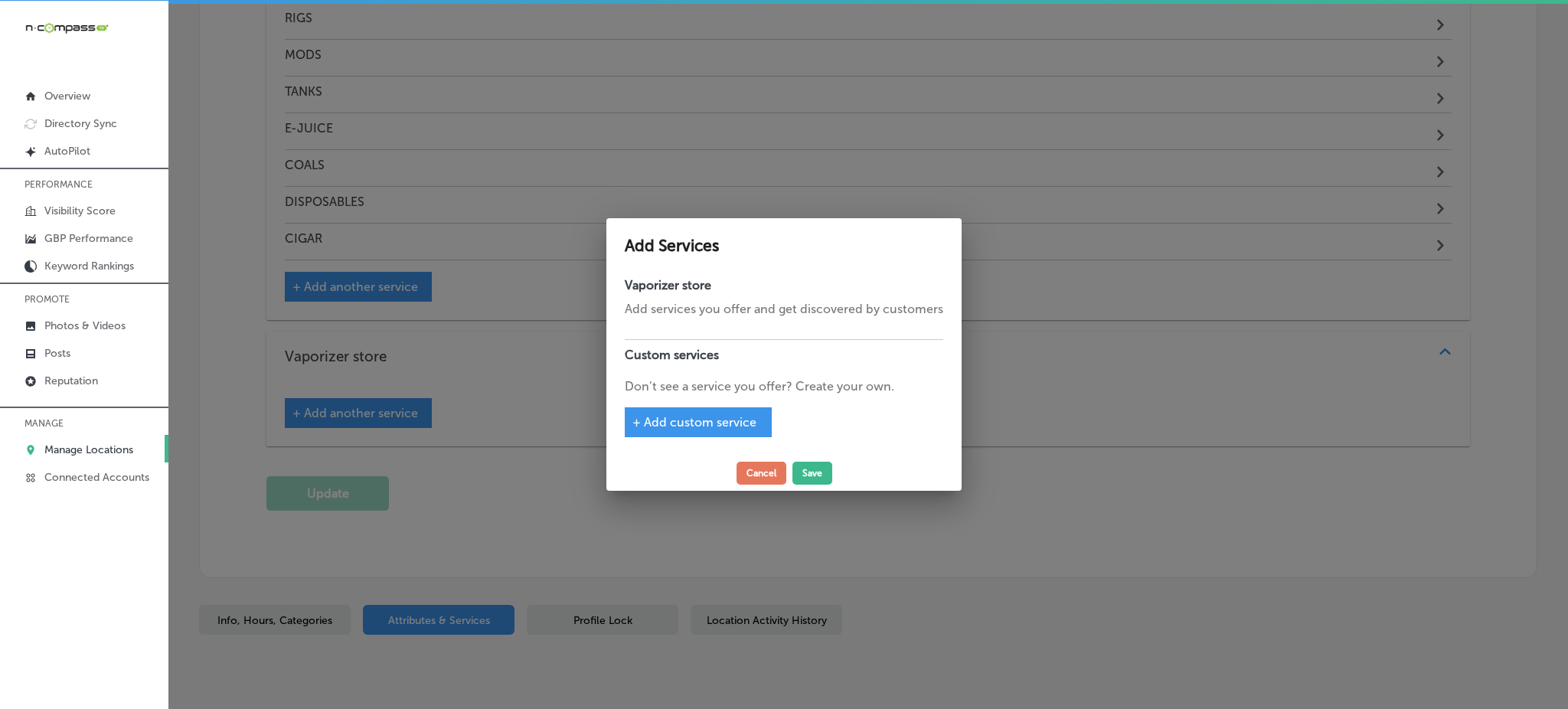
scroll to position [2159, 0]
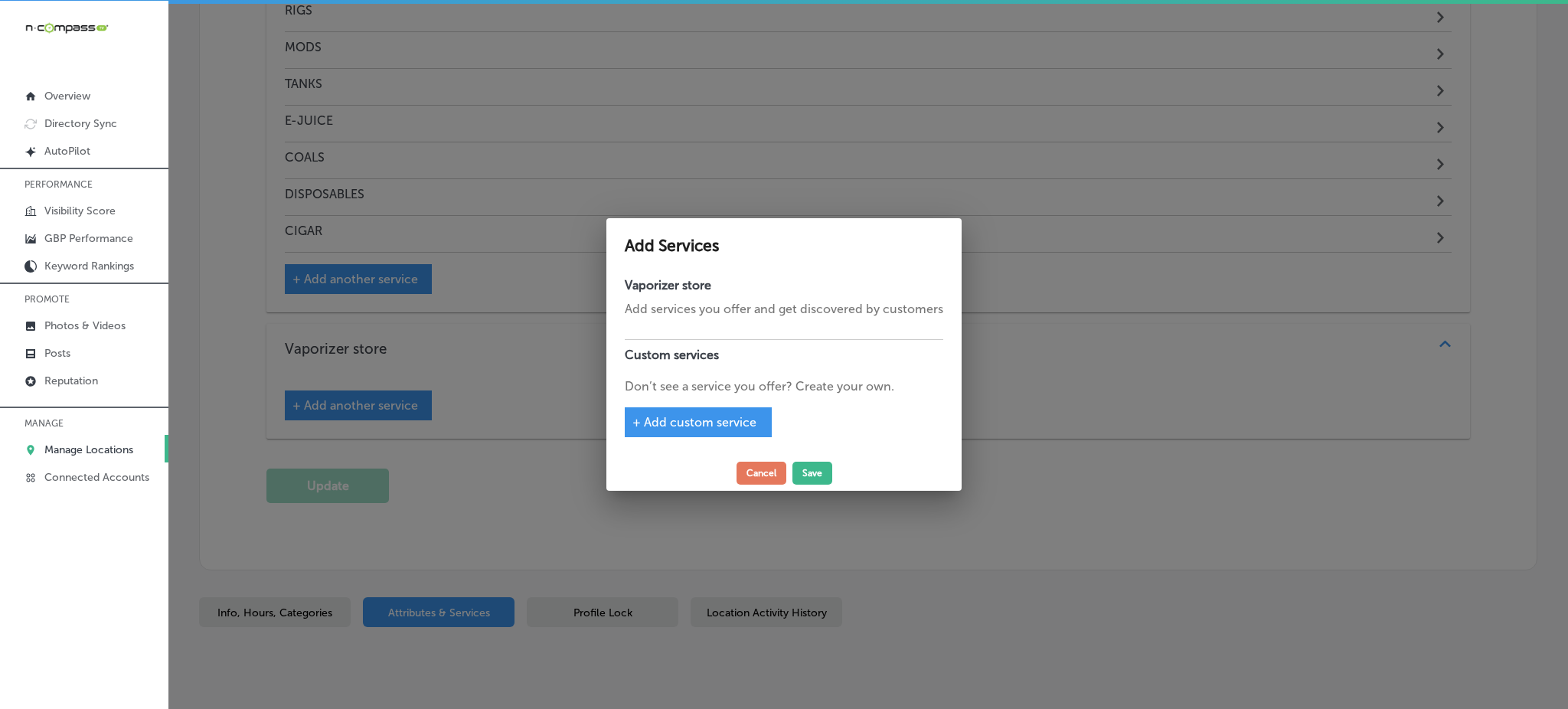
click at [697, 417] on span "+ Add custom service" at bounding box center [694, 422] width 124 height 15
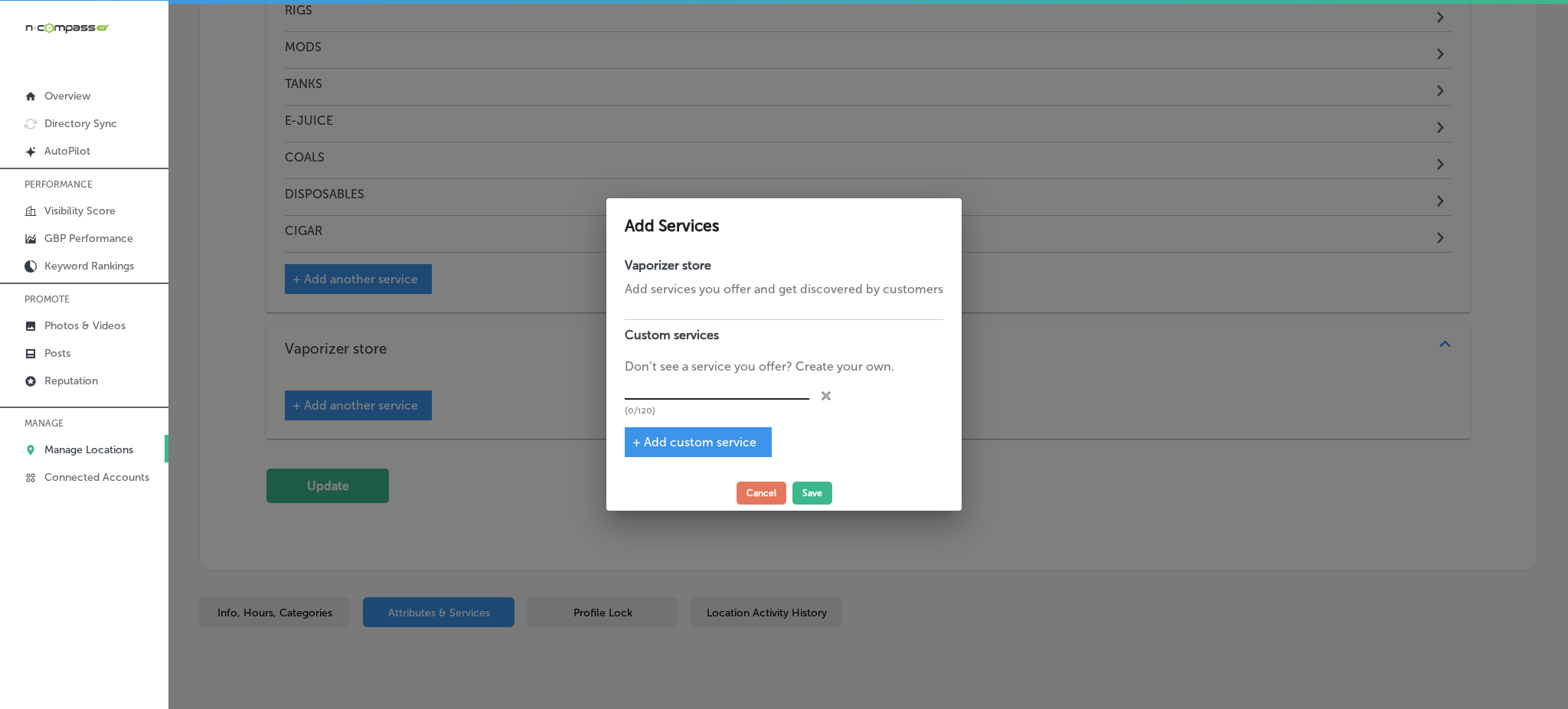
click at [698, 395] on input "text" at bounding box center [716, 388] width 184 height 24
paste input "XIKAR"
type input "XIKAR"
click at [689, 448] on span "+ Add custom service" at bounding box center [694, 442] width 124 height 15
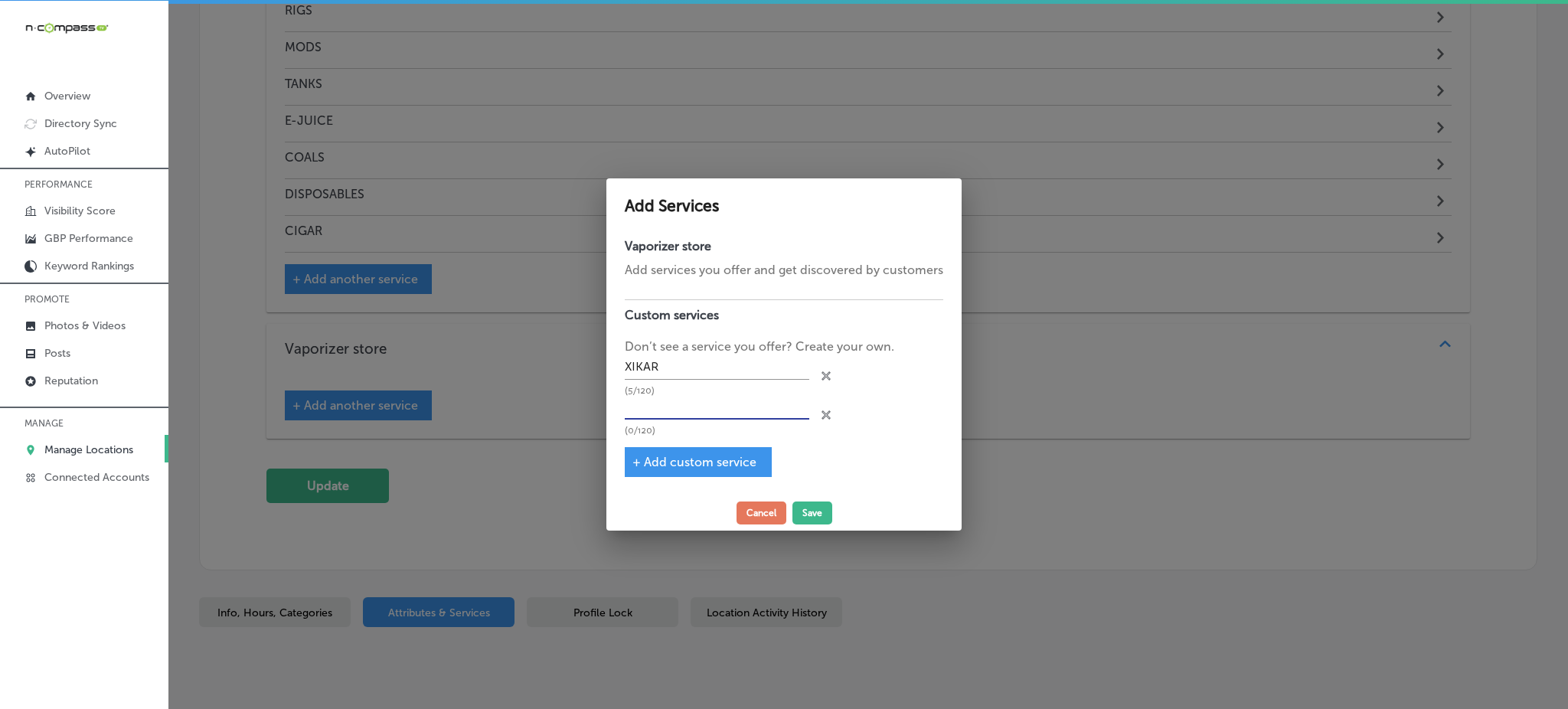
click at [681, 406] on input "text" at bounding box center [716, 407] width 184 height 24
paste input "XSTREAM"
type input "XSTREAM"
drag, startPoint x: 682, startPoint y: 402, endPoint x: 671, endPoint y: 460, distance: 59.0
click at [669, 460] on span "+ Add custom service" at bounding box center [694, 461] width 124 height 15
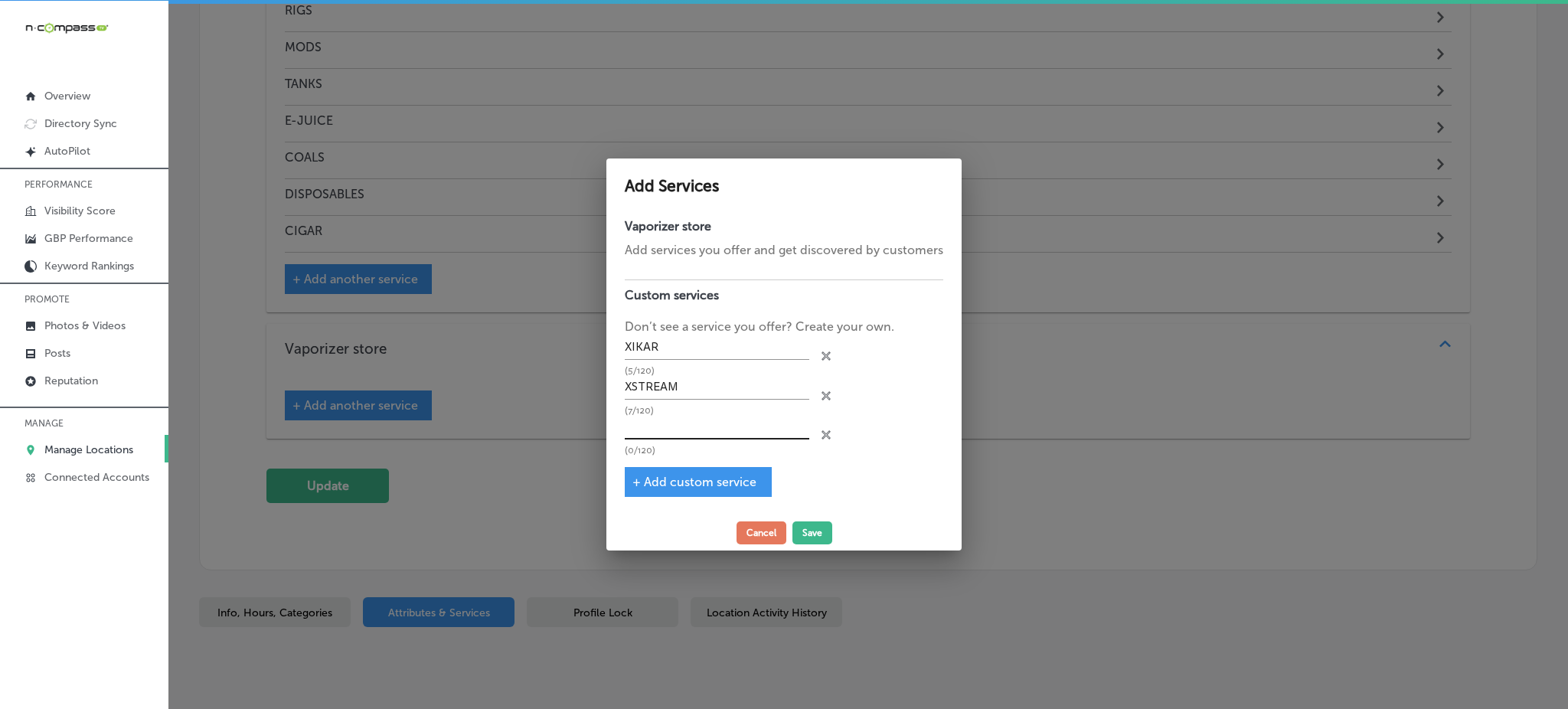
click at [671, 432] on input "text" at bounding box center [716, 428] width 184 height 24
paste input "XITE"
type input "XITE"
drag, startPoint x: 662, startPoint y: 479, endPoint x: 656, endPoint y: 489, distance: 11.7
click at [659, 487] on span "+ Add custom service" at bounding box center [694, 481] width 124 height 15
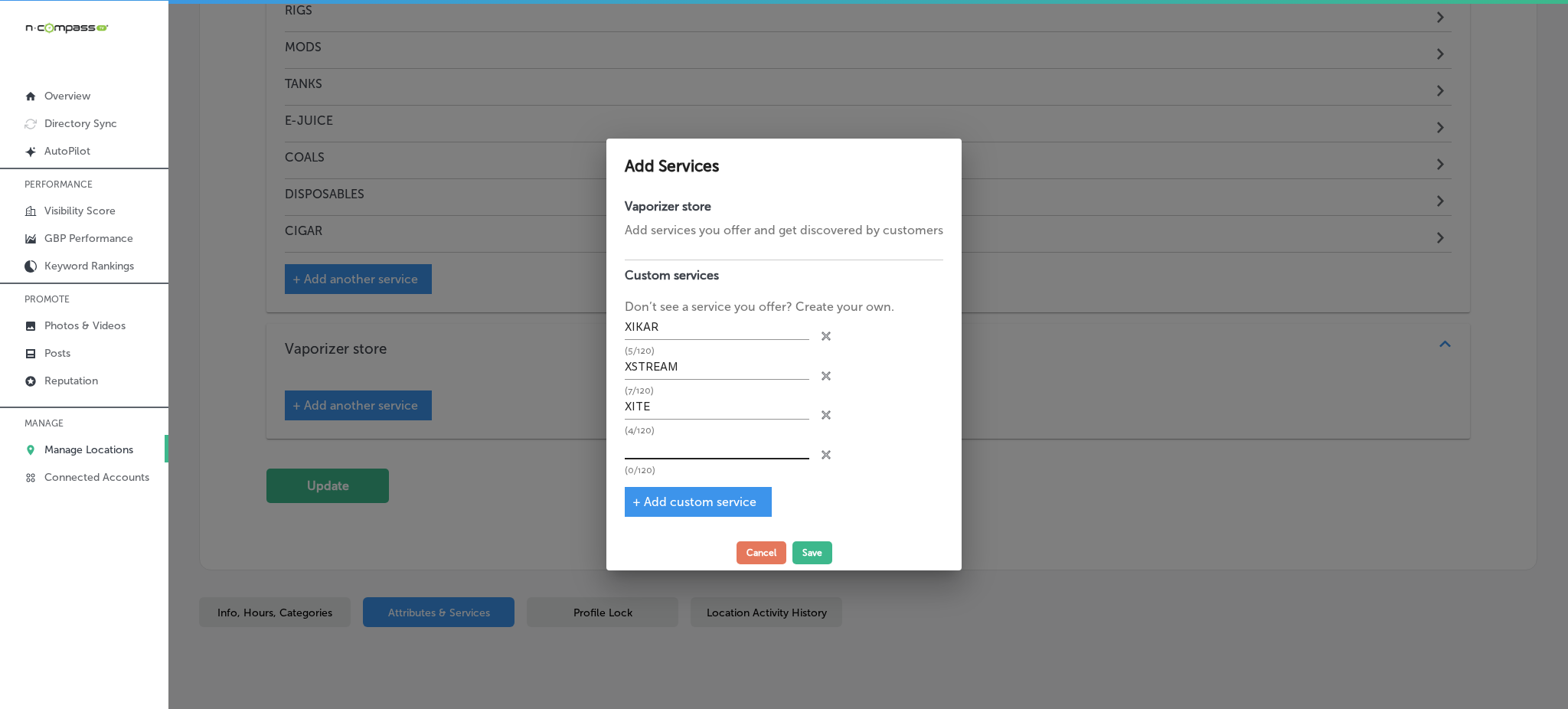
click at [640, 436] on input "text" at bounding box center [716, 448] width 184 height 24
paste input "YOCAN"
type input "YOCAN"
click at [680, 495] on span "+ Add custom service" at bounding box center [694, 502] width 124 height 15
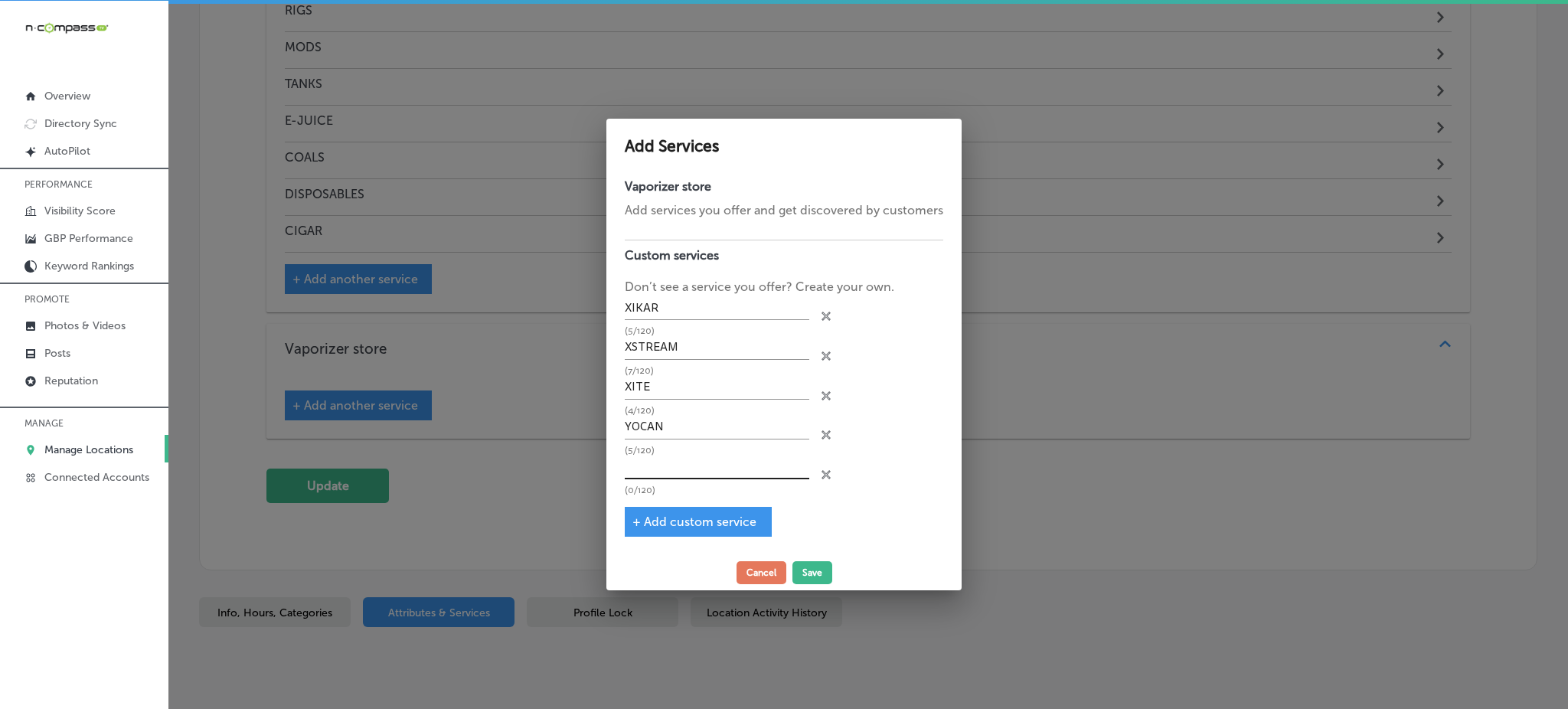
click at [679, 464] on input "text" at bounding box center [716, 467] width 184 height 24
paste input "YOGI"
type input "YOGI"
click at [660, 514] on span "+ Add custom service" at bounding box center [694, 521] width 124 height 15
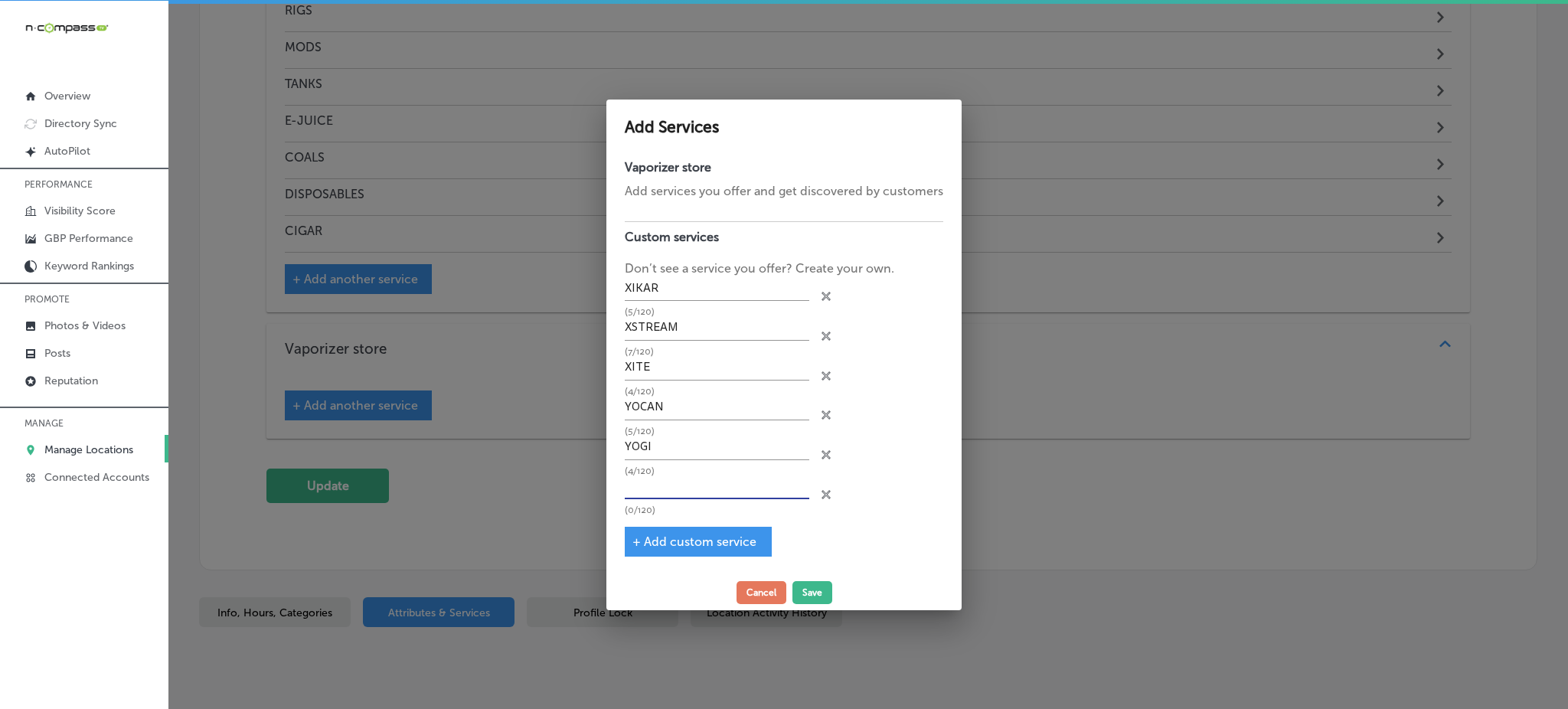
click at [682, 495] on input "text" at bounding box center [716, 487] width 184 height 24
paste input "ZENGAZ"
type input "ZENGAZ"
click at [662, 537] on span "+ Add custom service" at bounding box center [694, 541] width 124 height 15
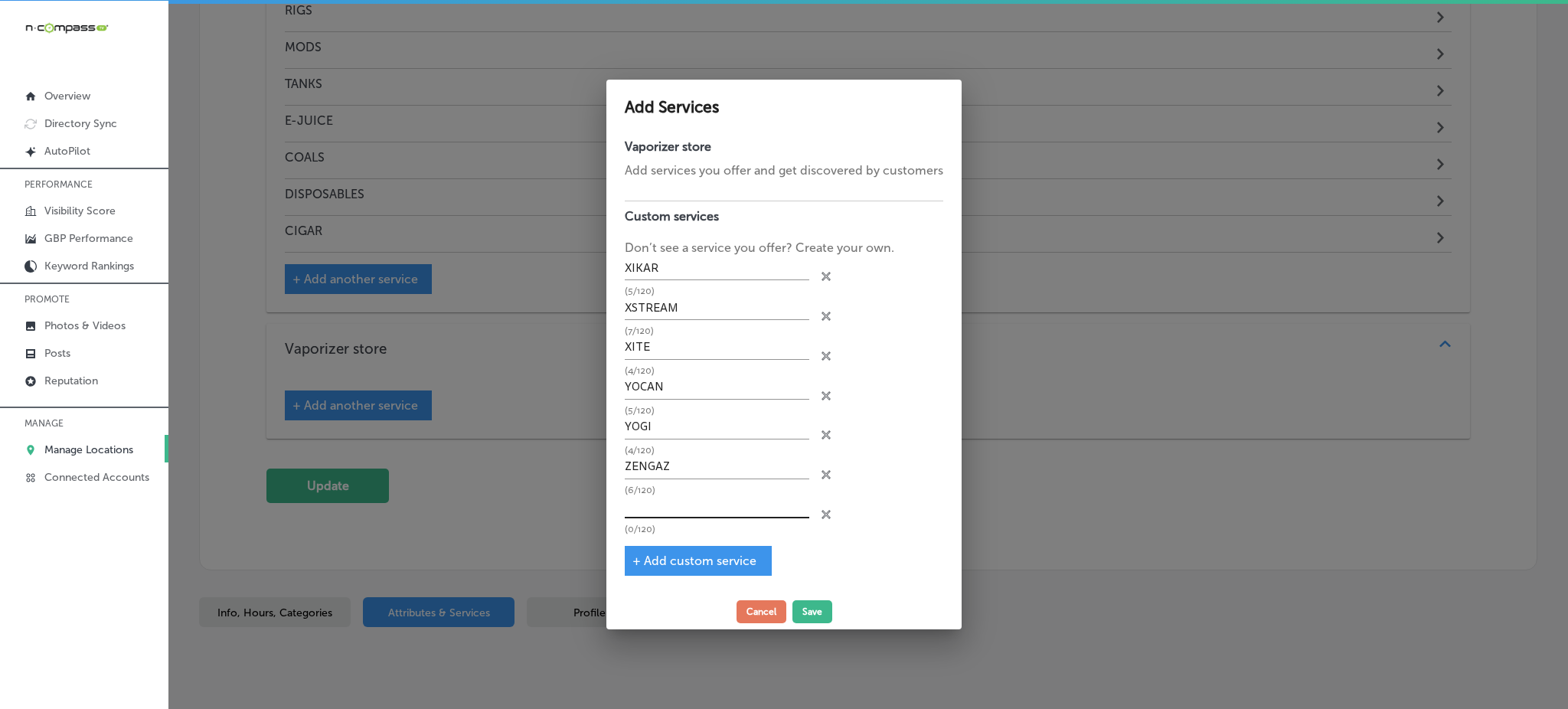
click at [681, 502] on input "text" at bounding box center [716, 508] width 184 height 24
paste input "ZIPPO"
type input "ZIPPO"
click at [659, 555] on span "+ Add custom service" at bounding box center [694, 560] width 124 height 15
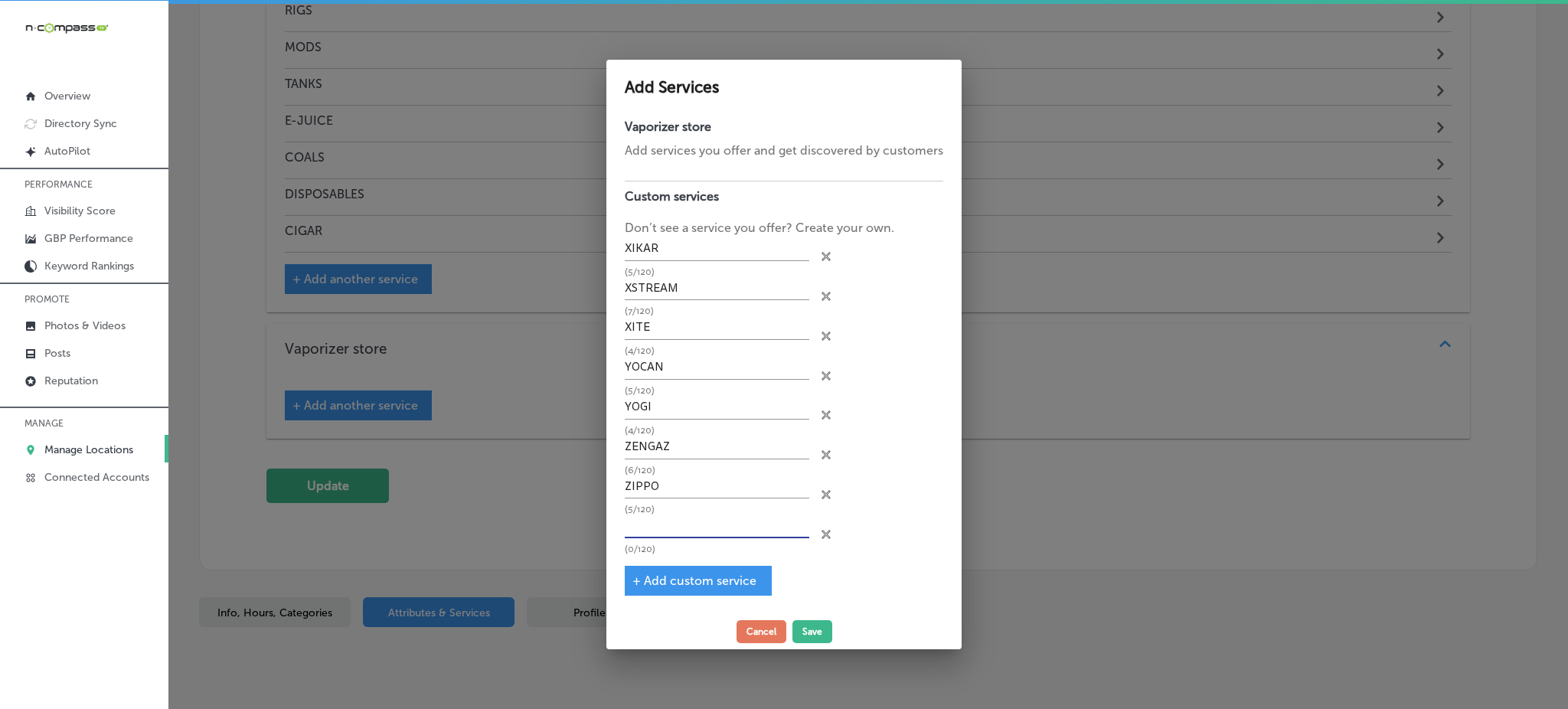
click at [663, 528] on input "text" at bounding box center [716, 527] width 184 height 24
paste input "ZOUR STASH"
type input "ZOUR STASH"
click at [676, 583] on span "+ Add custom service" at bounding box center [694, 580] width 124 height 15
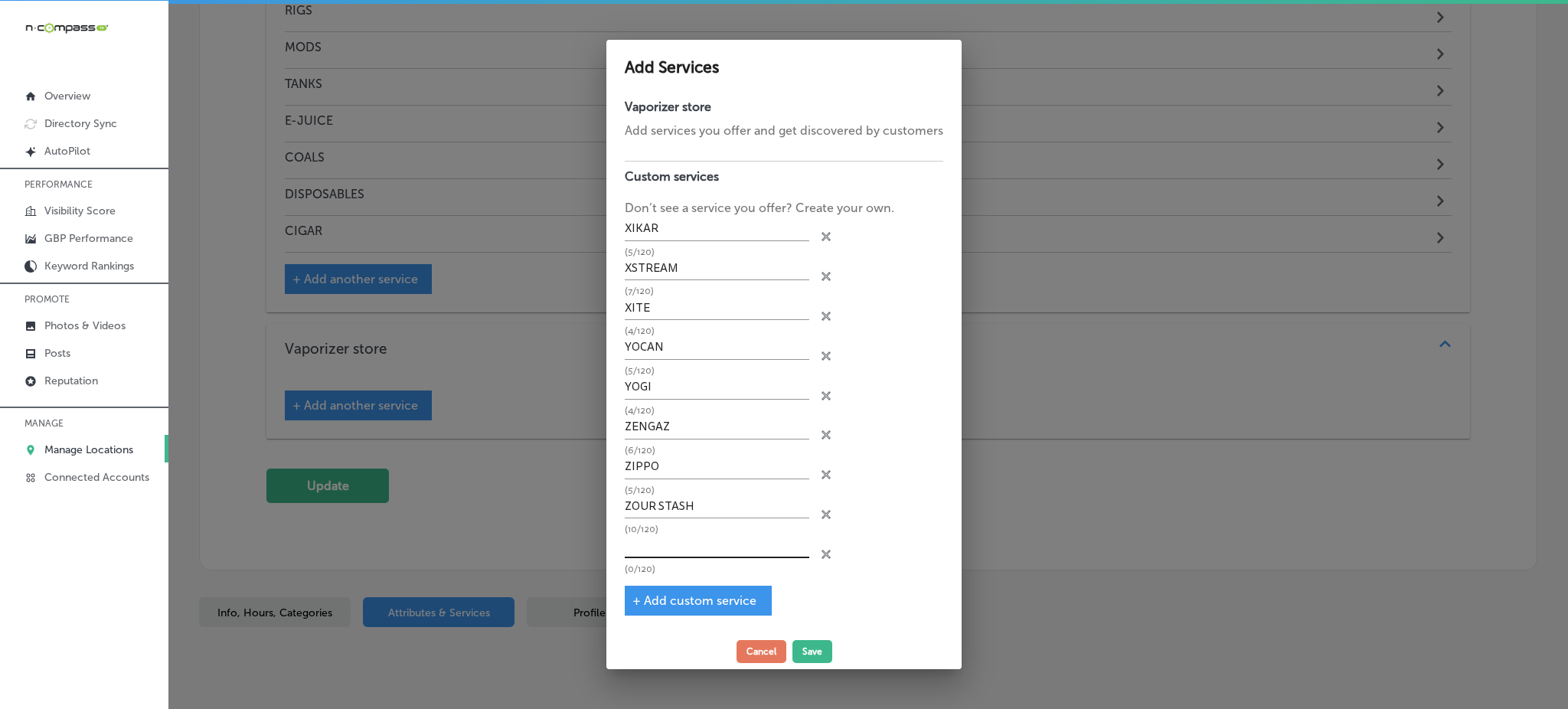
click at [660, 543] on input "text" at bounding box center [716, 546] width 184 height 24
paste input "ZYN"
type input "ZYN"
click at [646, 595] on span "+ Add custom service" at bounding box center [694, 600] width 124 height 15
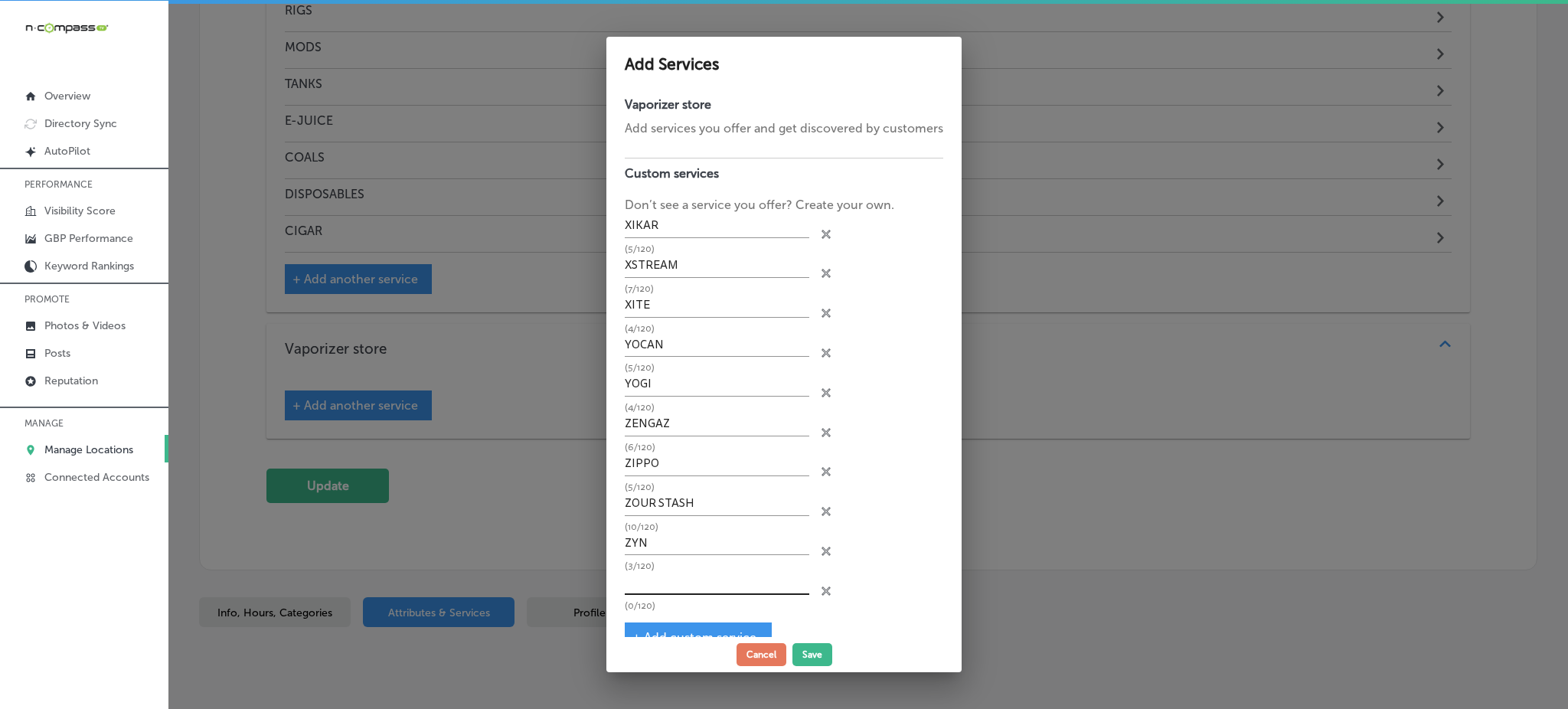
click at [648, 575] on input "text" at bounding box center [716, 583] width 184 height 24
paste input "SPRAYS"
type input "SPRAYS"
click at [636, 630] on span "+ Add custom service" at bounding box center [694, 637] width 124 height 15
click at [634, 623] on input "text" at bounding box center [716, 622] width 184 height 24
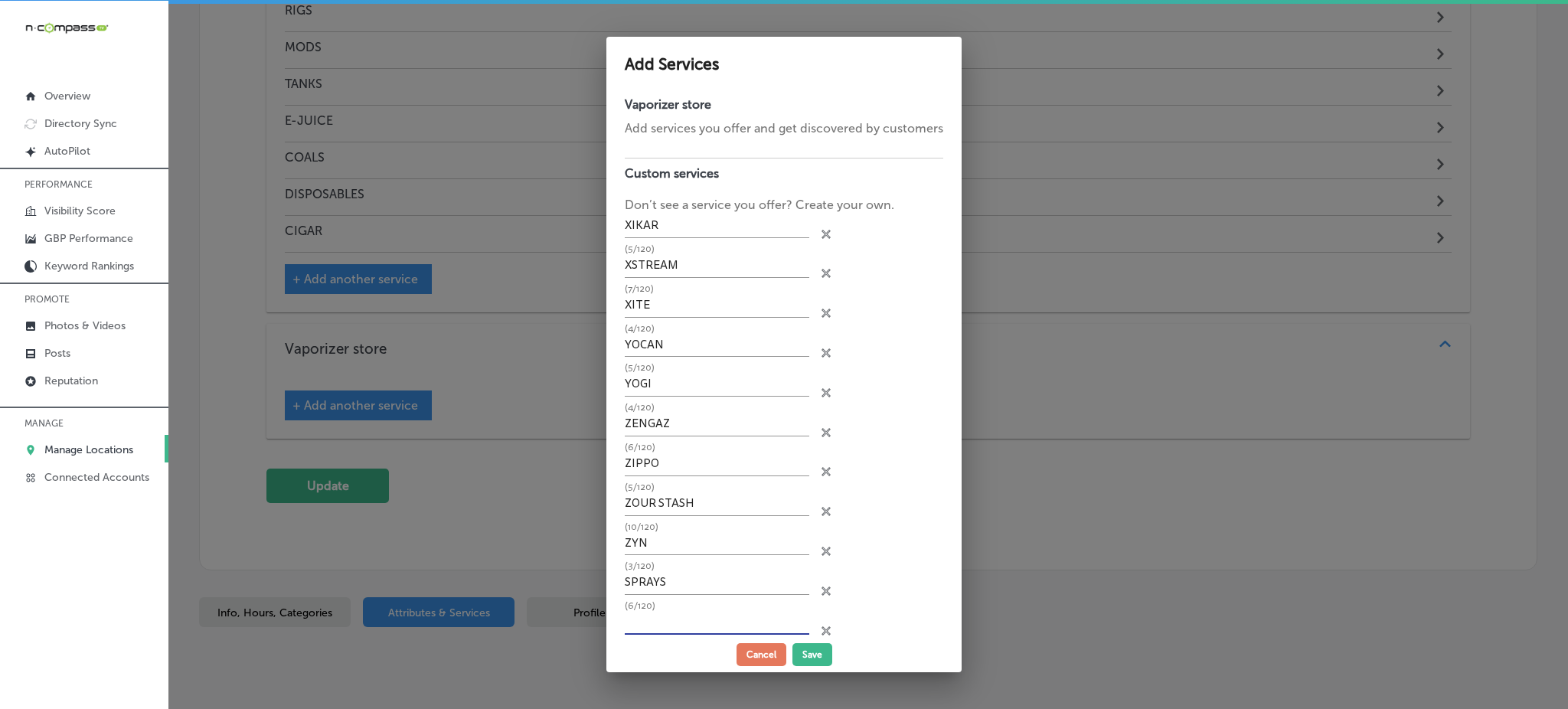
paste input "CANDLES"
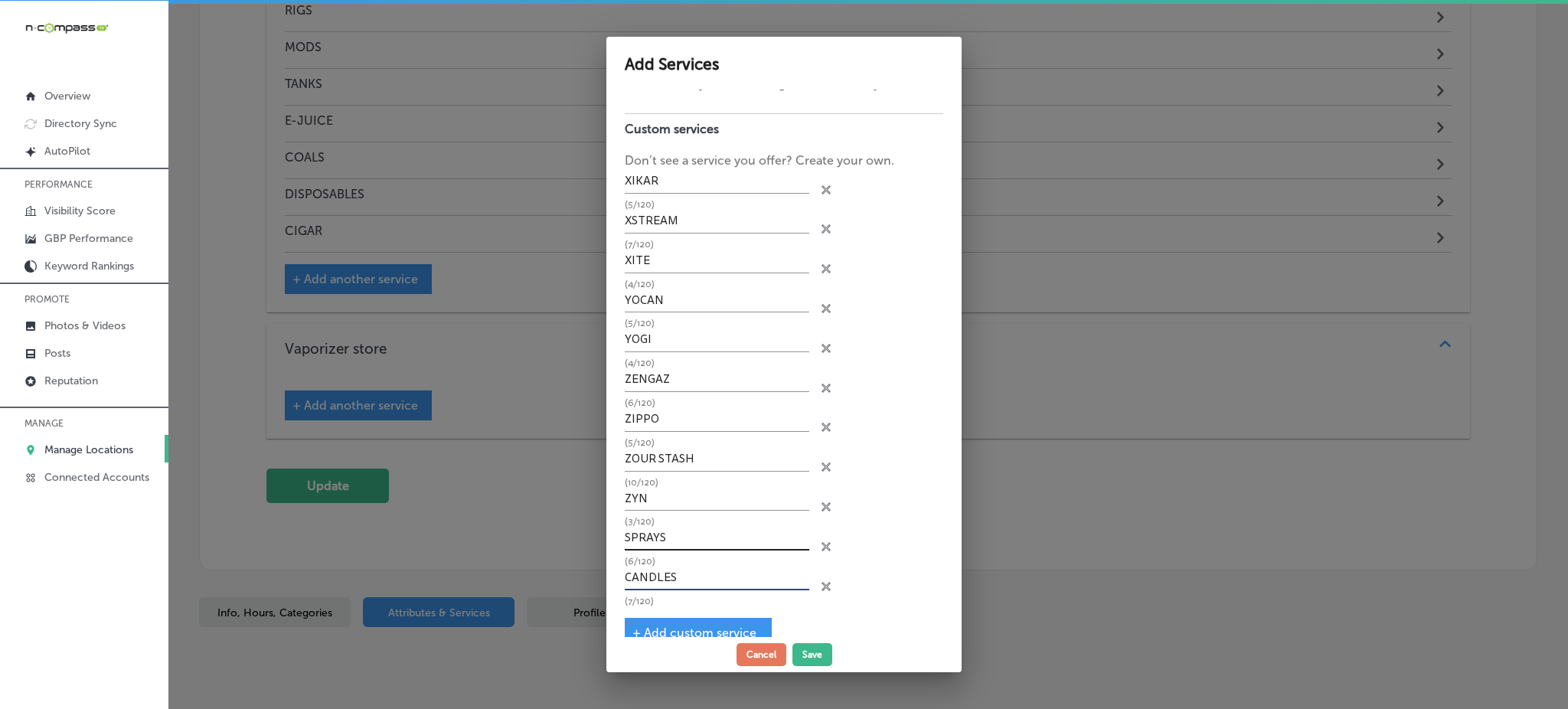
scroll to position [65, 0]
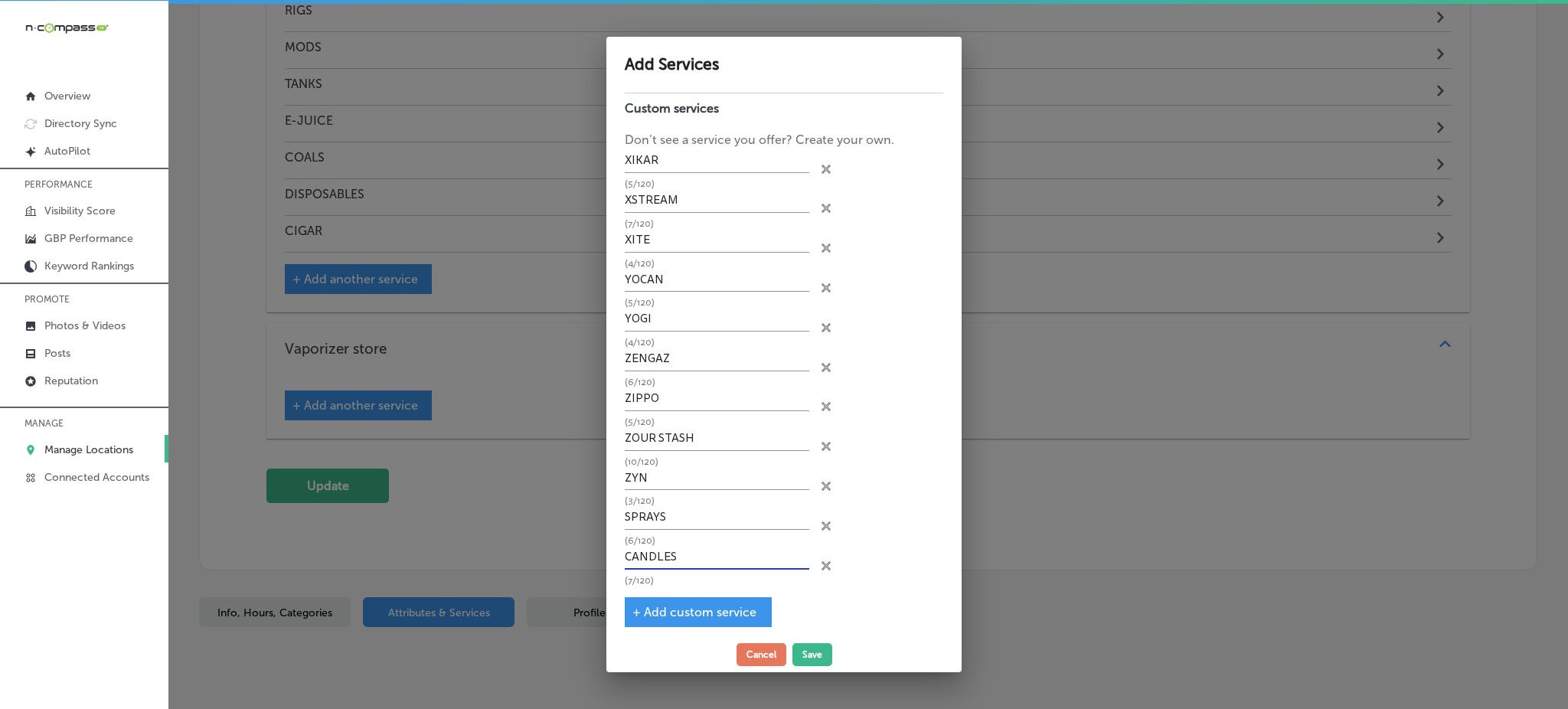
type input "CANDLES"
click at [666, 604] on span "+ Add custom service" at bounding box center [694, 611] width 124 height 15
click at [666, 586] on input "text" at bounding box center [716, 598] width 184 height 24
paste input "BOOKBBAGS"
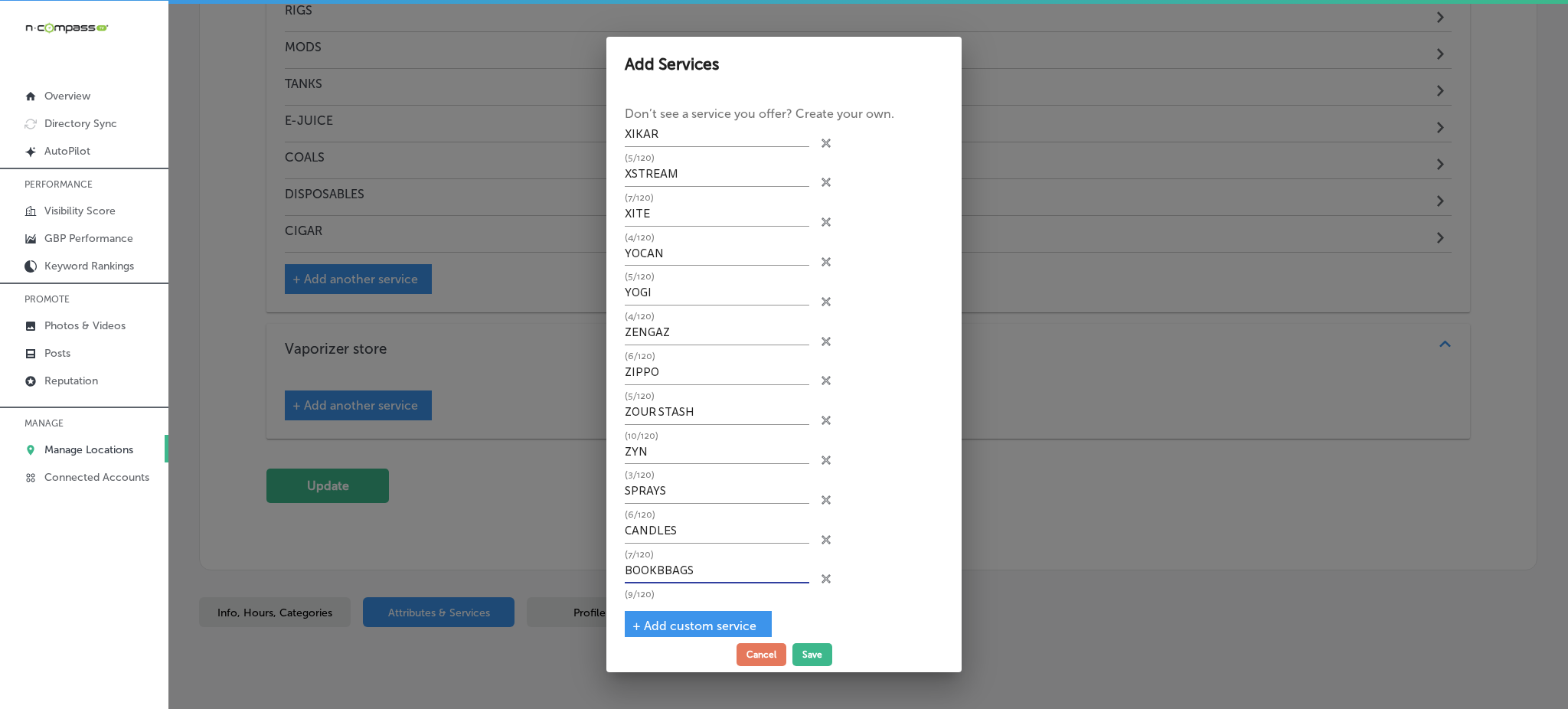
scroll to position [104, 0]
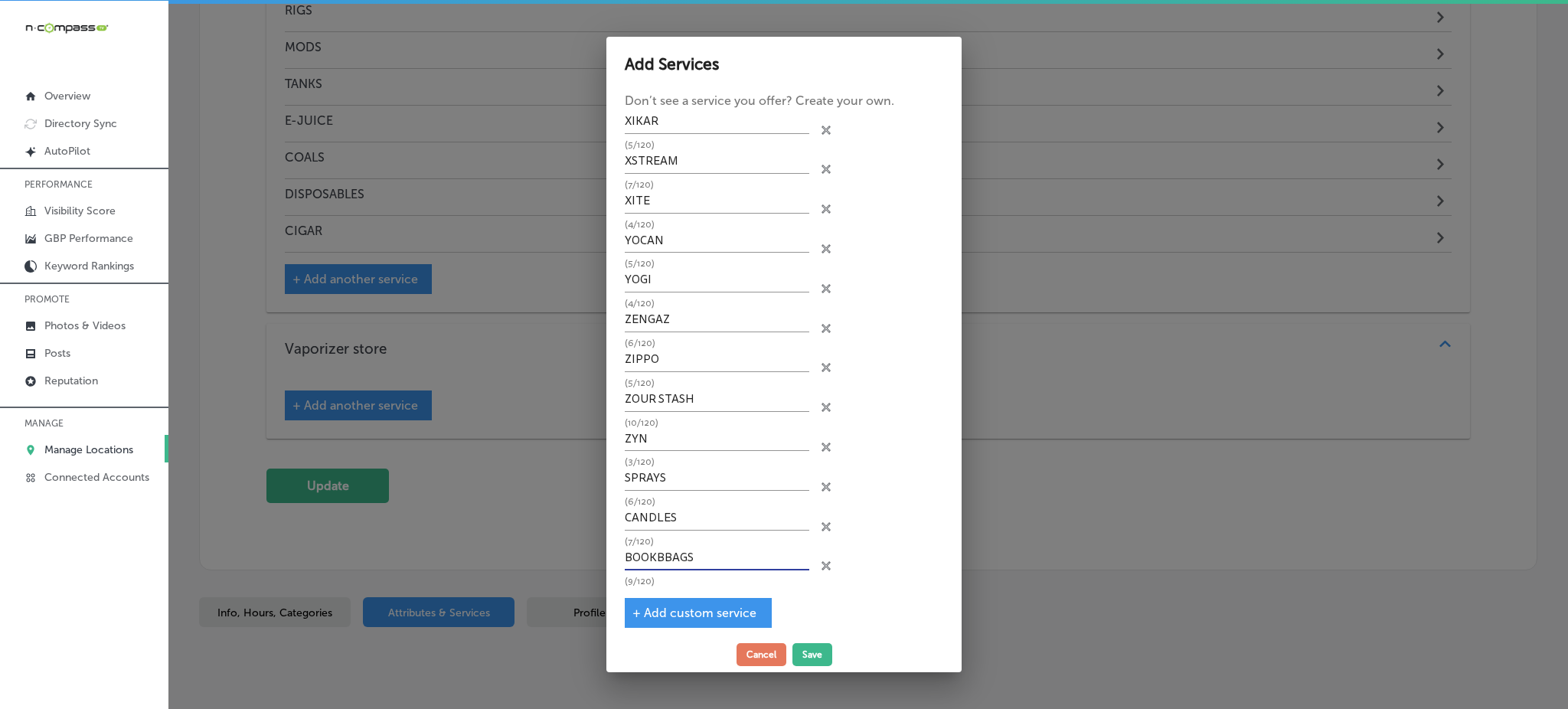
type input "BOOKBBAGS"
click at [659, 605] on span "+ Add custom service" at bounding box center [694, 612] width 124 height 15
click at [659, 592] on input "text" at bounding box center [716, 598] width 184 height 24
paste input "BACKPACKS"
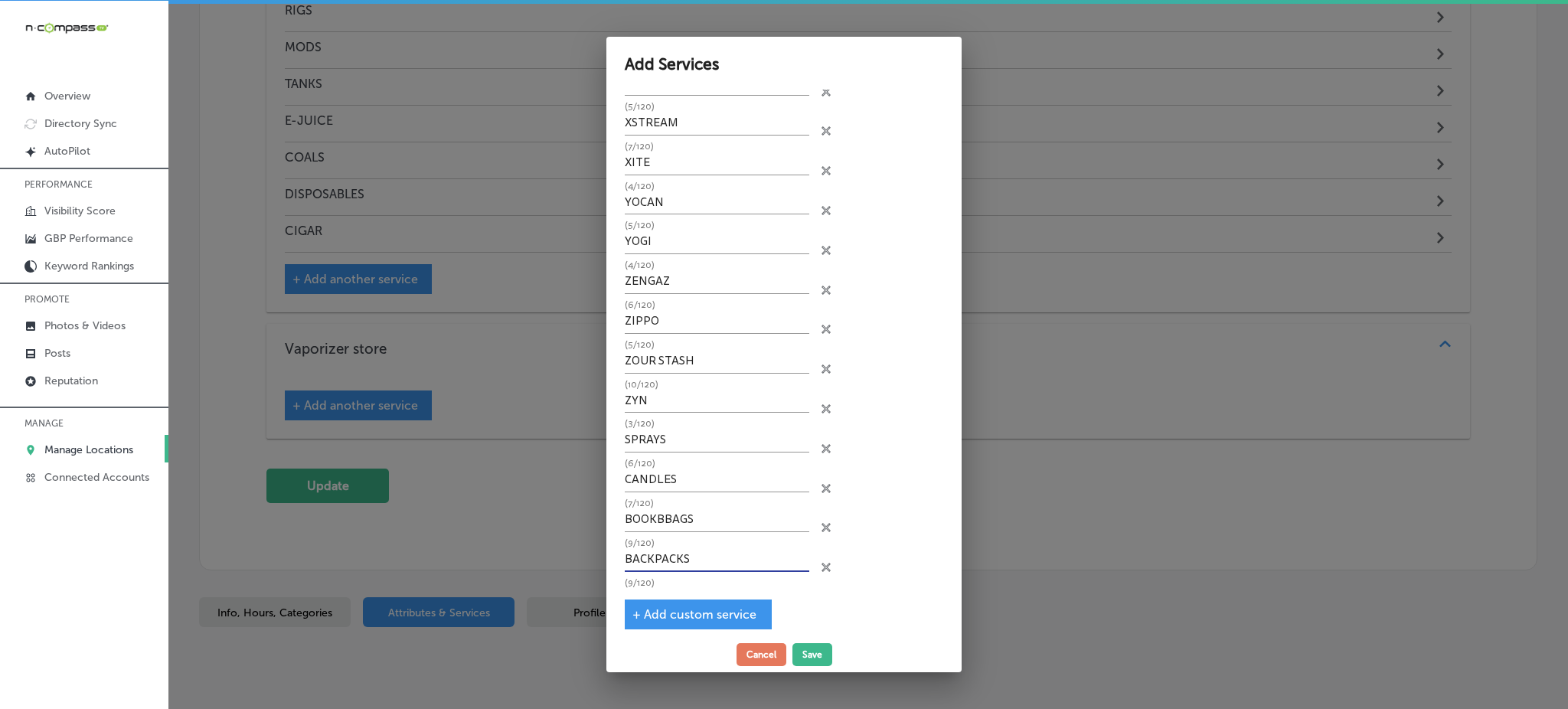
type input "BACKPACKS"
click at [682, 610] on span "+ Add custom service" at bounding box center [694, 614] width 124 height 15
click at [688, 589] on input "text" at bounding box center [716, 600] width 184 height 24
paste input "APPARREL"
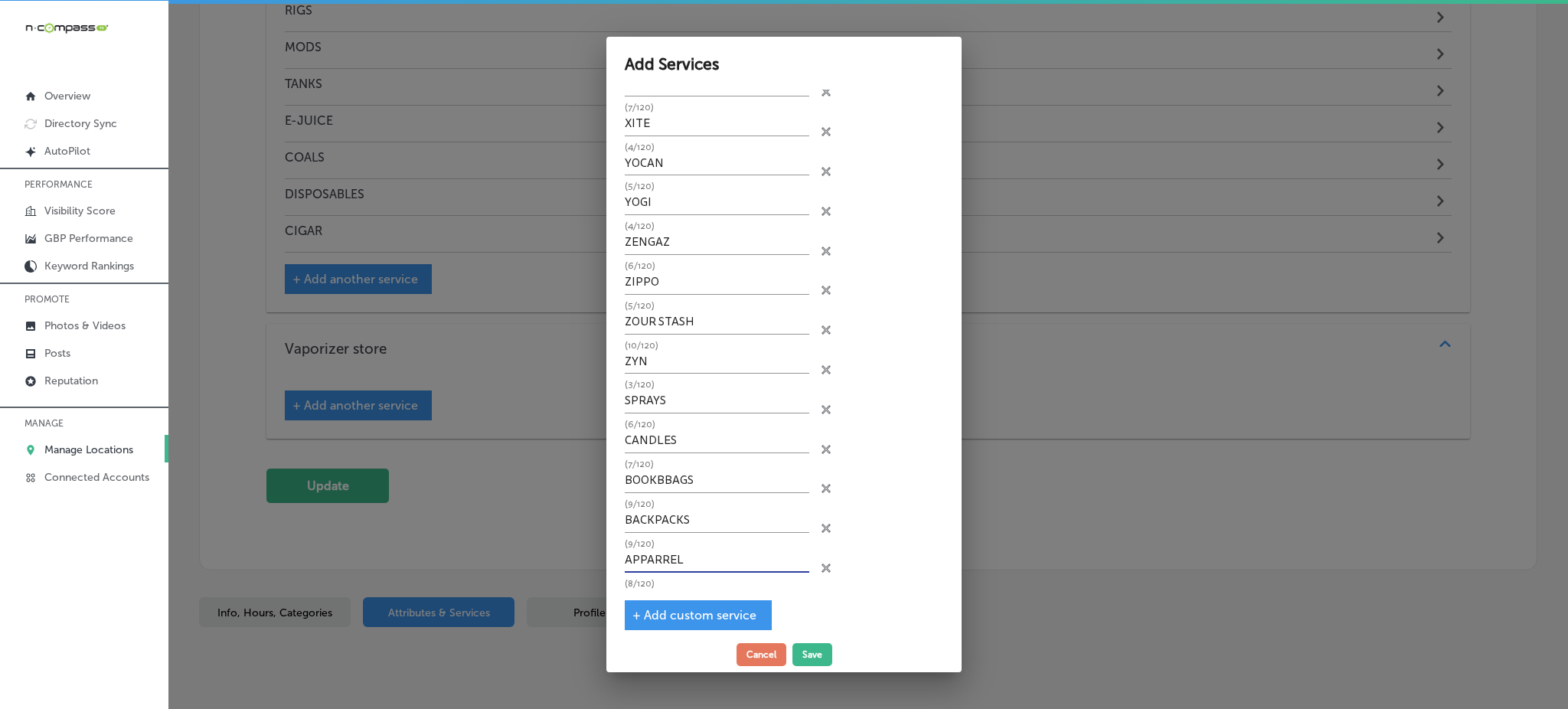
type input "APPARREL"
click at [686, 610] on span "+ Add custom service" at bounding box center [694, 615] width 124 height 15
click at [693, 588] on input "text" at bounding box center [716, 600] width 184 height 24
paste input "APPARREL"
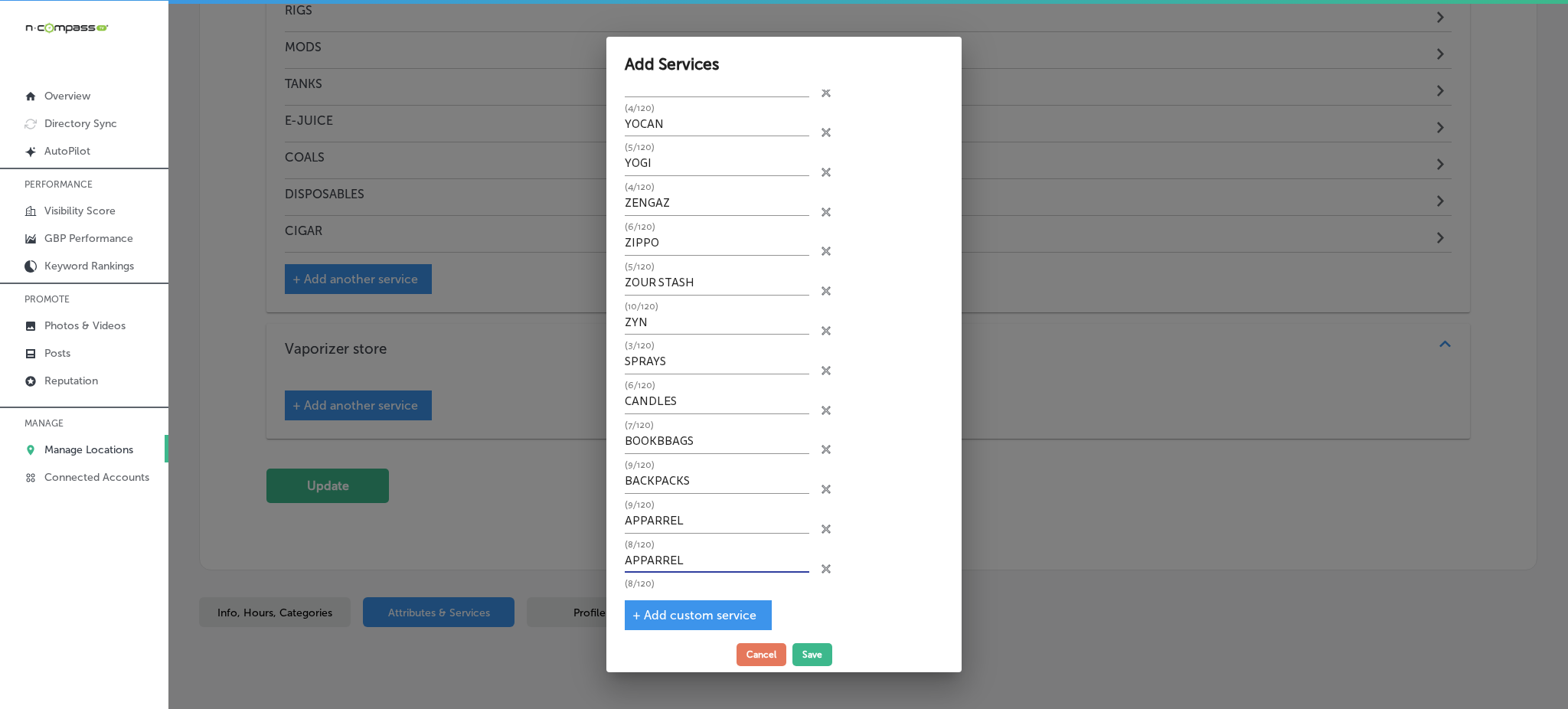
type input "APPARREL"
click at [686, 608] on span "+ Add custom service" at bounding box center [694, 615] width 124 height 15
click at [695, 550] on input "text" at bounding box center [716, 562] width 184 height 24
paste input "CLOTHING"
type input "CLOTHING"
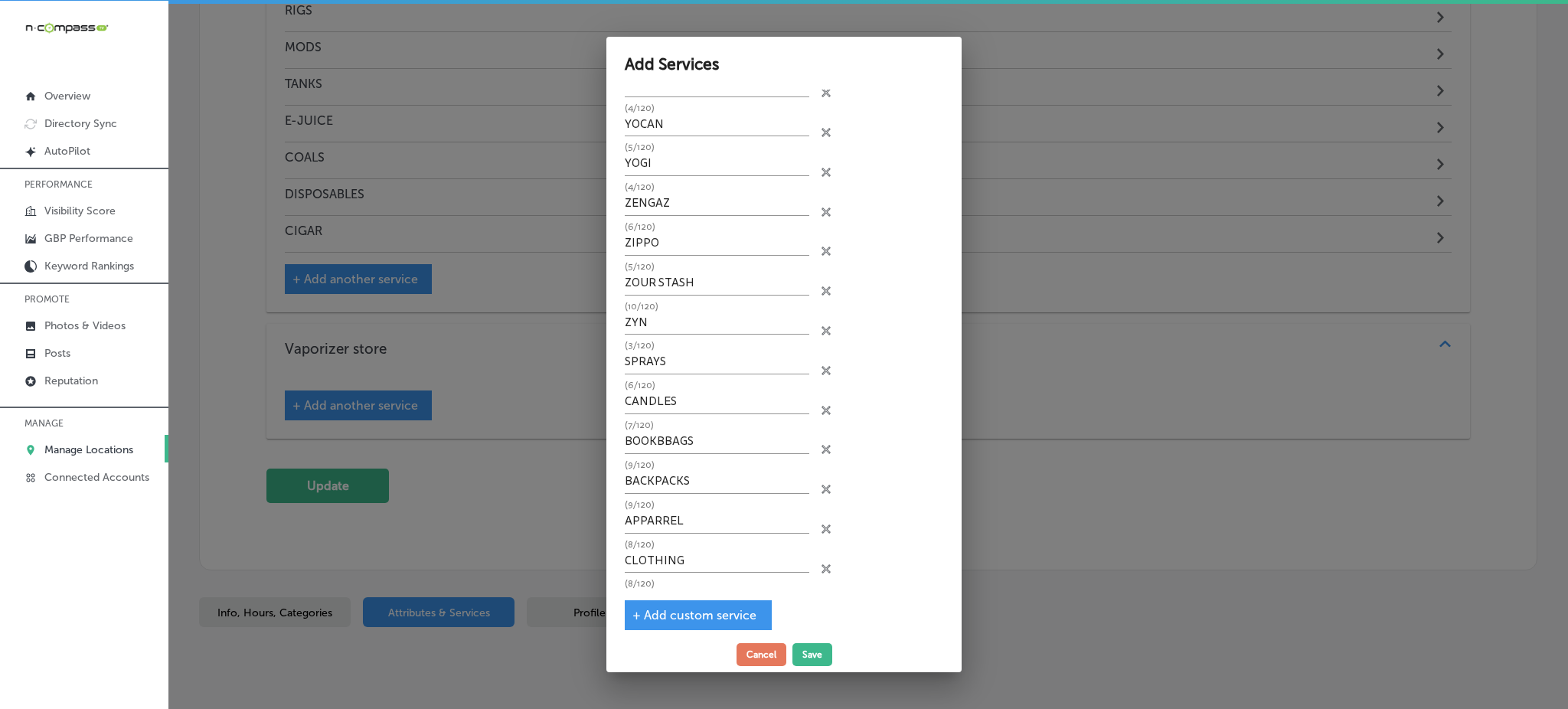
click at [686, 608] on span "+ Add custom service" at bounding box center [694, 615] width 124 height 15
click at [669, 588] on input "text" at bounding box center [716, 600] width 184 height 24
paste input "ADAPTORS"
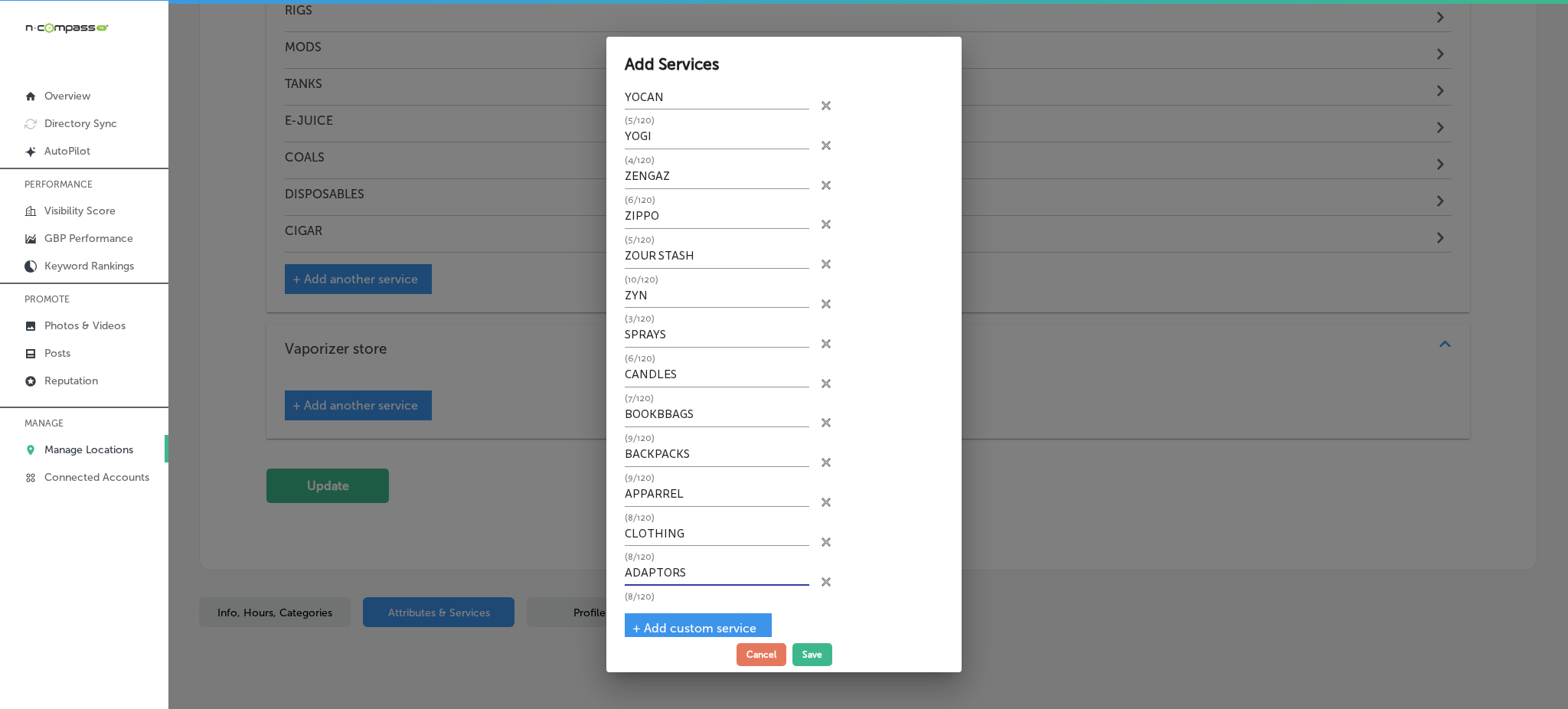
scroll to position [260, 0]
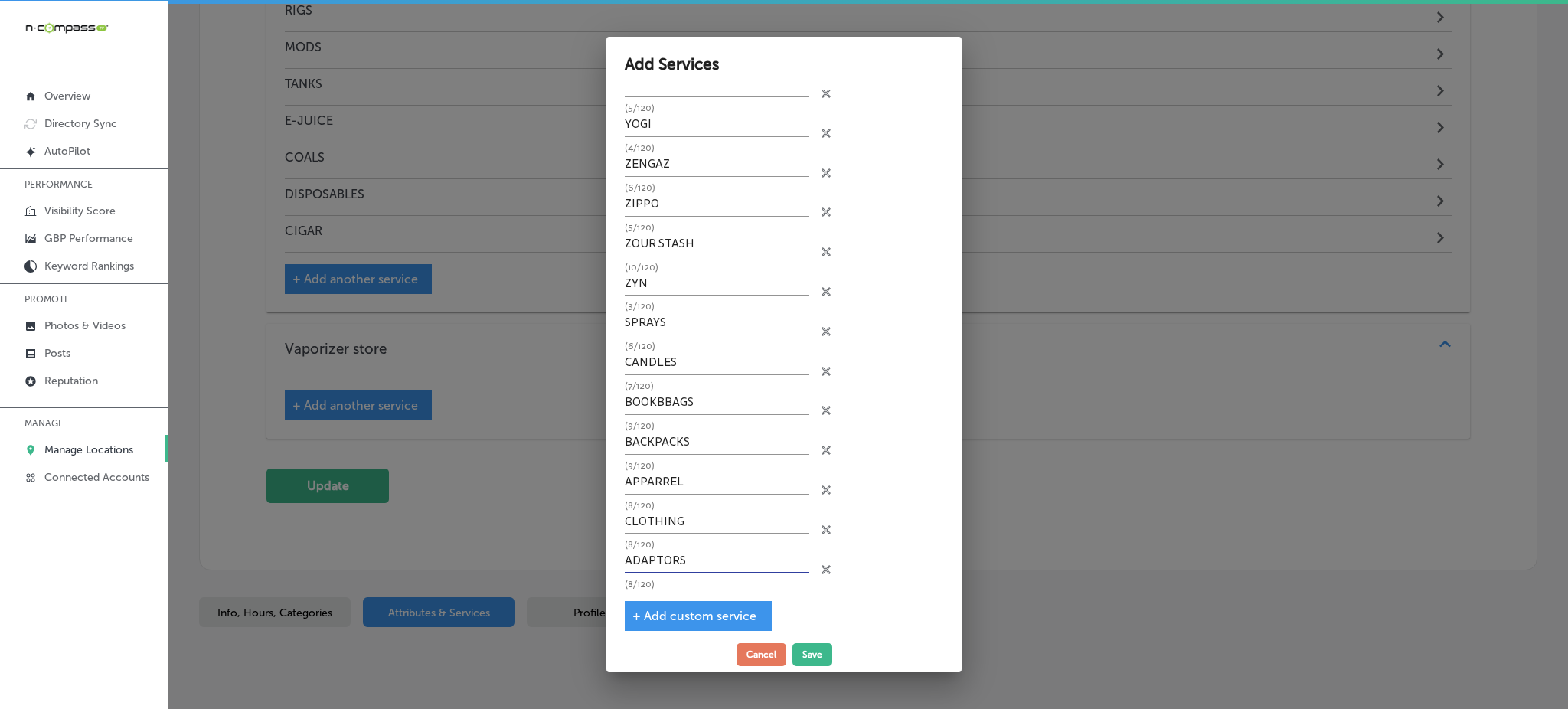
type input "ADAPTORS"
click at [674, 609] on span "+ Add custom service" at bounding box center [694, 616] width 124 height 15
click at [674, 593] on input "text" at bounding box center [716, 601] width 184 height 24
paste input "HOOKAH ACCESSORIES"
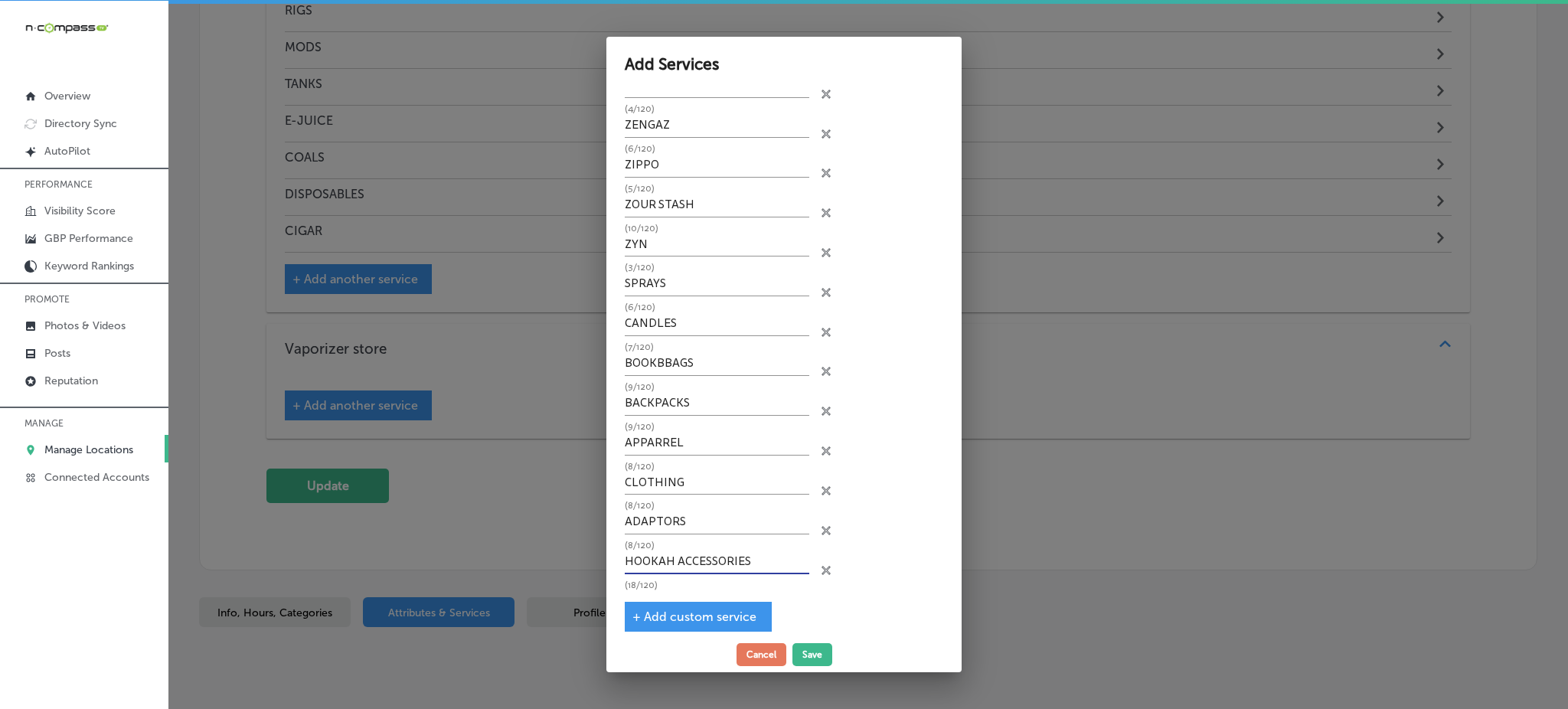
type input "HOOKAH ACCESSORIES"
click at [710, 610] on span "+ Add custom service" at bounding box center [694, 616] width 124 height 15
click at [681, 592] on input "text" at bounding box center [716, 602] width 184 height 24
paste input "COAL BURNER"
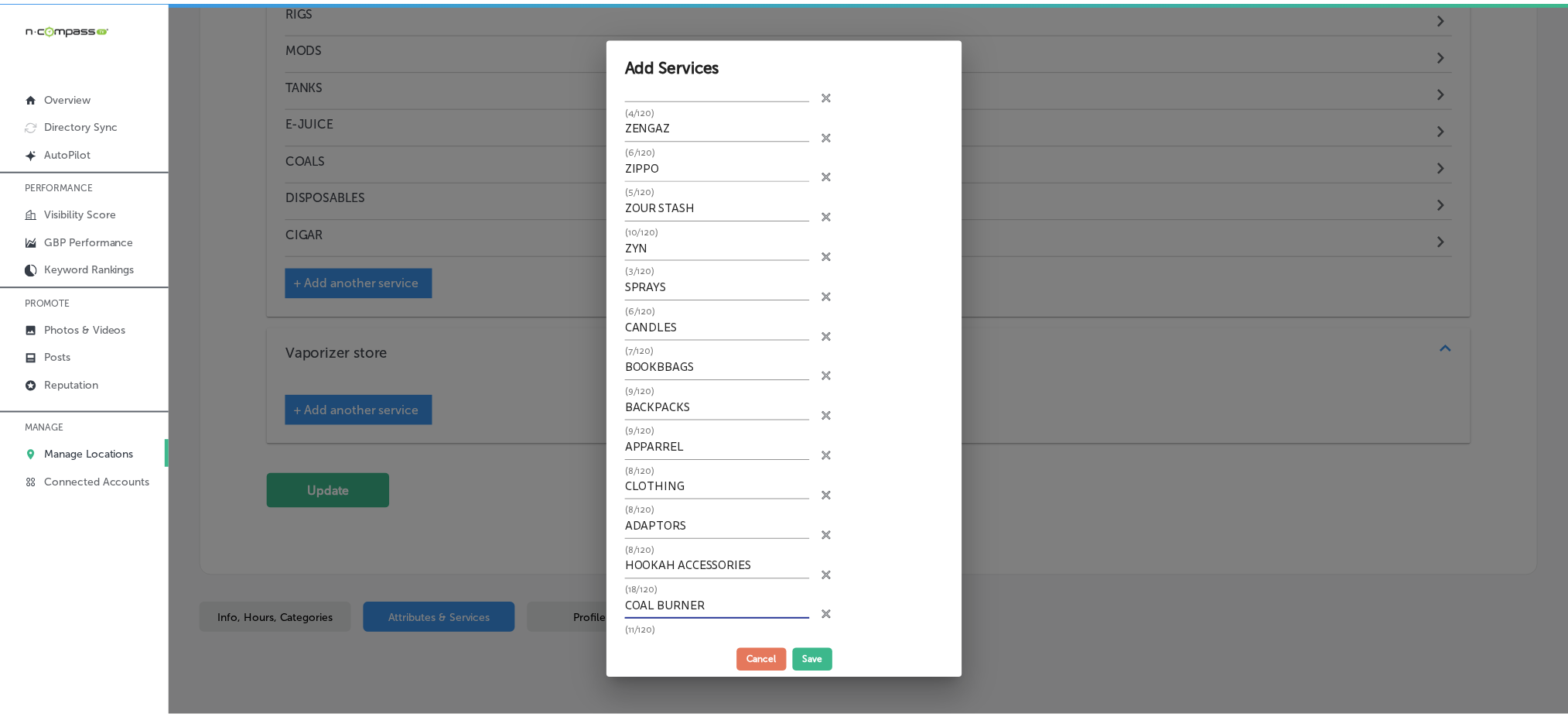
scroll to position [341, 0]
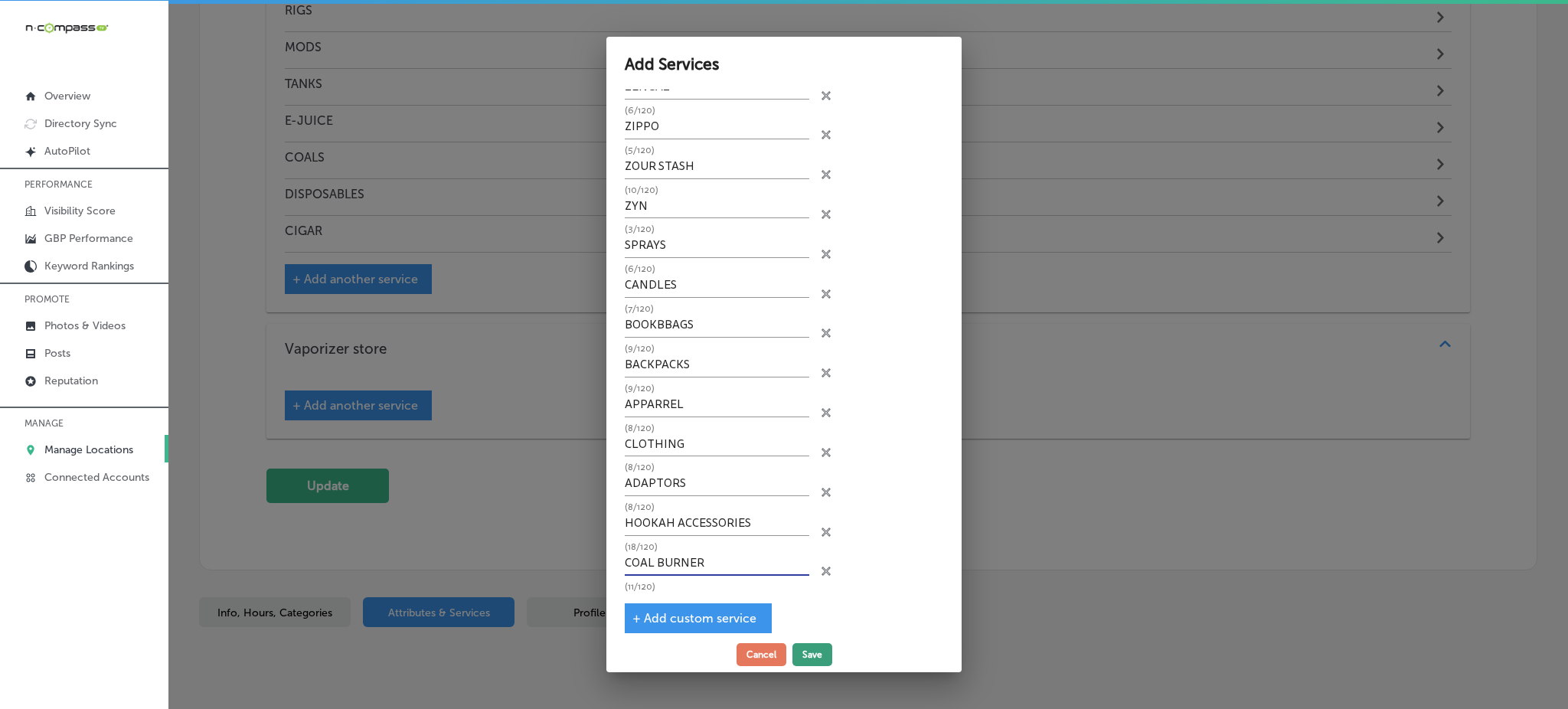
type input "COAL BURNER"
click at [810, 656] on button "Save" at bounding box center [812, 654] width 39 height 23
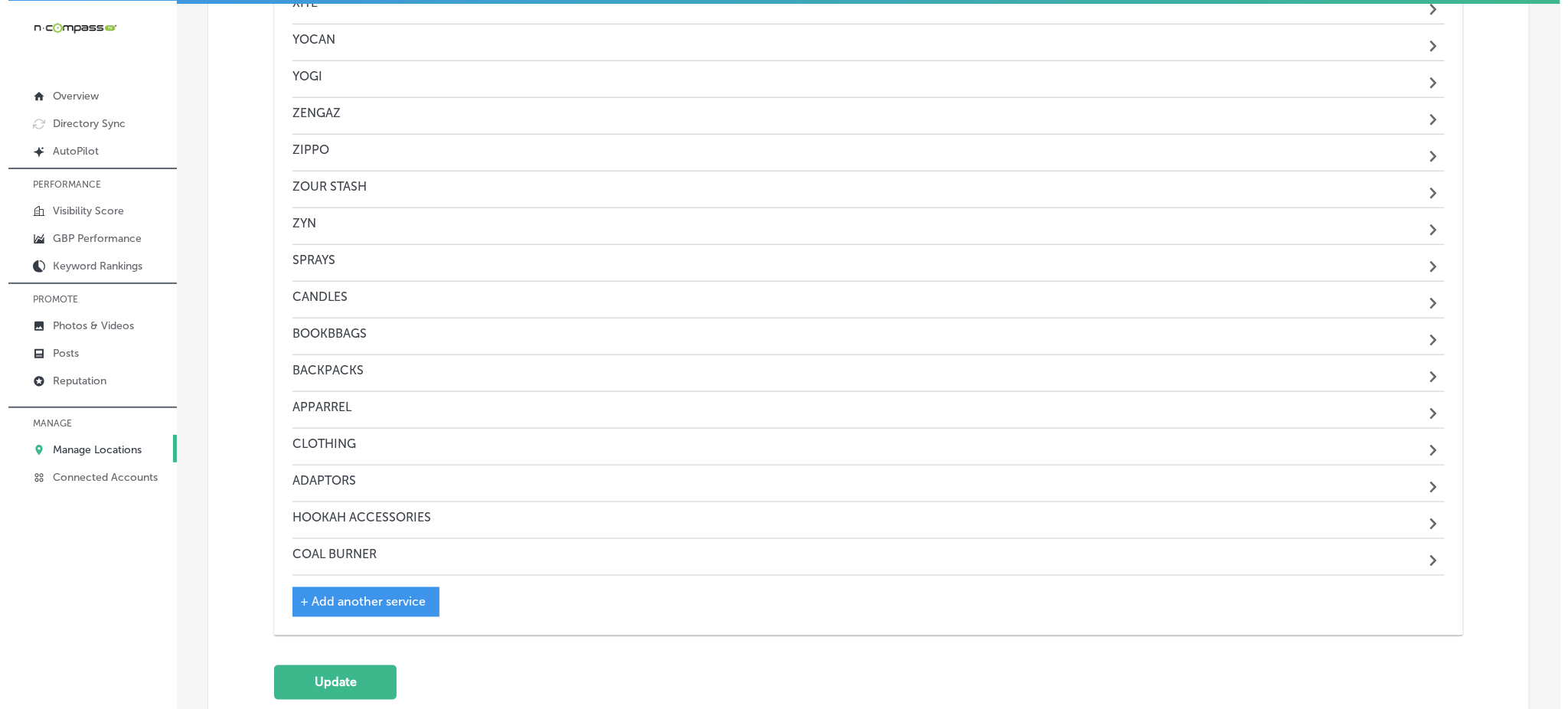
scroll to position [2662, 0]
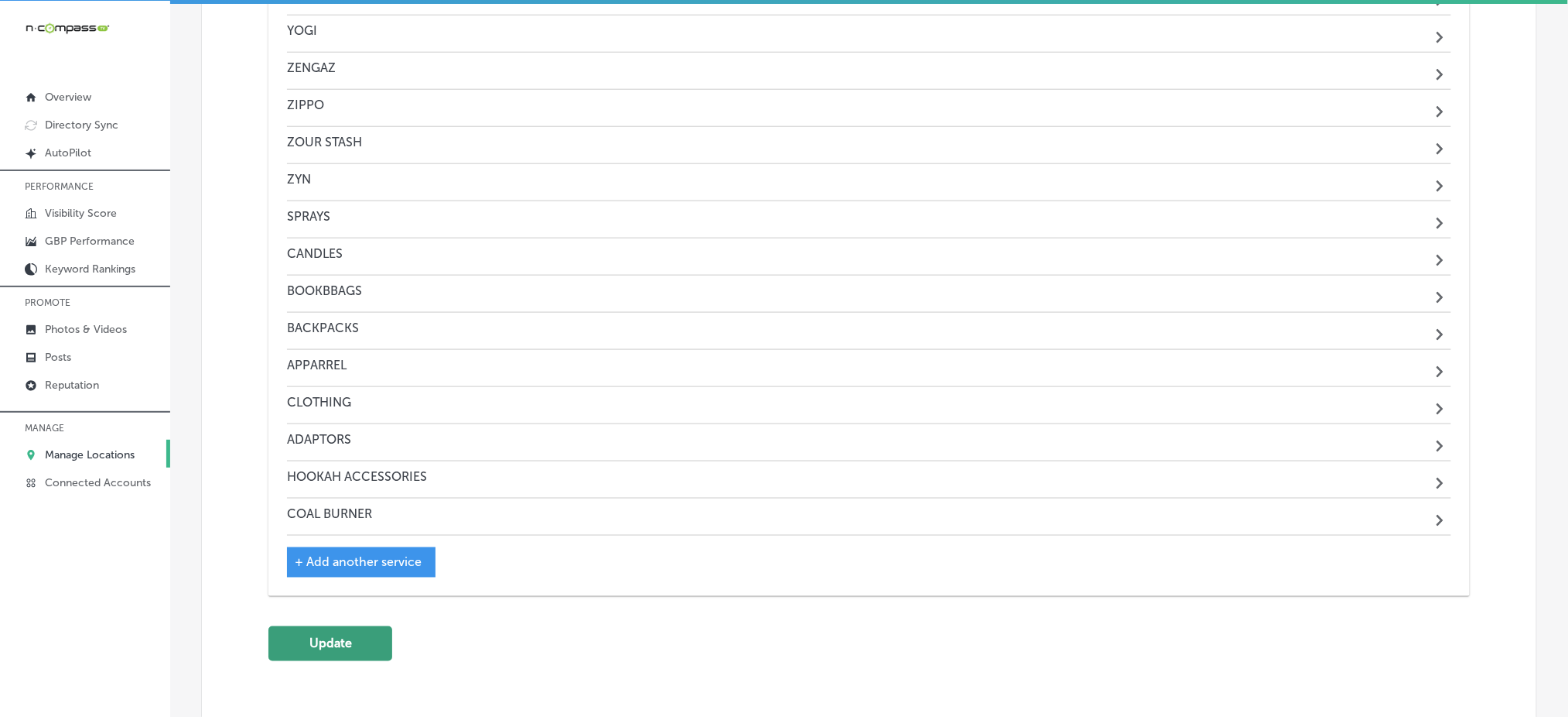
click at [361, 655] on button "Update" at bounding box center [330, 643] width 124 height 35
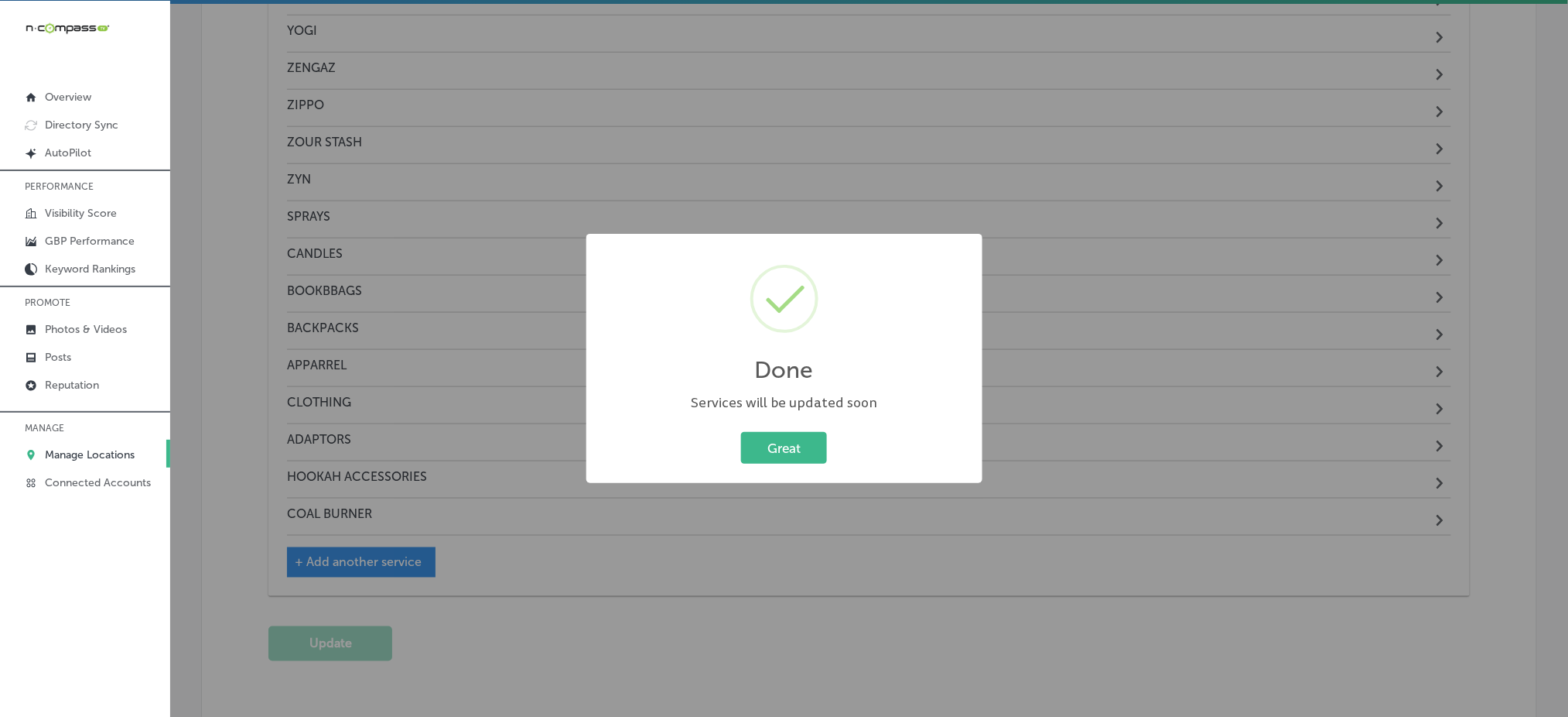
scroll to position [2700, 0]
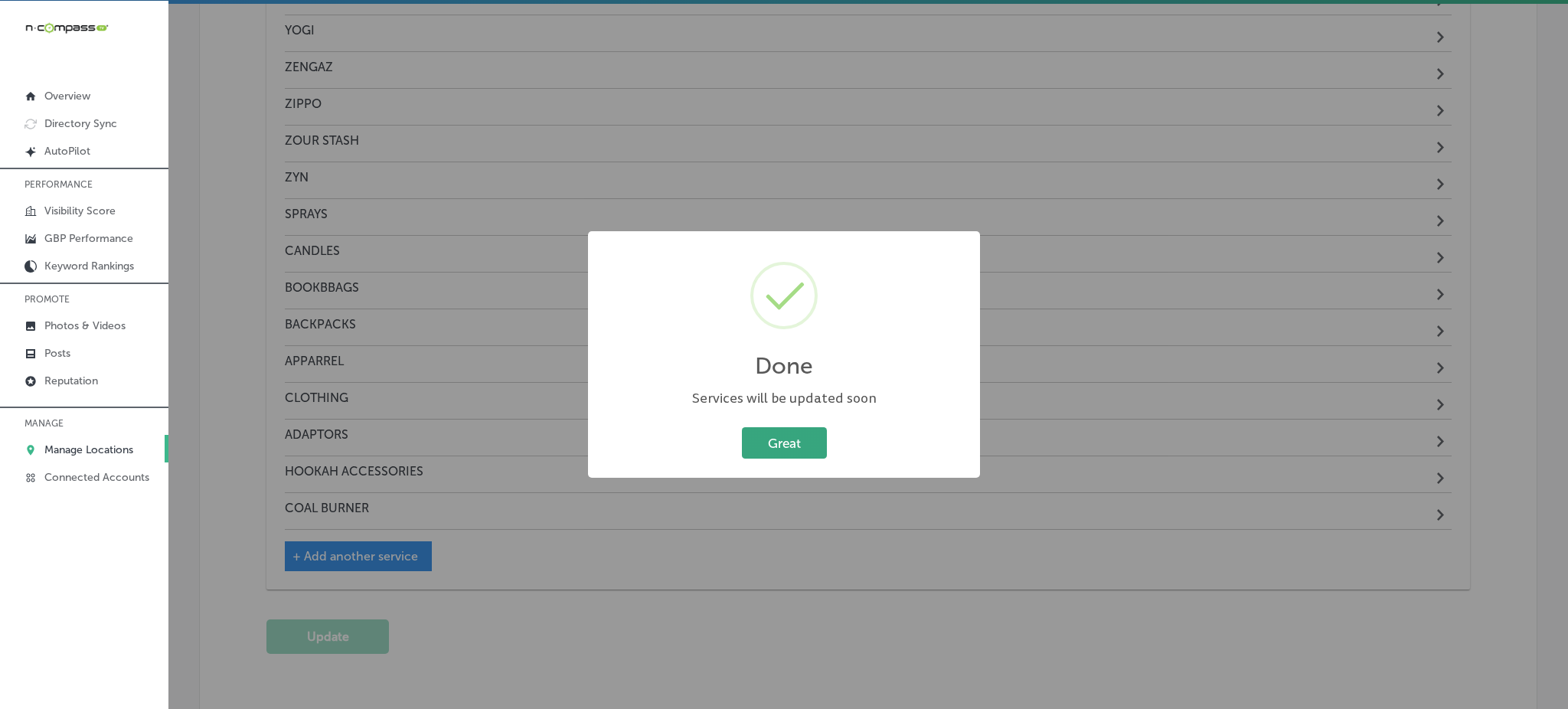
click at [765, 437] on button "Great" at bounding box center [784, 442] width 85 height 32
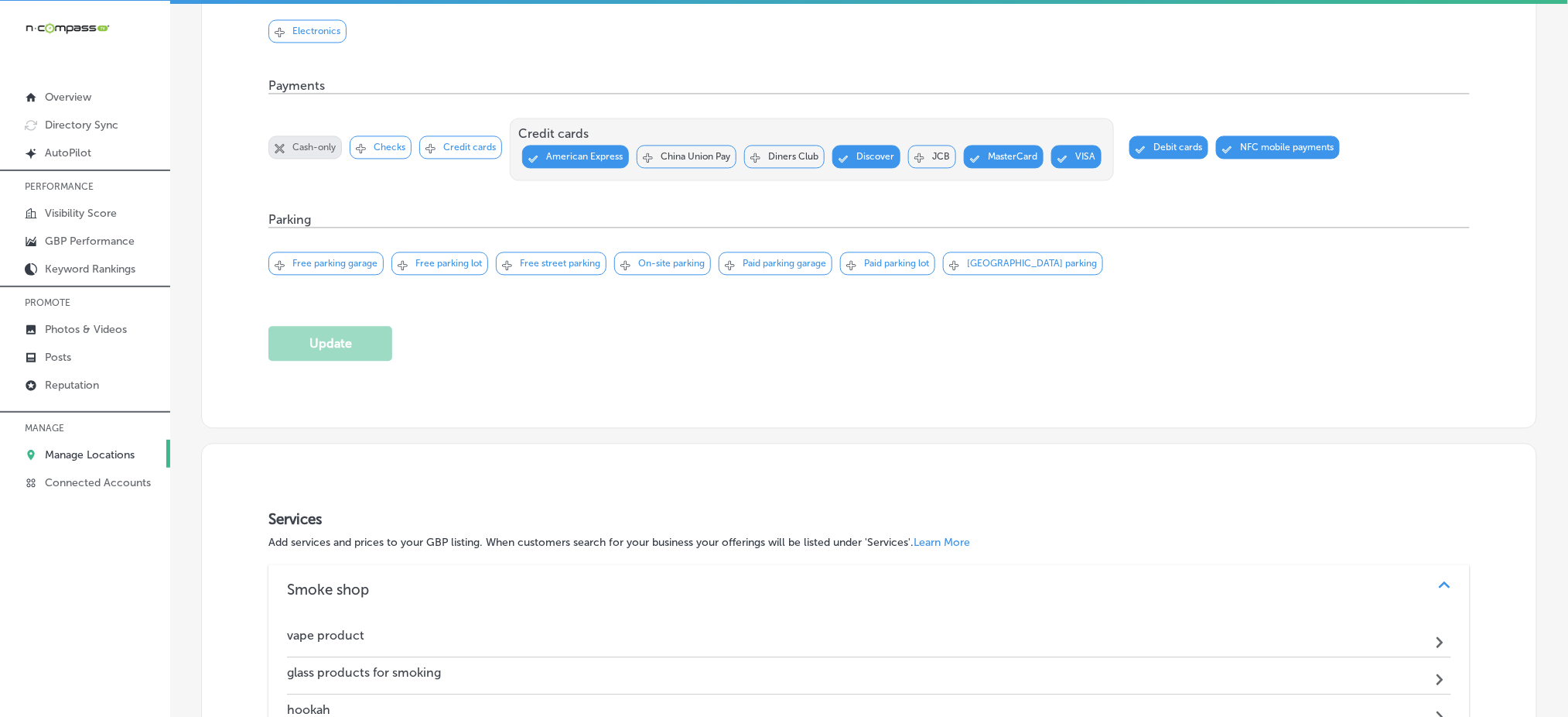
scroll to position [1033, 0]
